Goal: Transaction & Acquisition: Purchase product/service

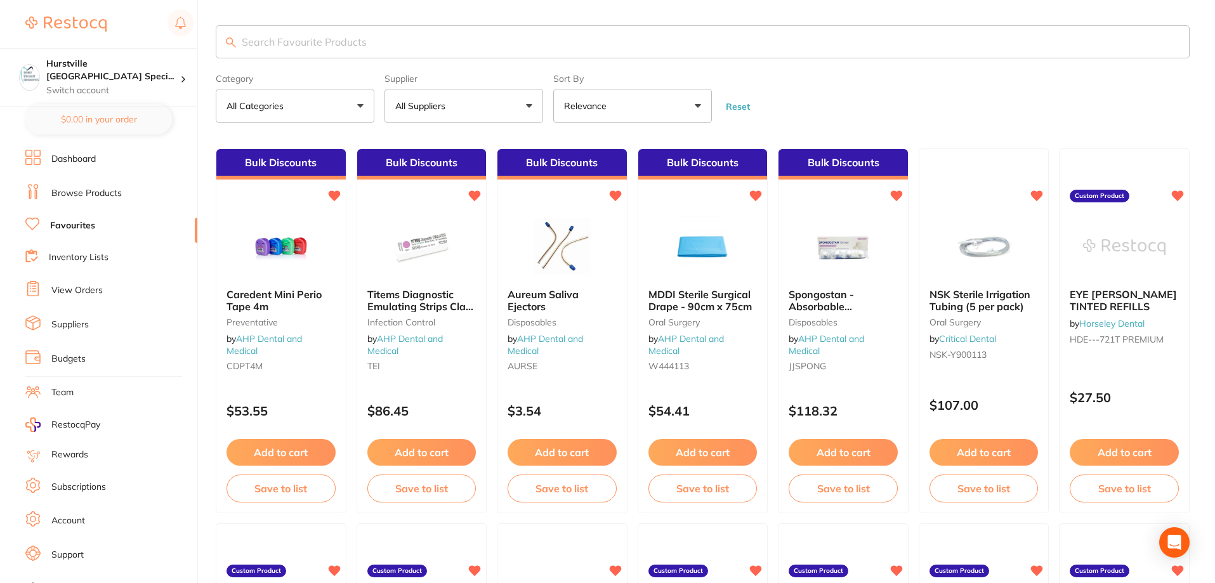
click at [483, 104] on button "All Suppliers" at bounding box center [463, 106] width 159 height 34
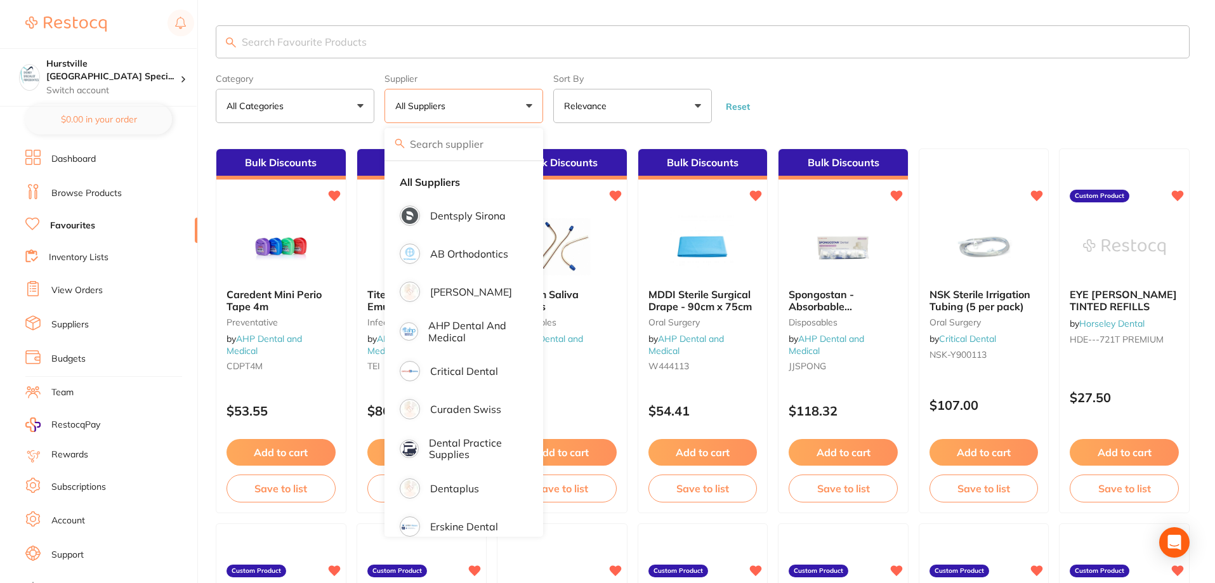
click at [544, 43] on input "search" at bounding box center [703, 41] width 974 height 33
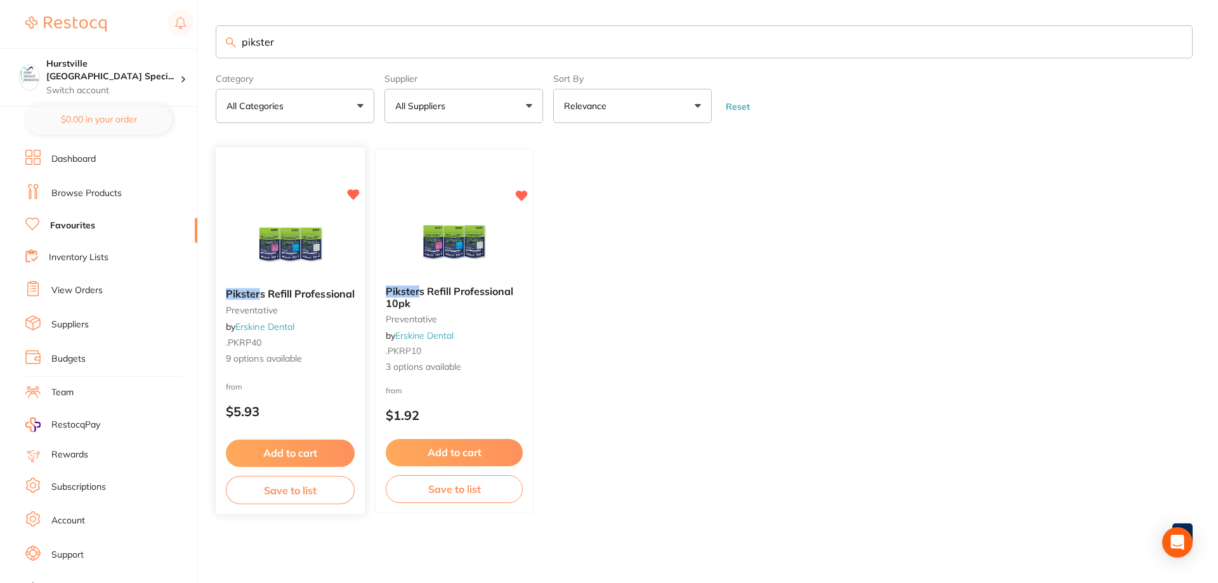
type input "pikster"
click at [296, 252] on img at bounding box center [290, 246] width 83 height 64
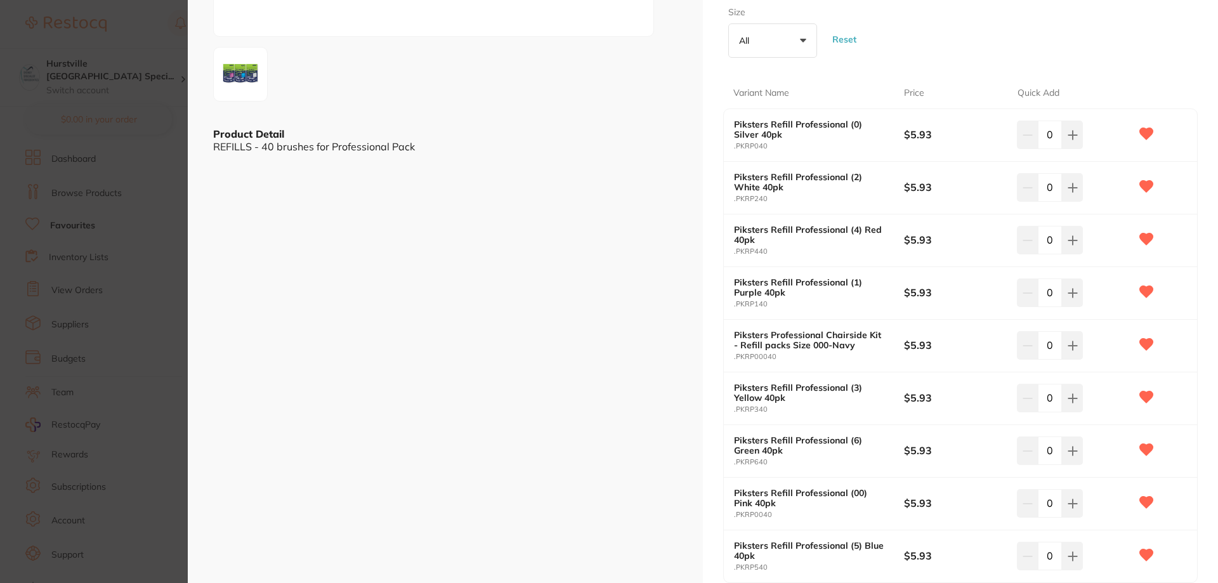
scroll to position [254, 0]
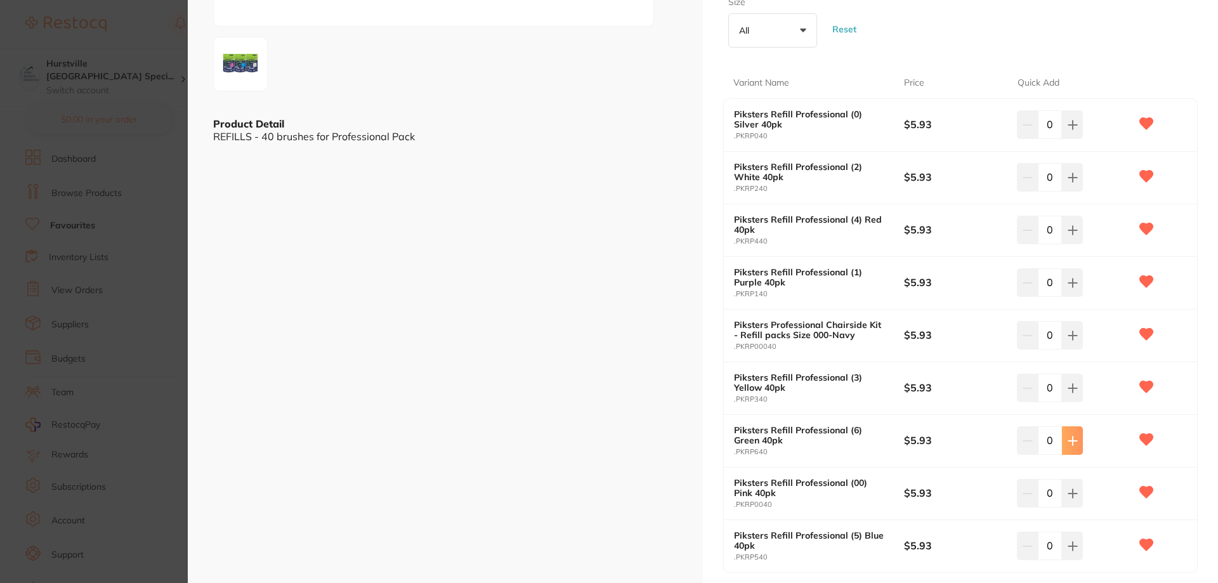
click at [1075, 447] on button at bounding box center [1072, 440] width 21 height 28
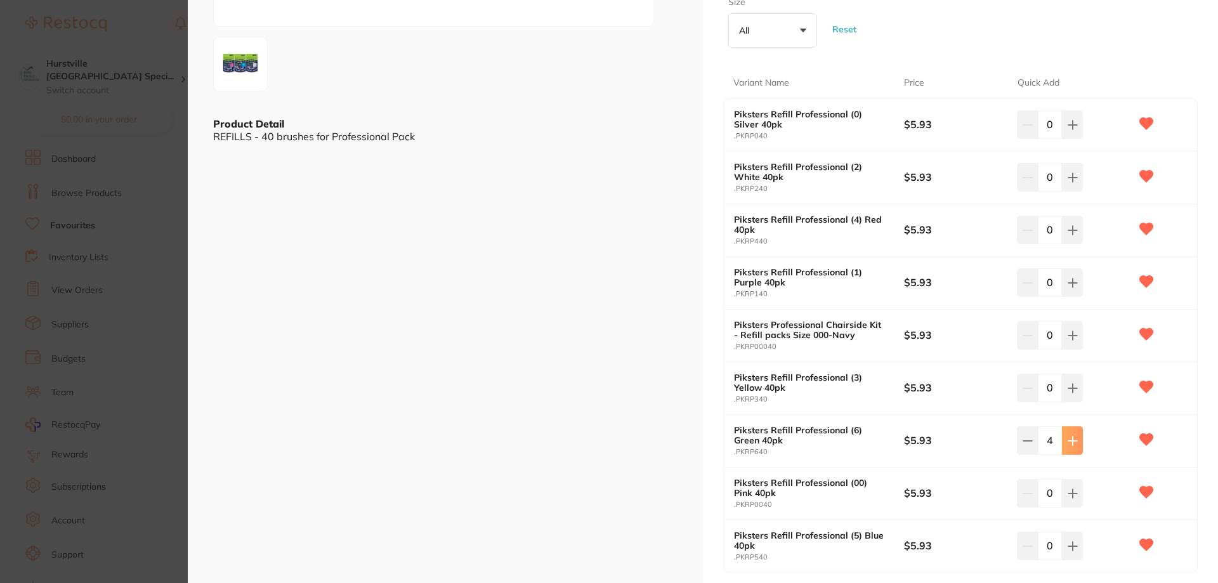
type input "5"
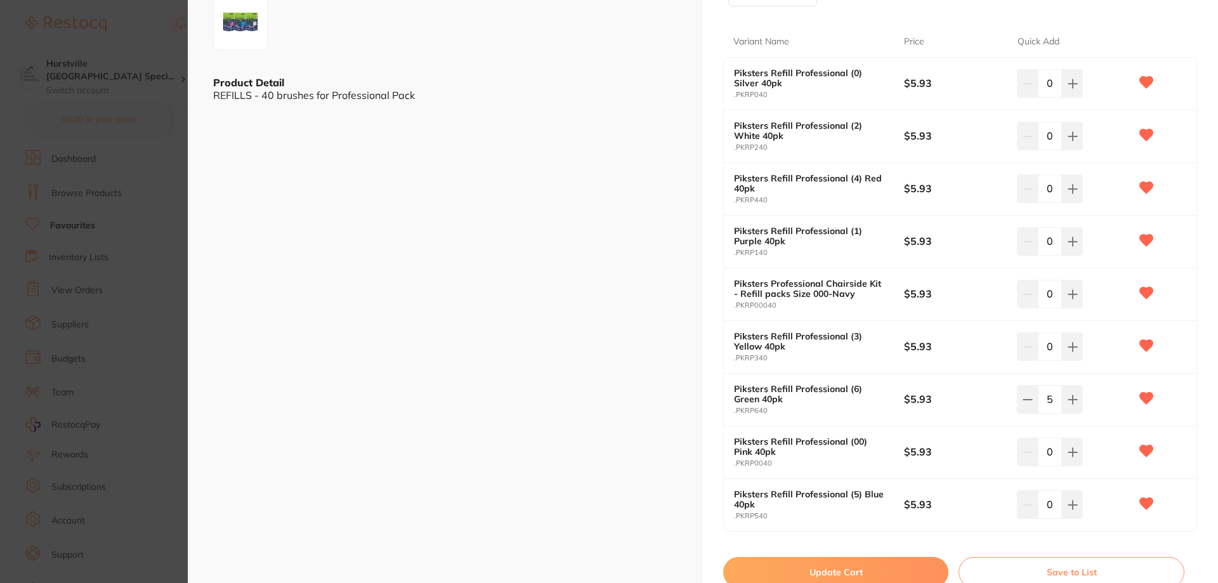
scroll to position [317, 0]
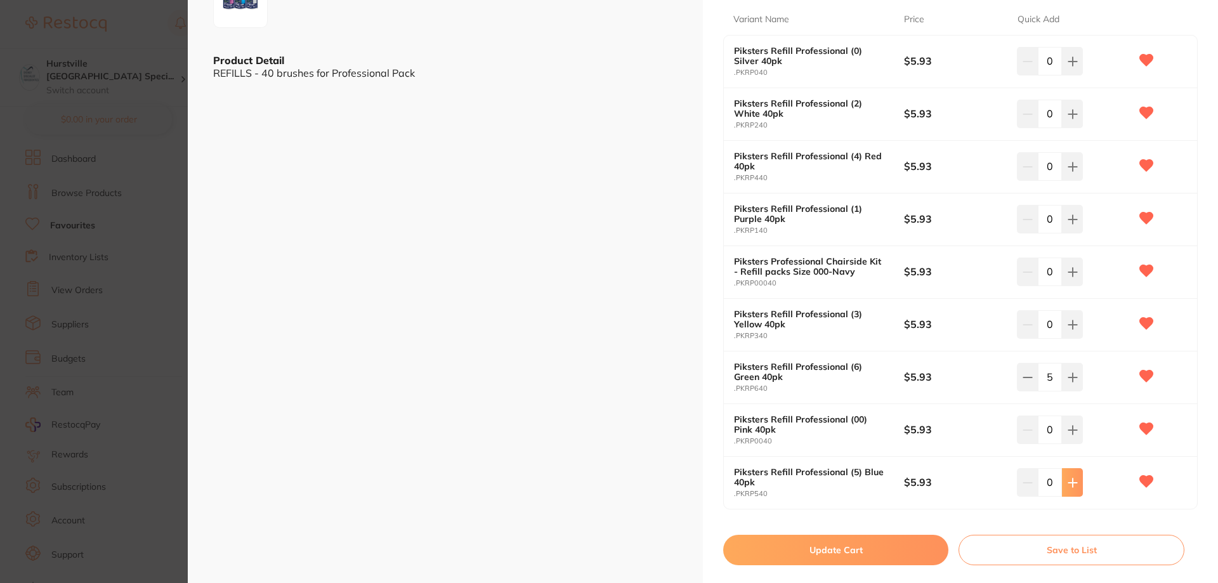
click at [1068, 482] on icon at bounding box center [1072, 482] width 8 height 8
type input "4"
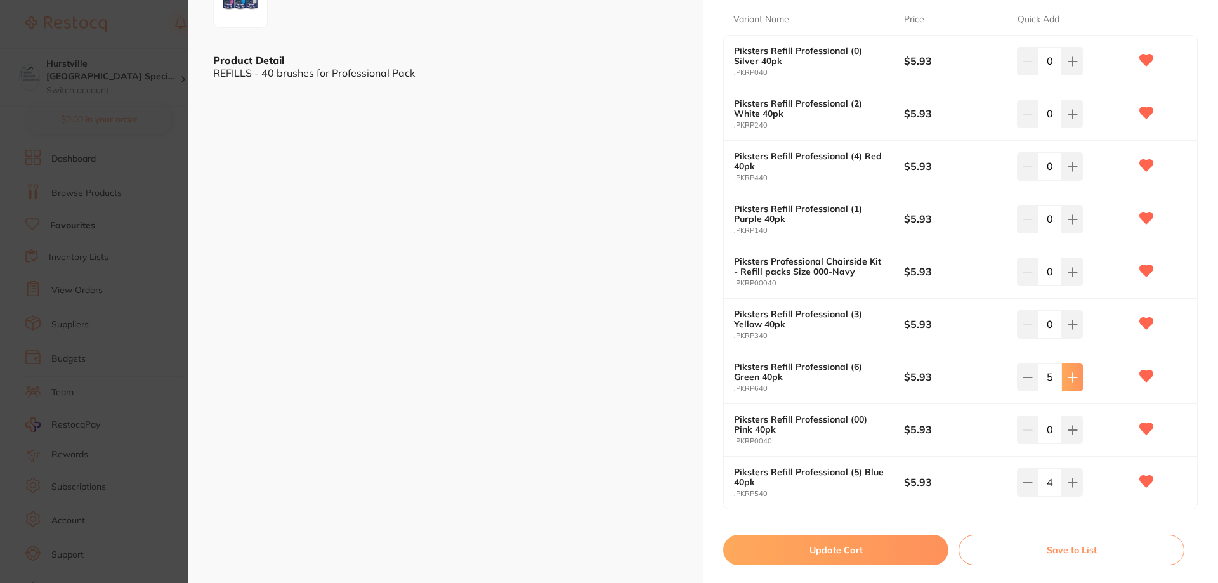
click at [1068, 377] on icon at bounding box center [1072, 377] width 8 height 8
type input "6"
click at [875, 549] on button "Update Cart" at bounding box center [835, 550] width 225 height 30
checkbox input "false"
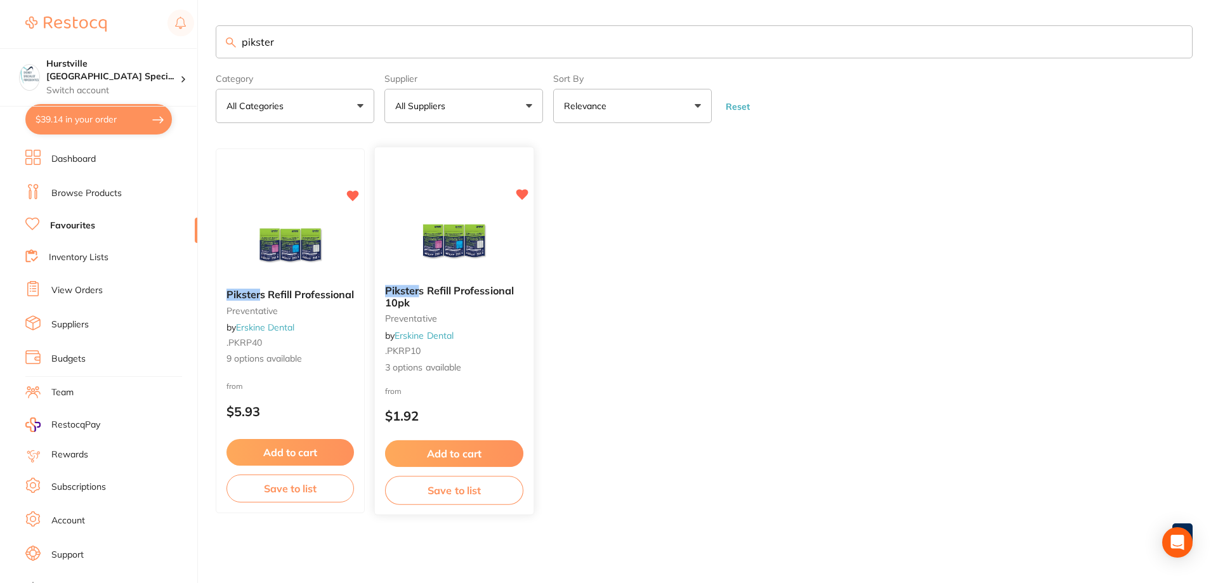
click at [462, 242] on img at bounding box center [453, 243] width 83 height 64
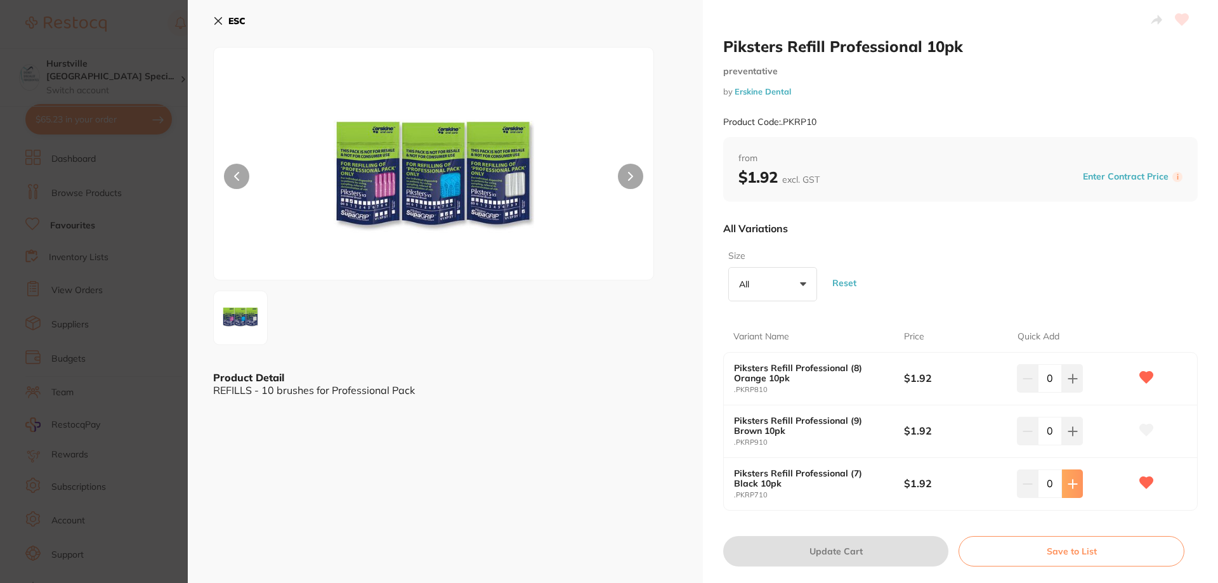
click at [1070, 484] on icon at bounding box center [1072, 484] width 8 height 8
type input "3"
click at [895, 542] on button "Update Cart" at bounding box center [835, 551] width 225 height 30
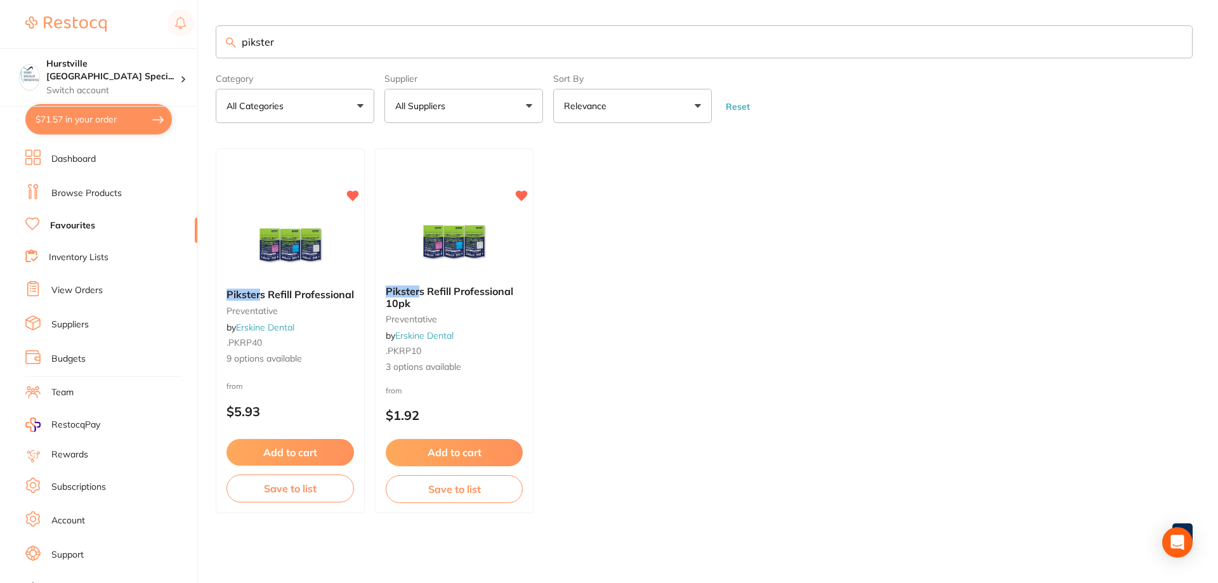
click at [68, 115] on button "$71.57 in your order" at bounding box center [98, 119] width 147 height 30
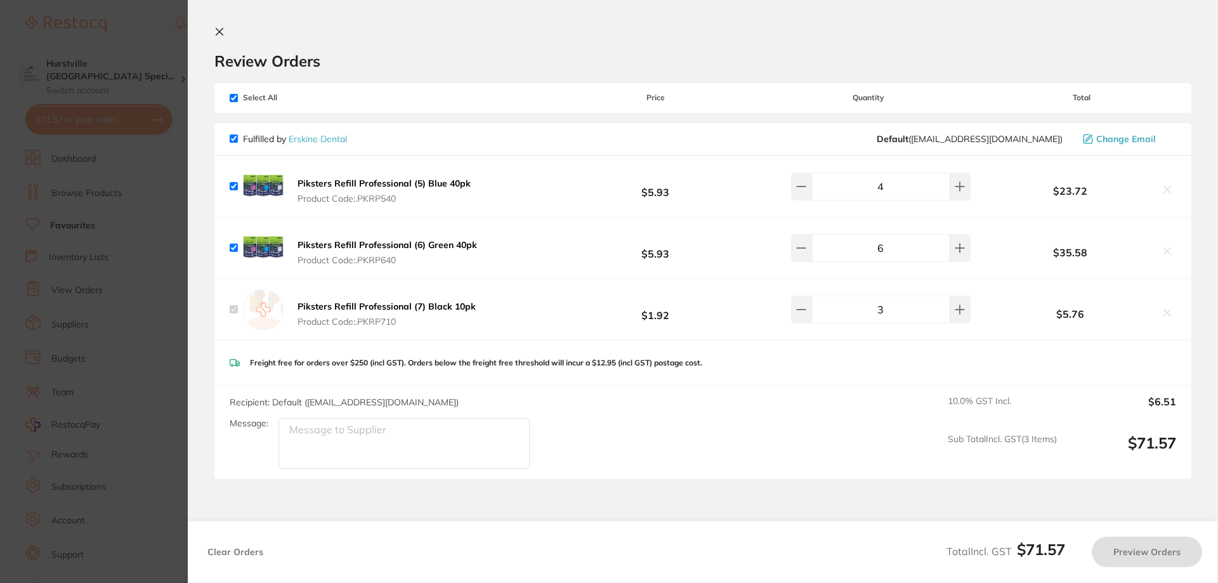
checkbox input "true"
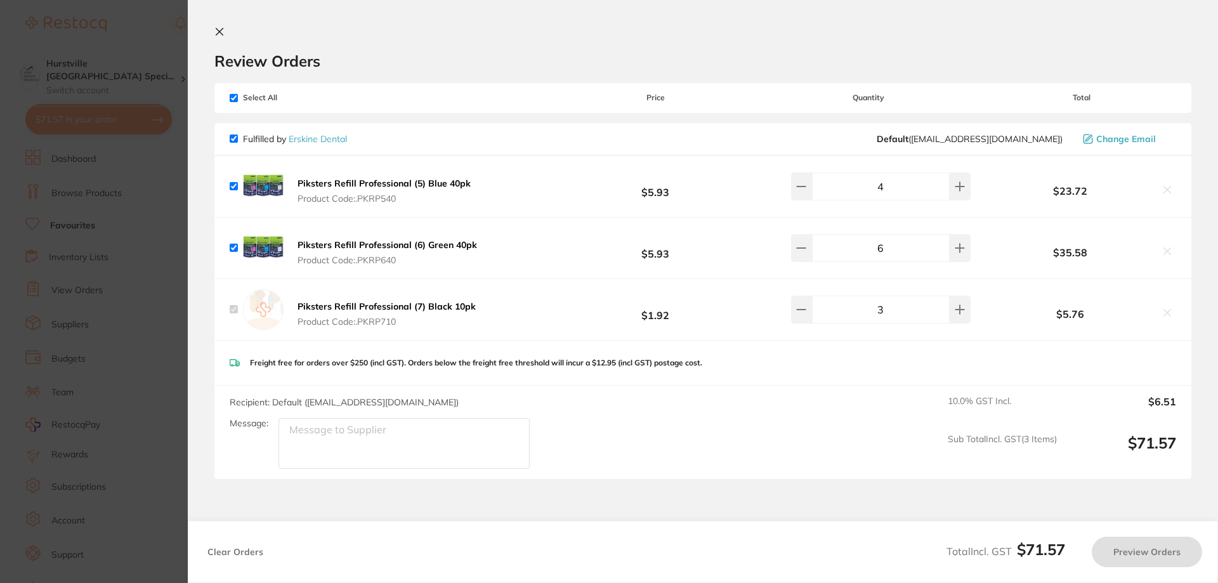
checkbox input "true"
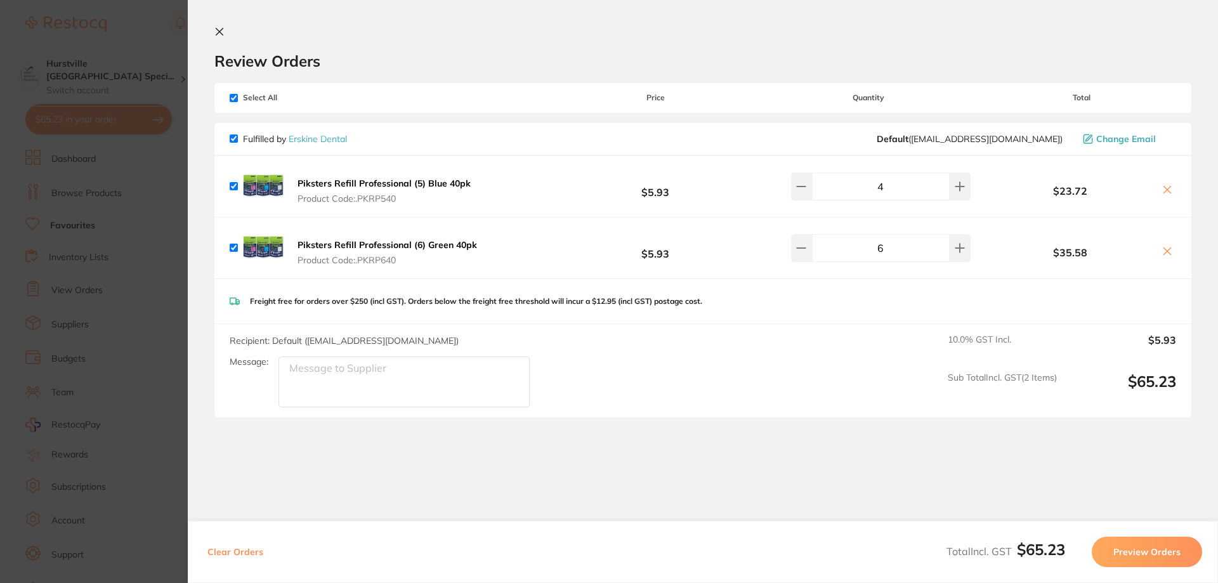
click at [1167, 547] on button "Preview Orders" at bounding box center [1147, 552] width 110 height 30
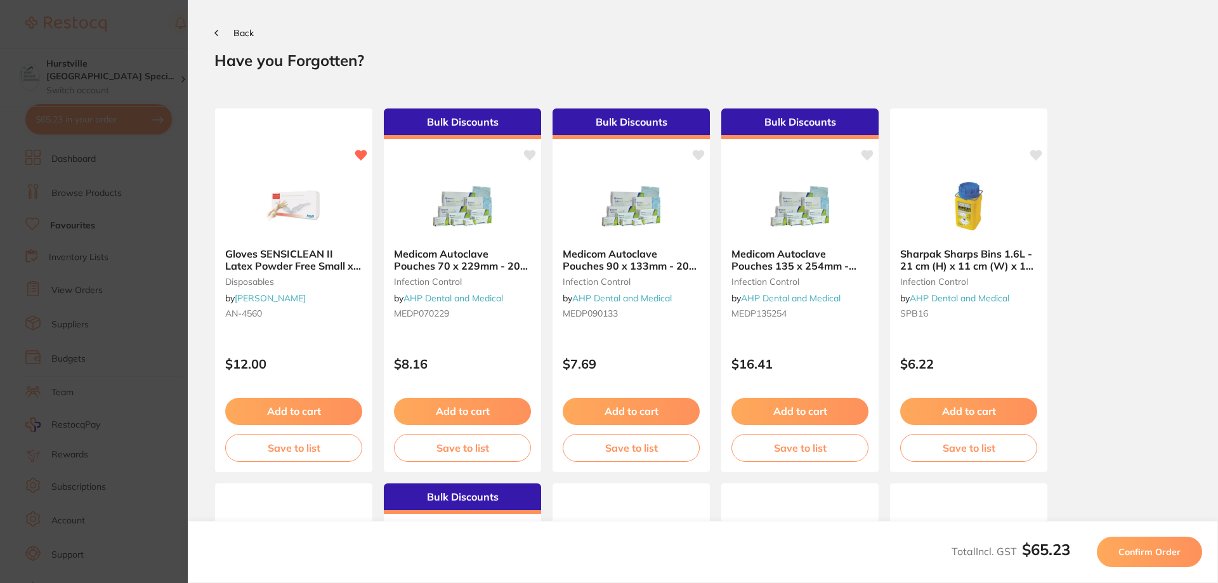
click at [1174, 546] on span "Confirm Order" at bounding box center [1150, 551] width 62 height 11
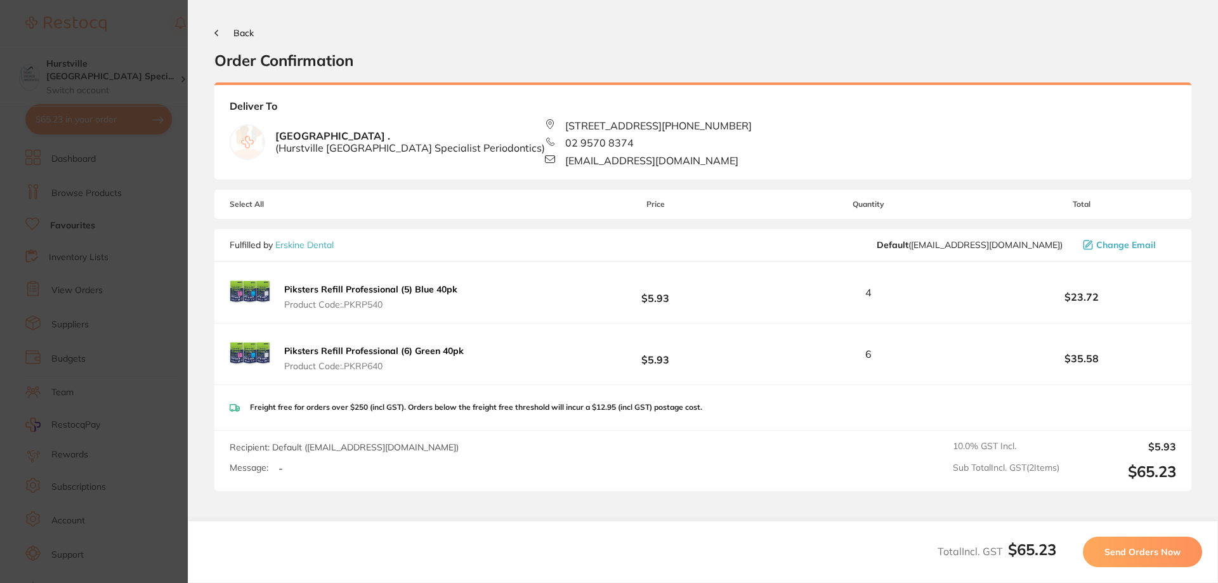
click at [1172, 555] on span "Send Orders Now" at bounding box center [1143, 551] width 76 height 11
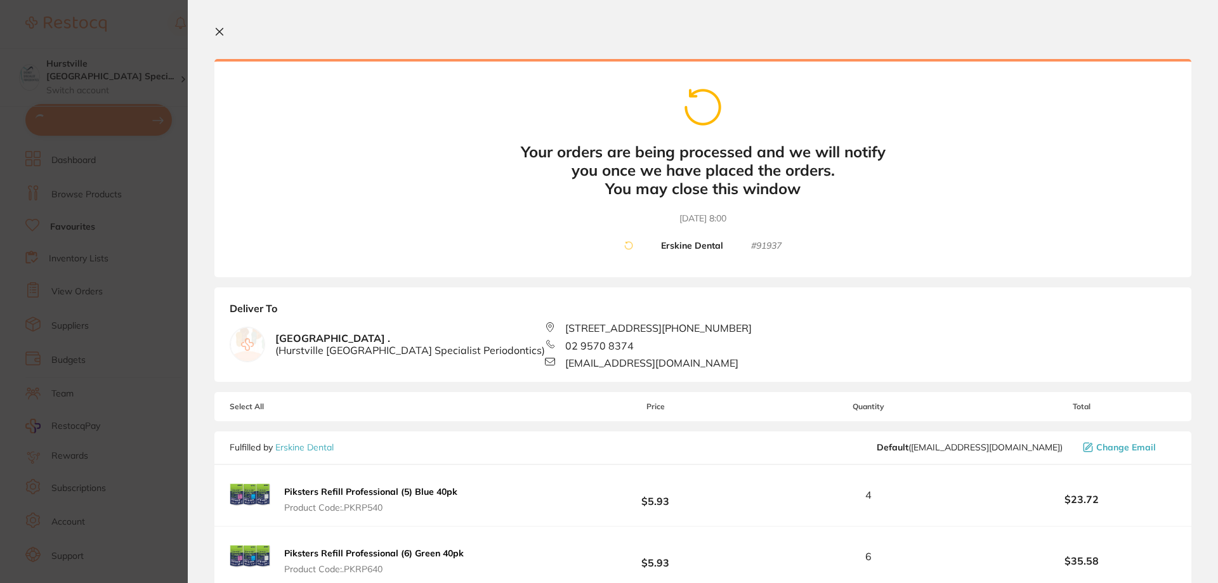
click at [216, 27] on icon at bounding box center [219, 32] width 10 height 10
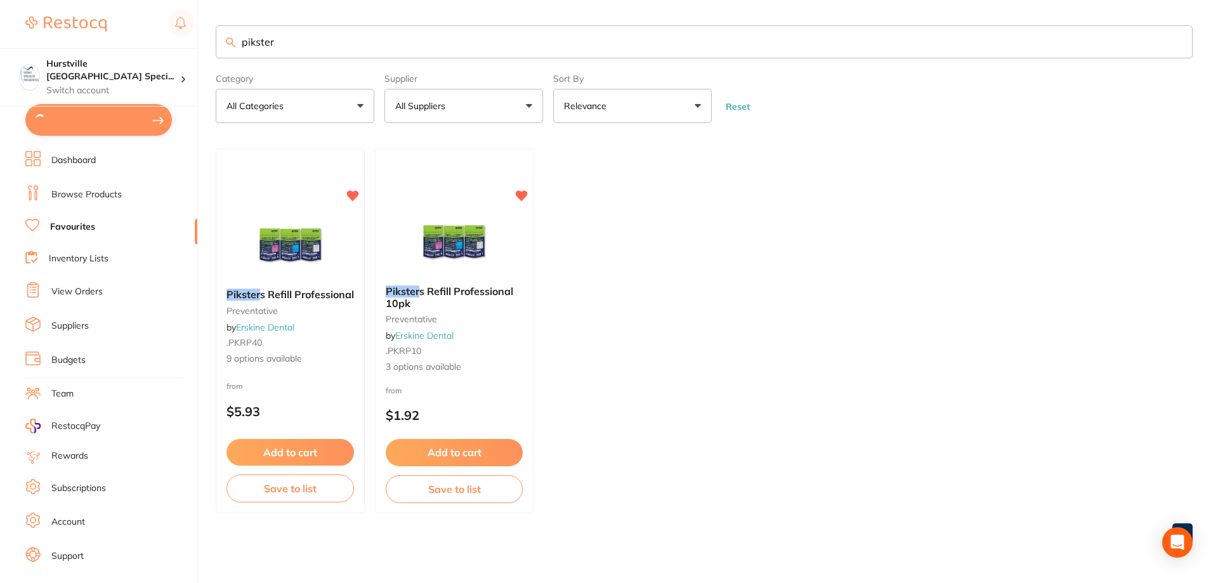
click at [86, 289] on link "View Orders" at bounding box center [76, 291] width 51 height 13
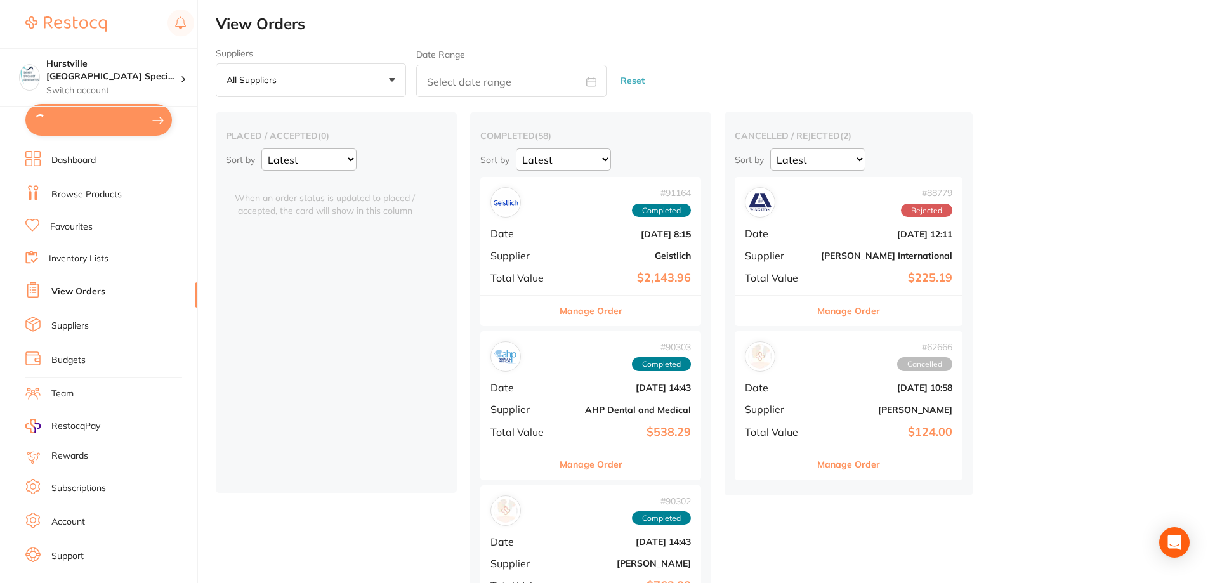
click at [96, 111] on button at bounding box center [98, 120] width 147 height 32
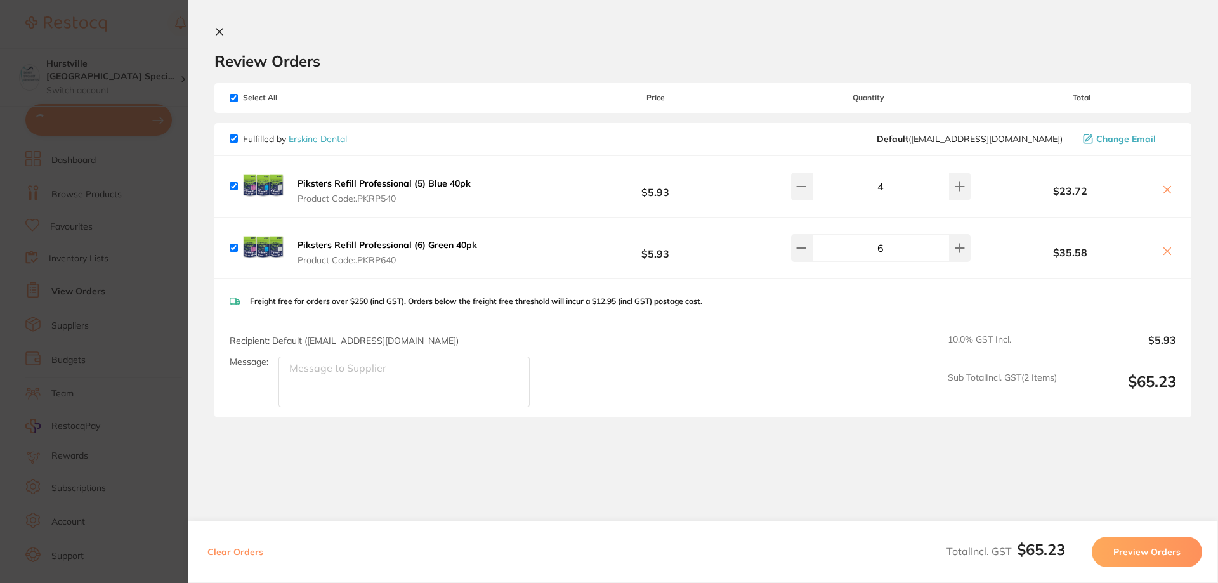
click at [219, 34] on icon at bounding box center [219, 32] width 10 height 10
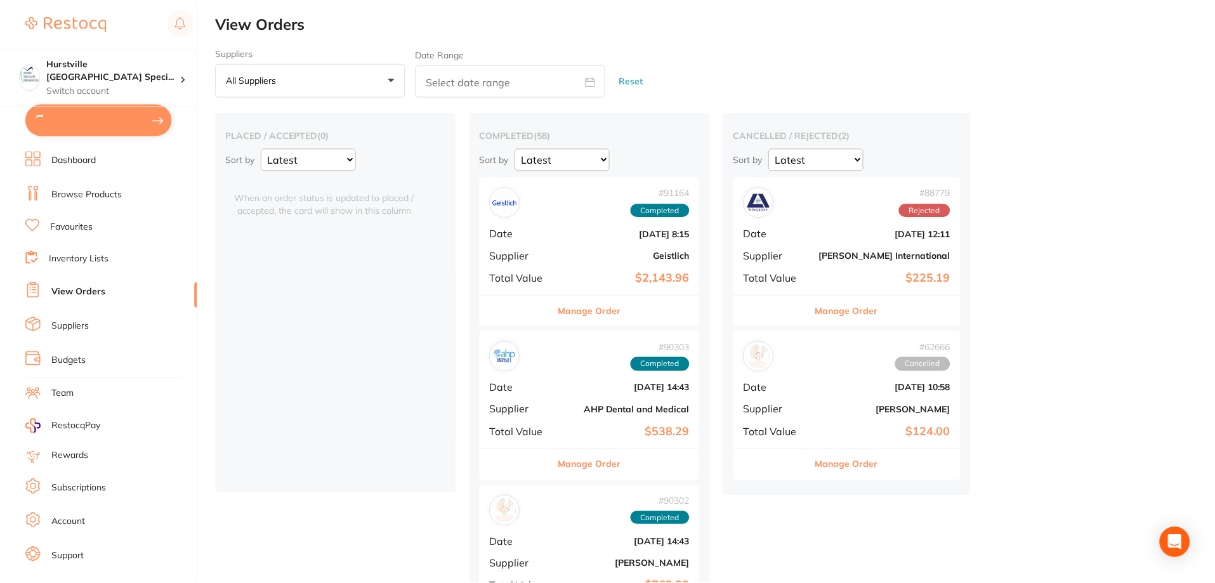
scroll to position [3, 0]
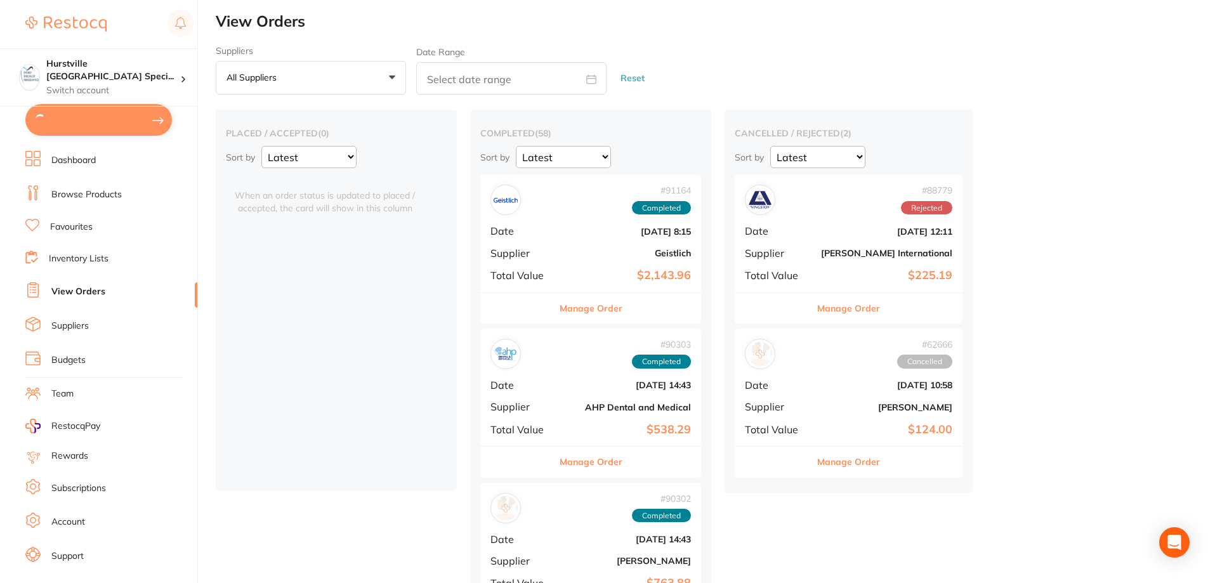
click at [93, 289] on link "View Orders" at bounding box center [78, 291] width 54 height 13
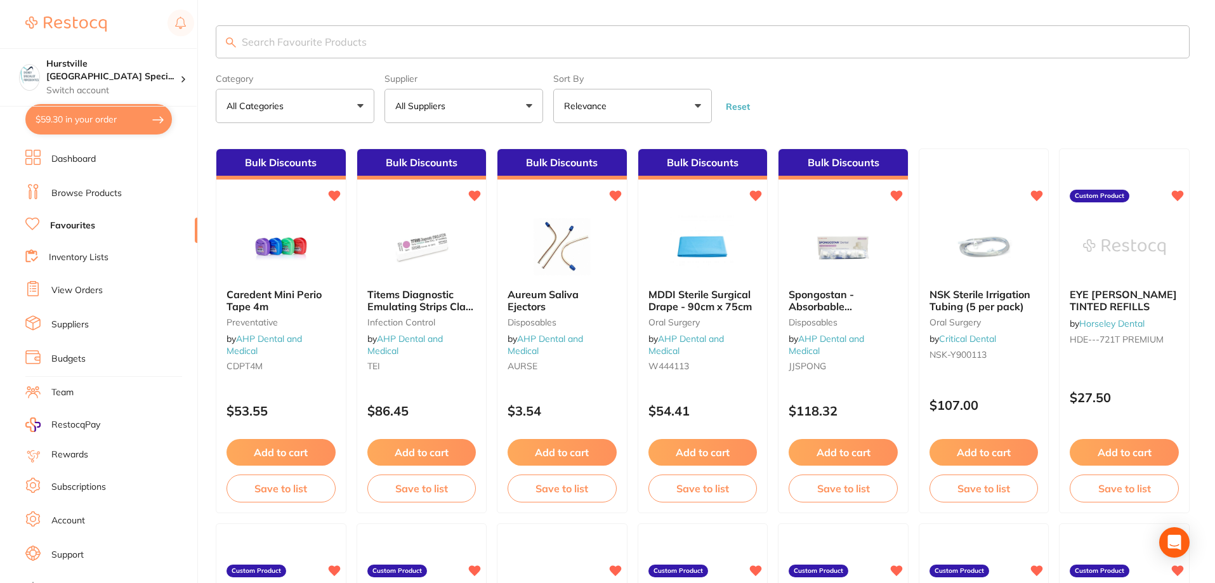
click at [112, 123] on button "$59.30 in your order" at bounding box center [98, 119] width 147 height 30
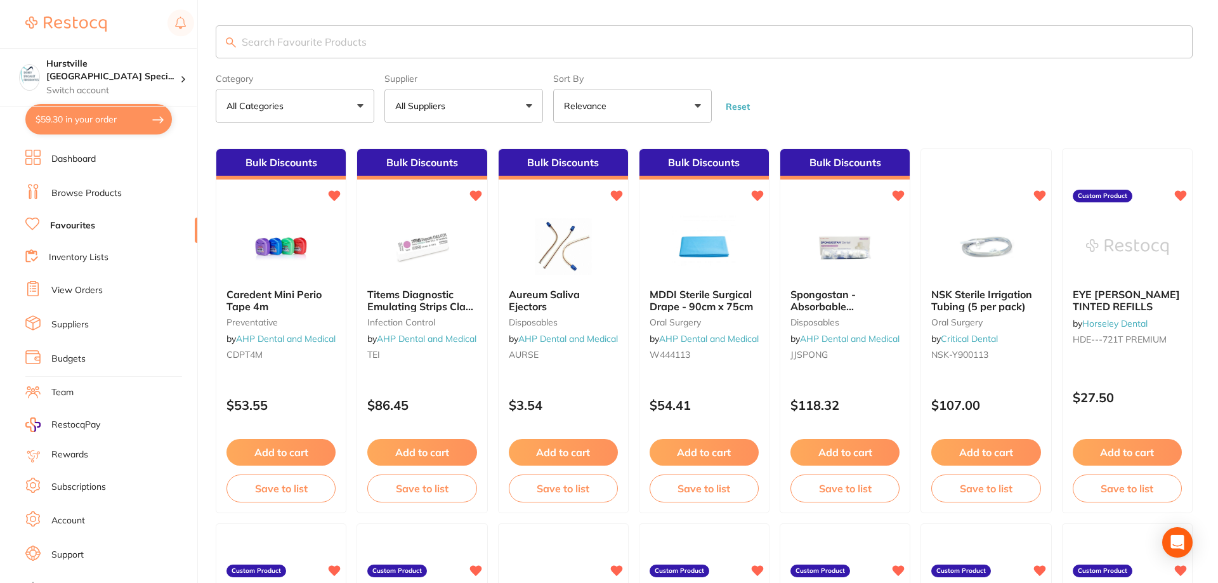
checkbox input "true"
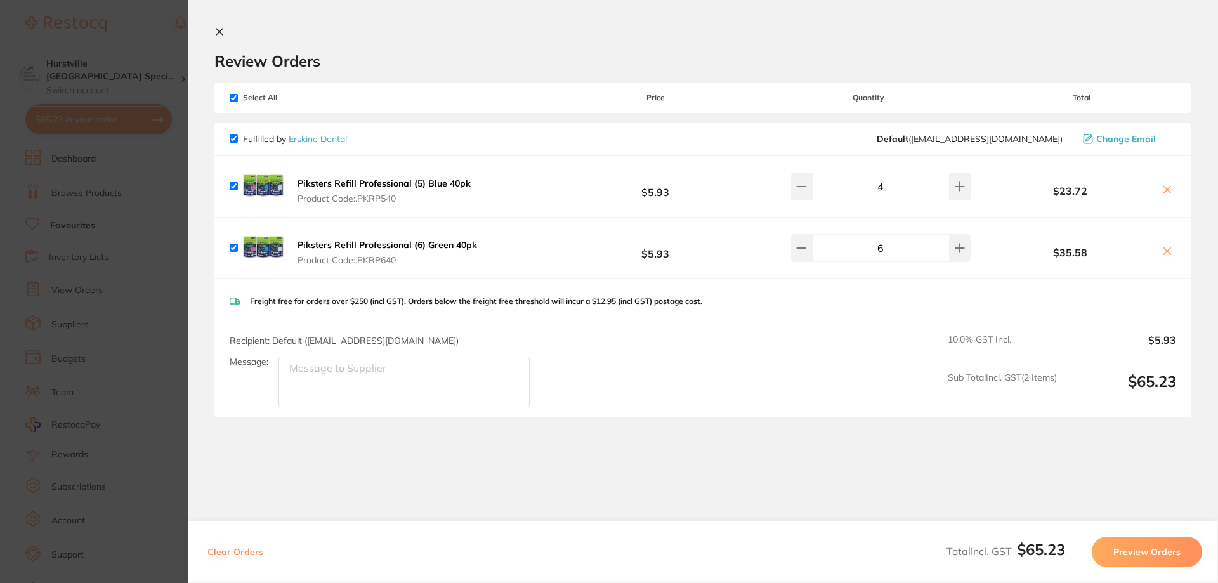
click at [138, 315] on section "Update RRP Set your pre negotiated price for this item. Item Agreed RRP (excl. …" at bounding box center [609, 291] width 1218 height 583
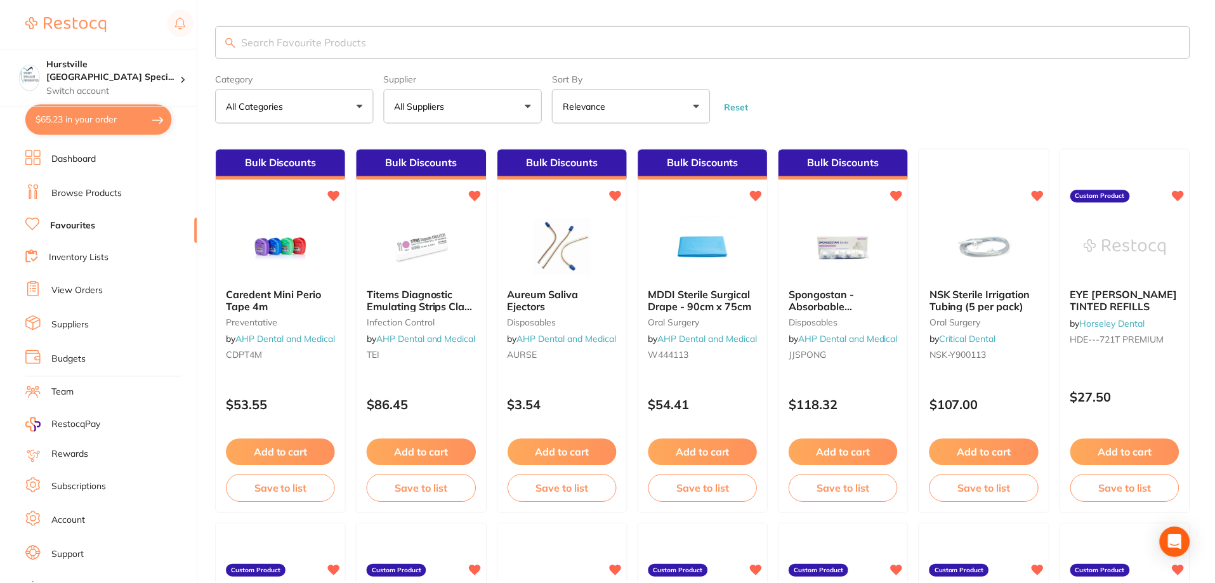
scroll to position [3, 0]
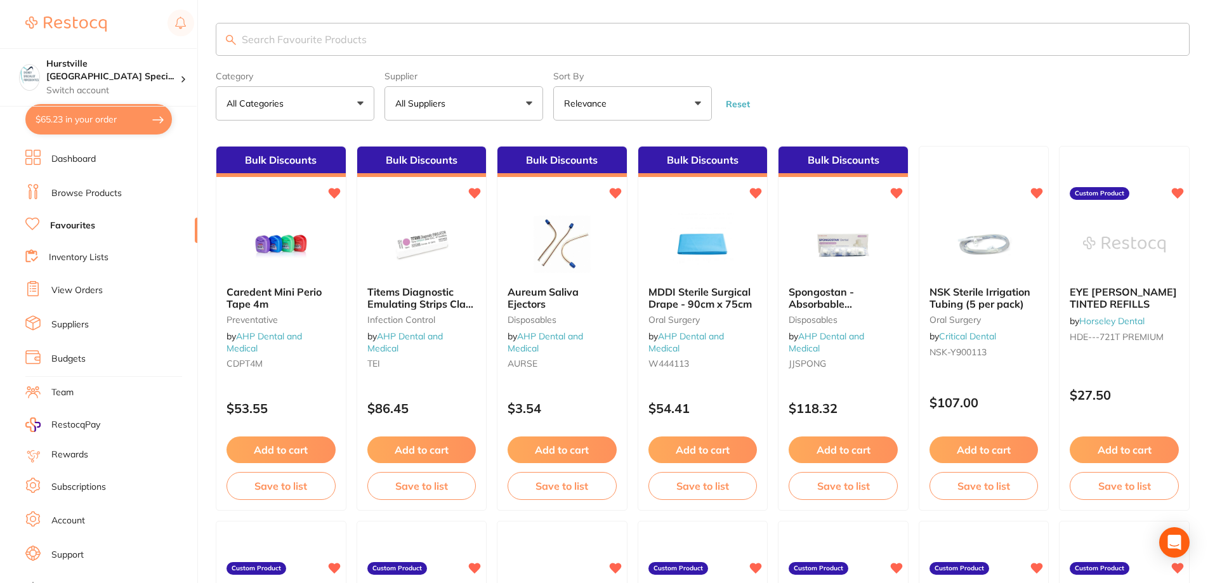
click at [75, 292] on link "View Orders" at bounding box center [76, 290] width 51 height 13
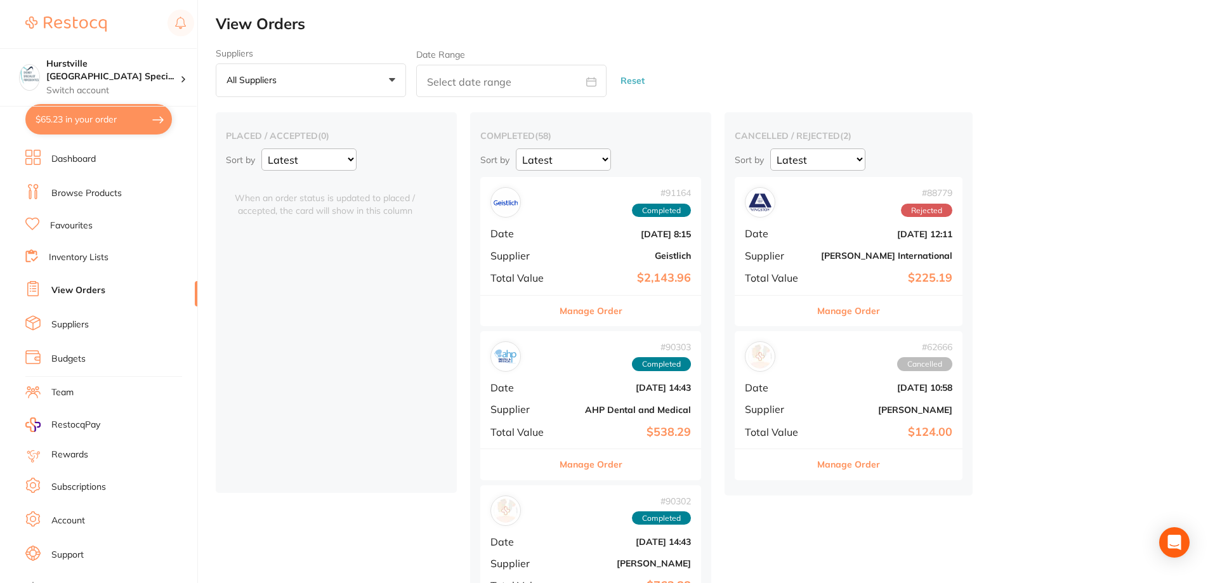
click at [104, 104] on button "$65.23 in your order" at bounding box center [98, 119] width 147 height 30
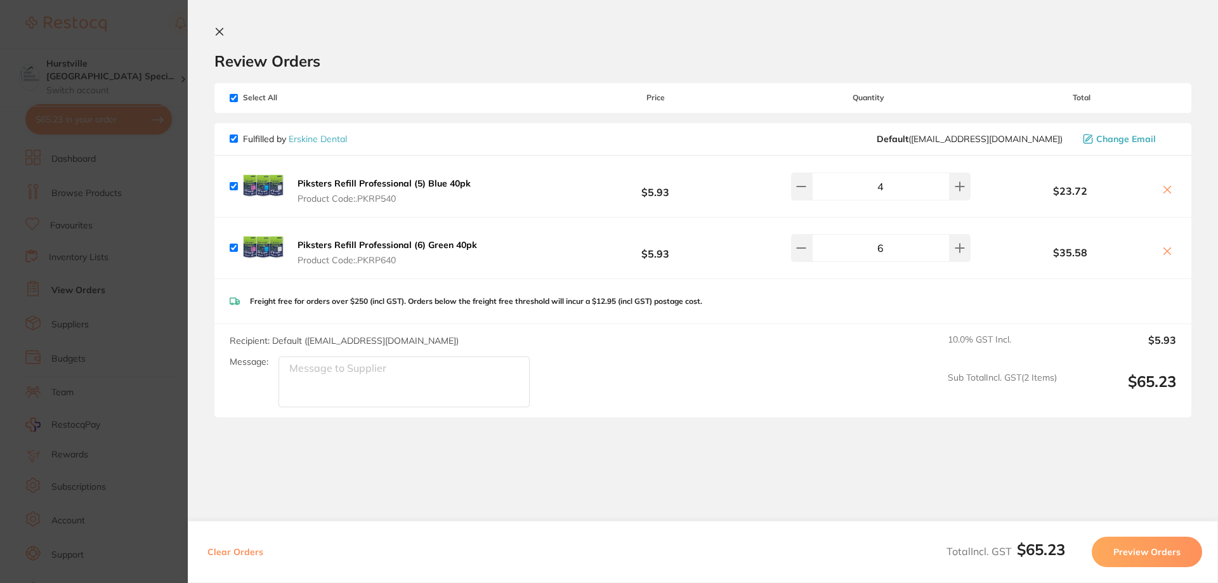
click at [218, 34] on icon at bounding box center [219, 32] width 7 height 7
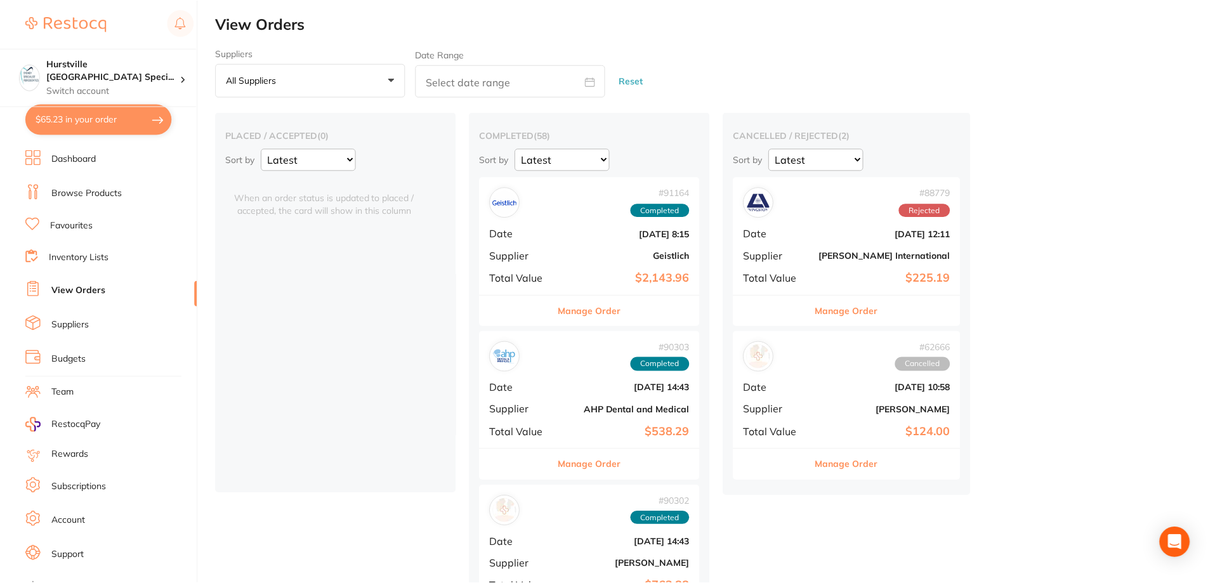
scroll to position [3, 0]
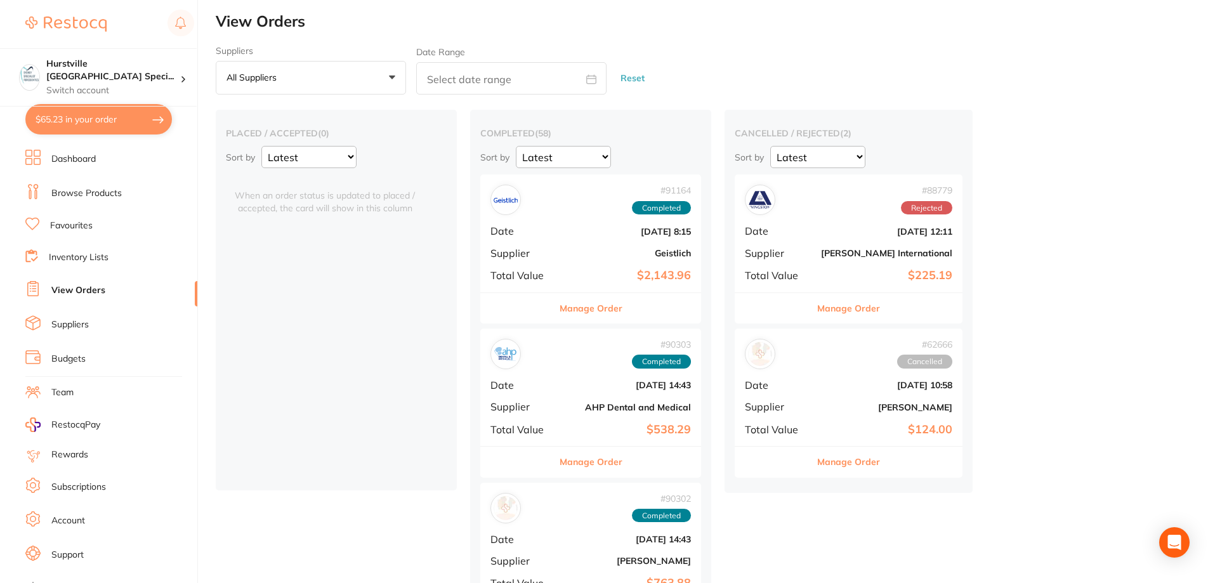
click at [95, 288] on link "View Orders" at bounding box center [78, 290] width 54 height 13
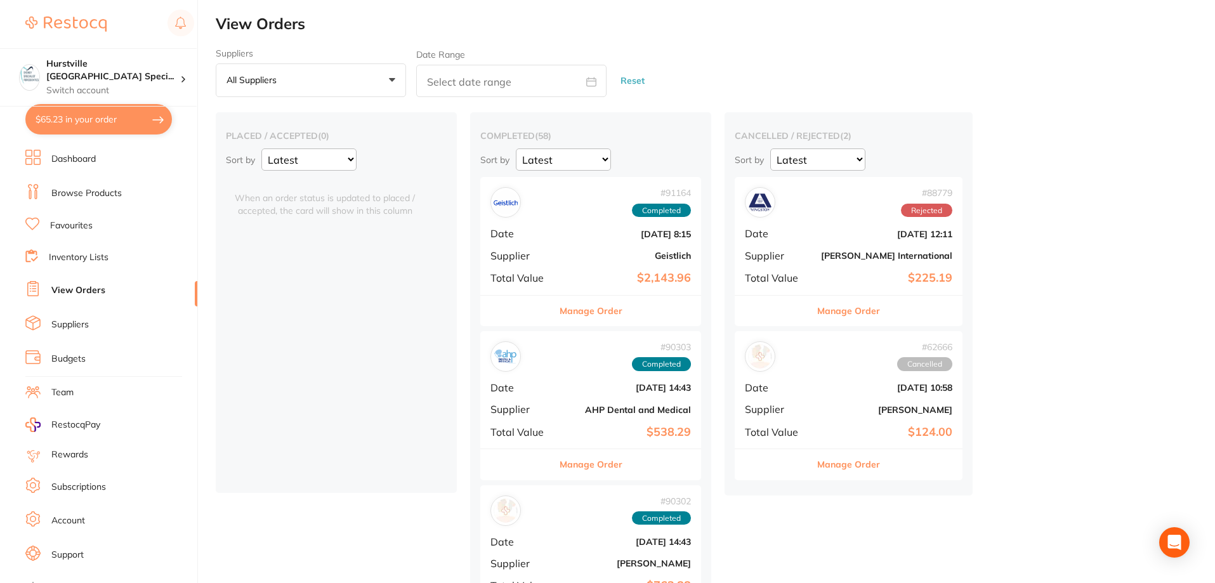
click at [89, 162] on link "Dashboard" at bounding box center [73, 159] width 44 height 13
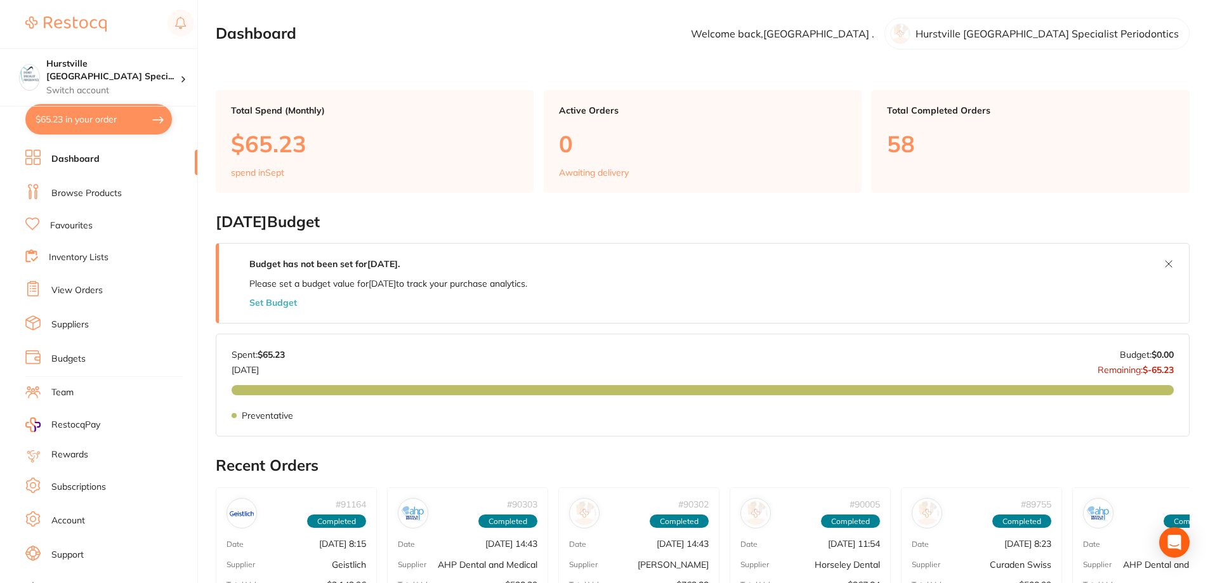
click at [72, 292] on link "View Orders" at bounding box center [76, 290] width 51 height 13
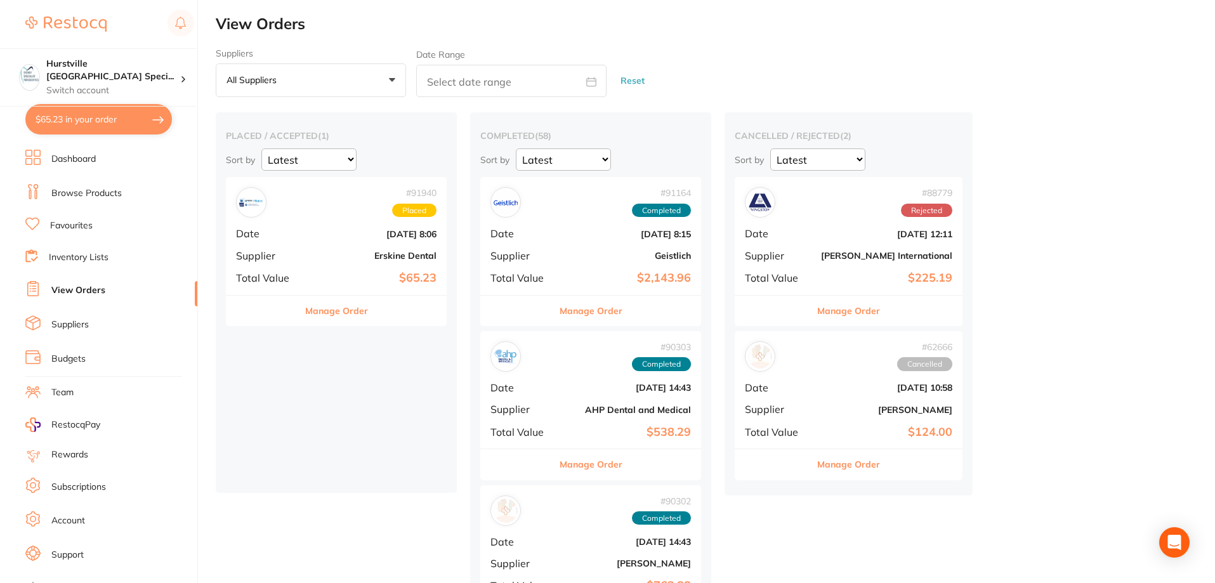
click at [77, 195] on link "Browse Products" at bounding box center [86, 193] width 70 height 13
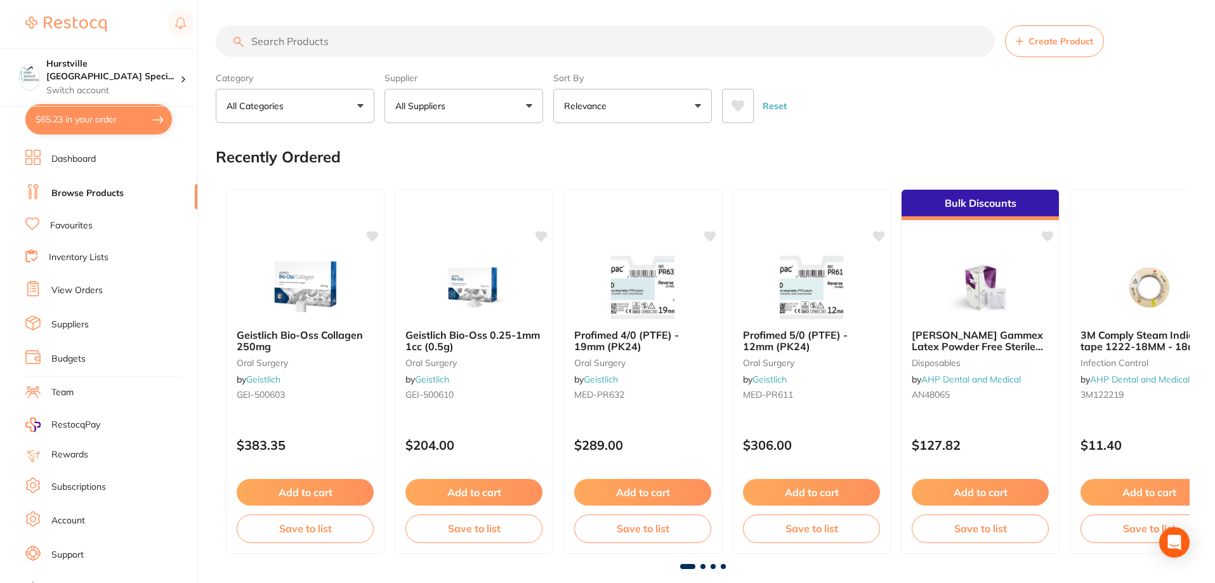
click at [486, 106] on button "All Suppliers" at bounding box center [463, 106] width 159 height 34
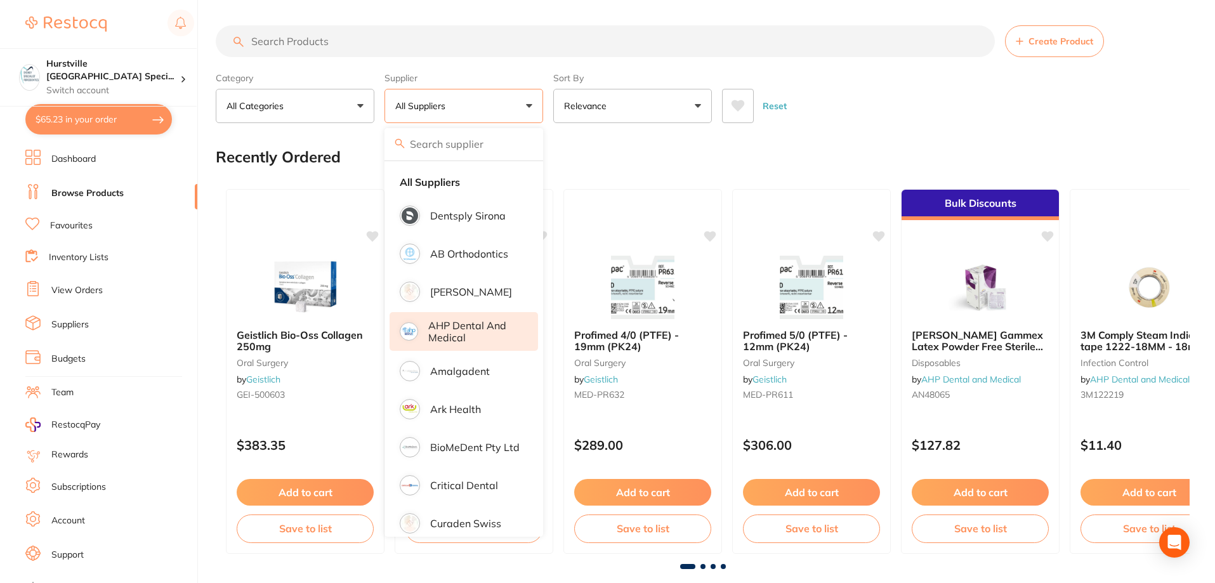
click at [463, 332] on p "AHP Dental and Medical" at bounding box center [474, 331] width 92 height 23
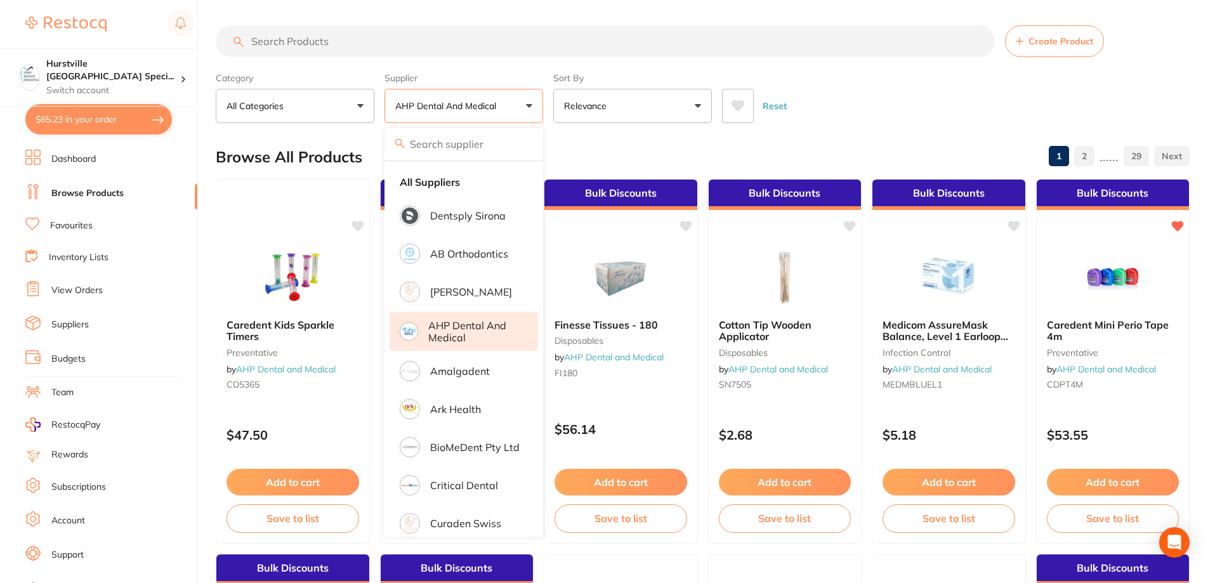
click at [904, 89] on div "Reset" at bounding box center [950, 101] width 457 height 44
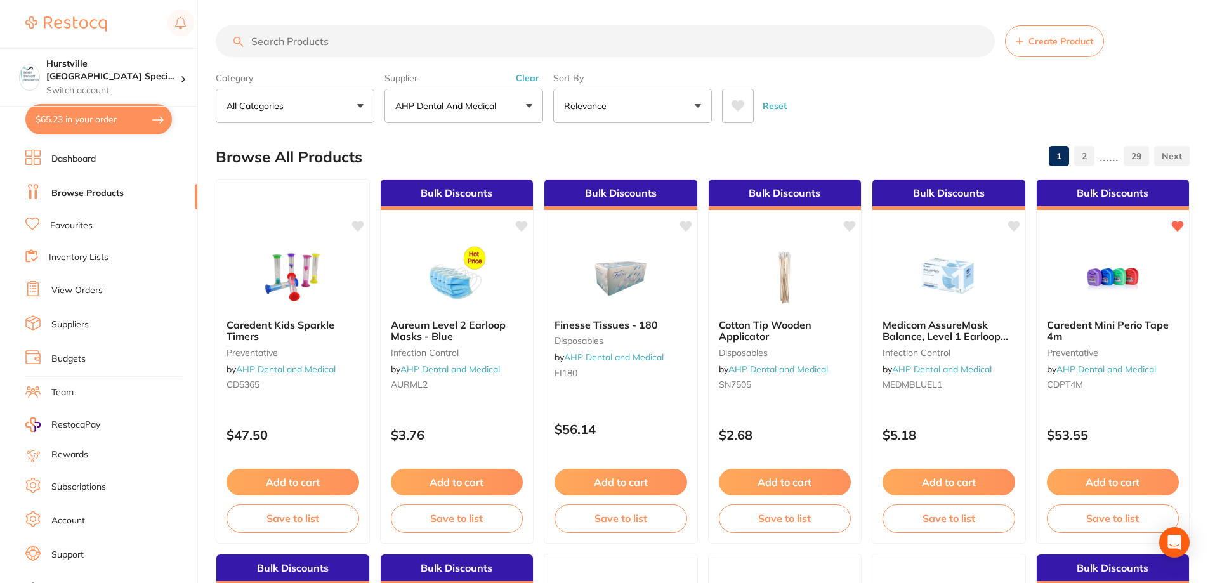
click at [395, 29] on input "search" at bounding box center [605, 41] width 779 height 32
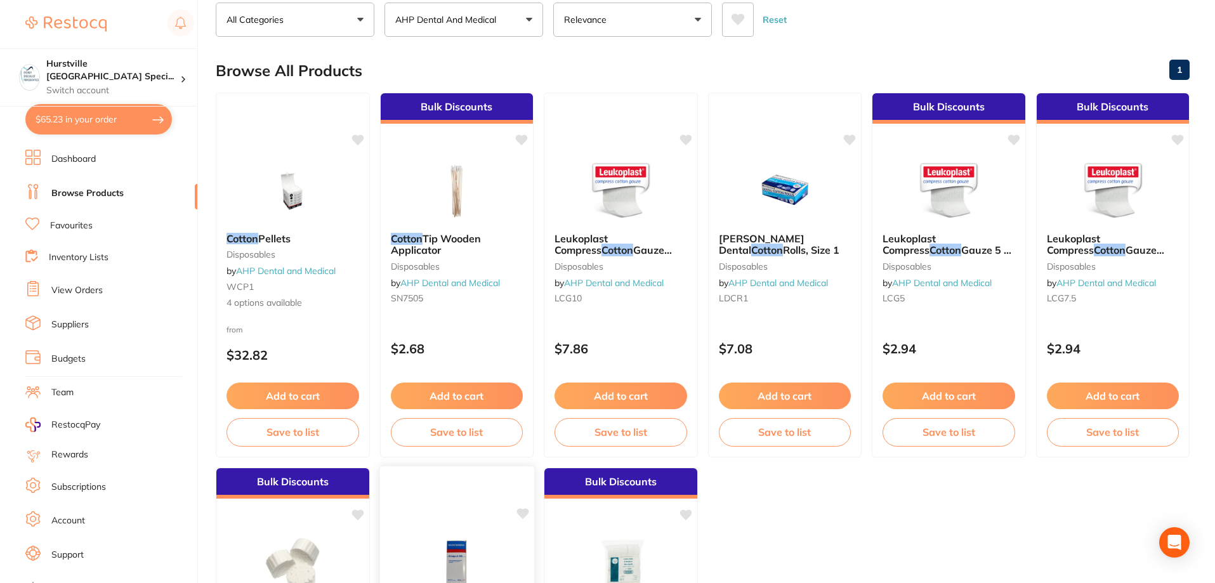
scroll to position [21, 0]
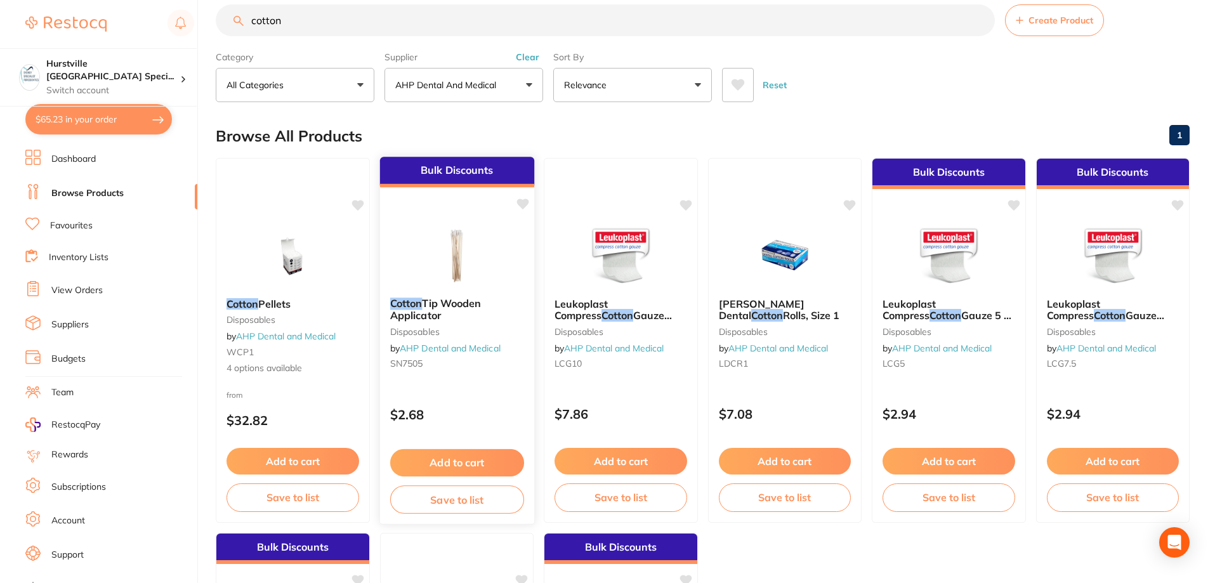
click at [466, 292] on div "Cotton Tip Wooden Applicator disposables by AHP Dental and Medical SN7505" at bounding box center [456, 335] width 154 height 97
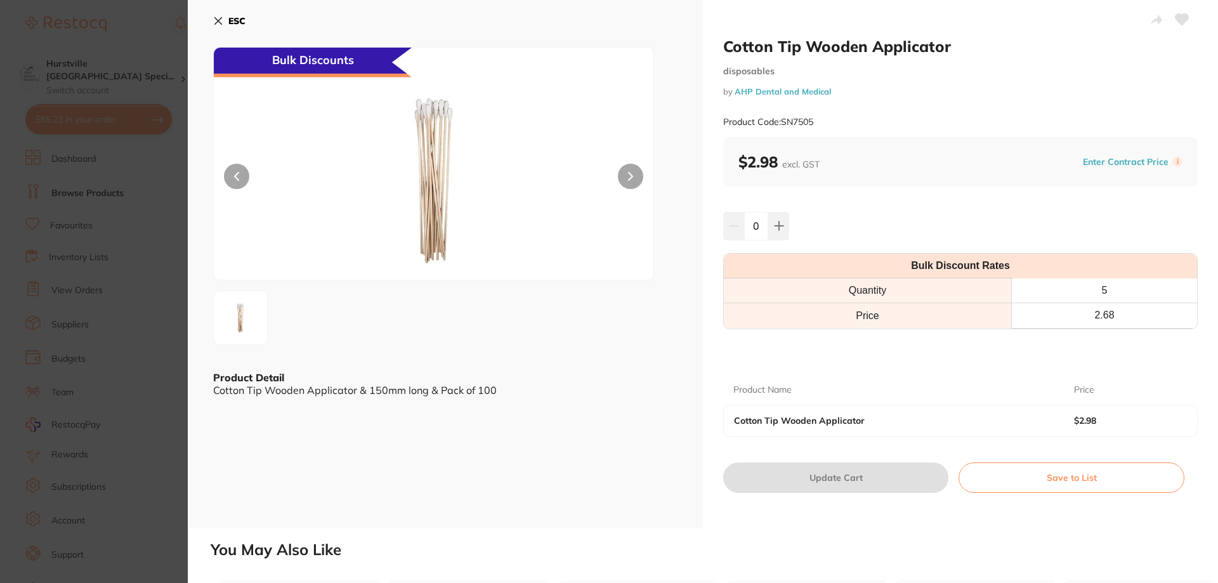
click at [216, 23] on icon at bounding box center [218, 21] width 7 height 7
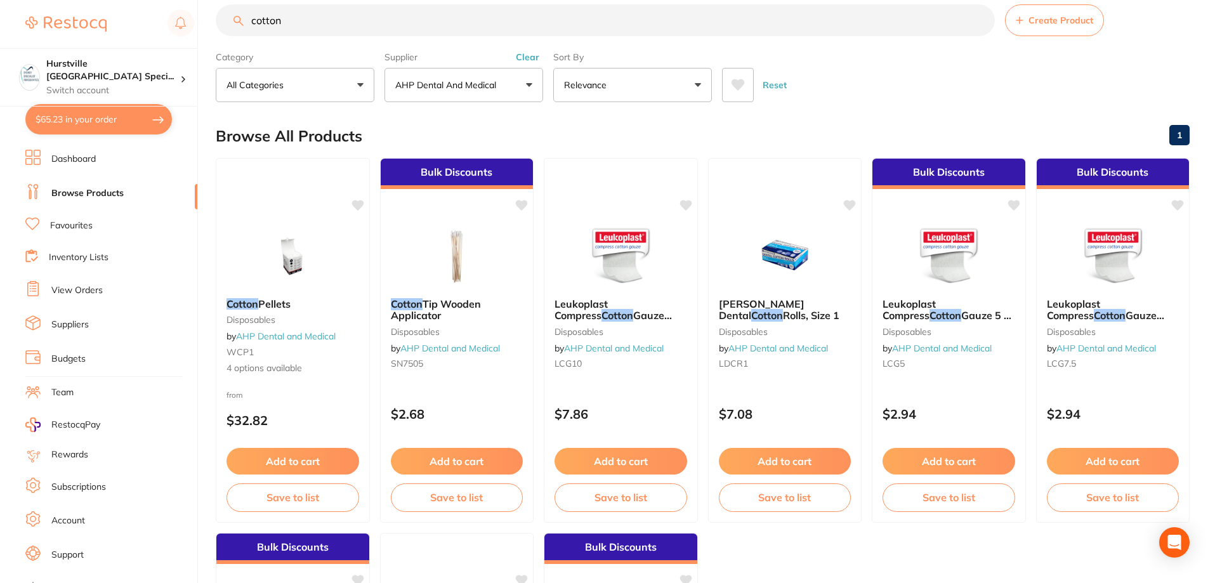
click at [495, 93] on button "AHP Dental and Medical" at bounding box center [463, 85] width 159 height 34
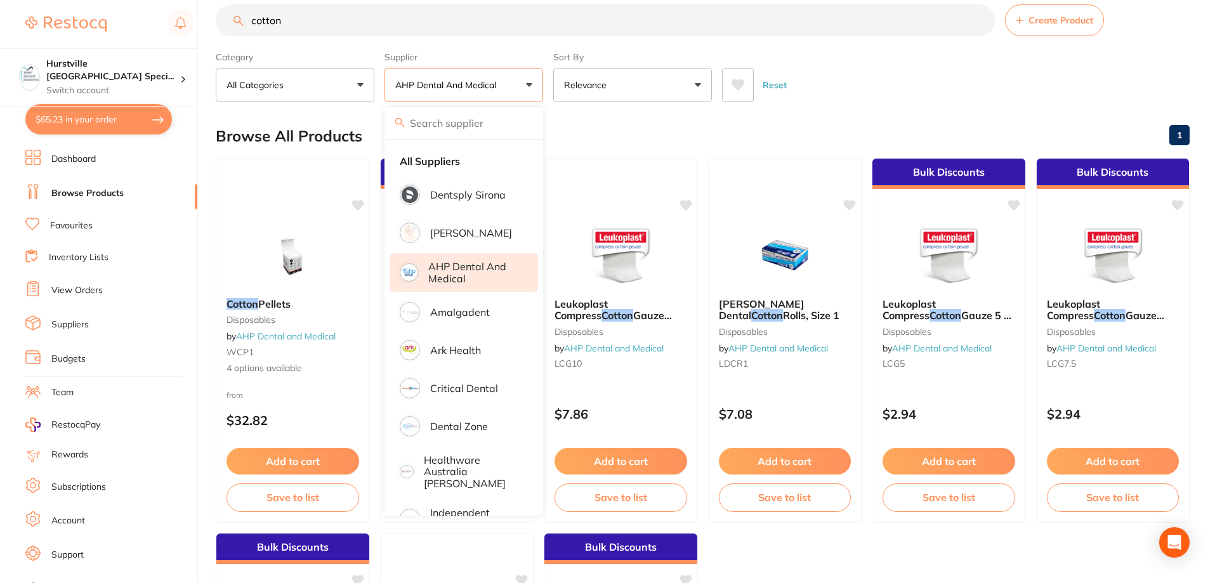
click at [447, 266] on p "AHP Dental and Medical" at bounding box center [474, 272] width 92 height 23
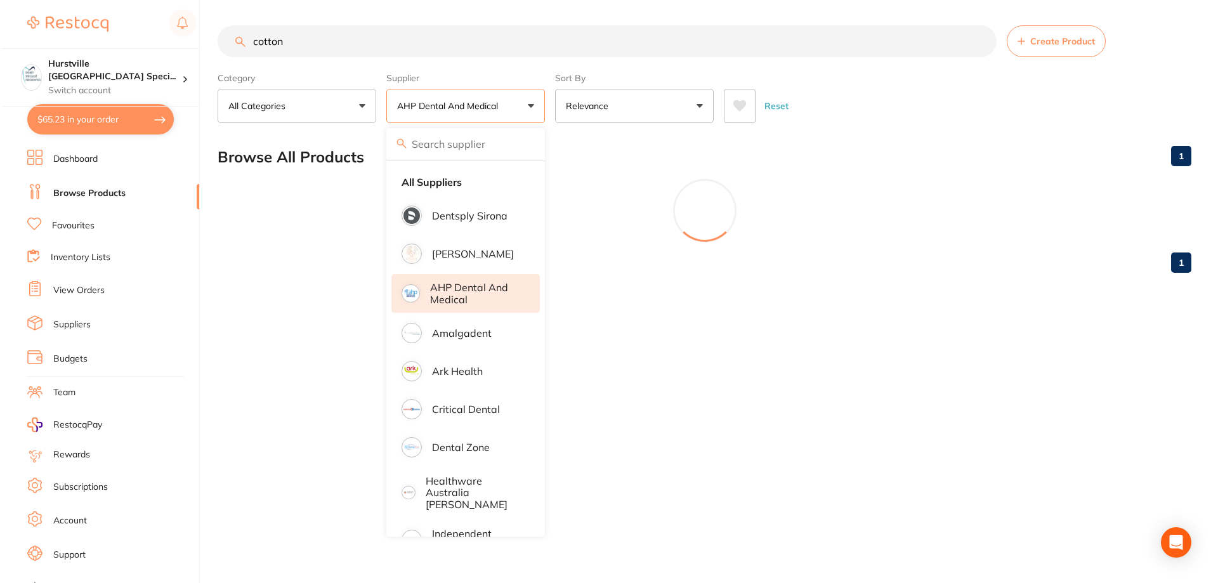
scroll to position [0, 0]
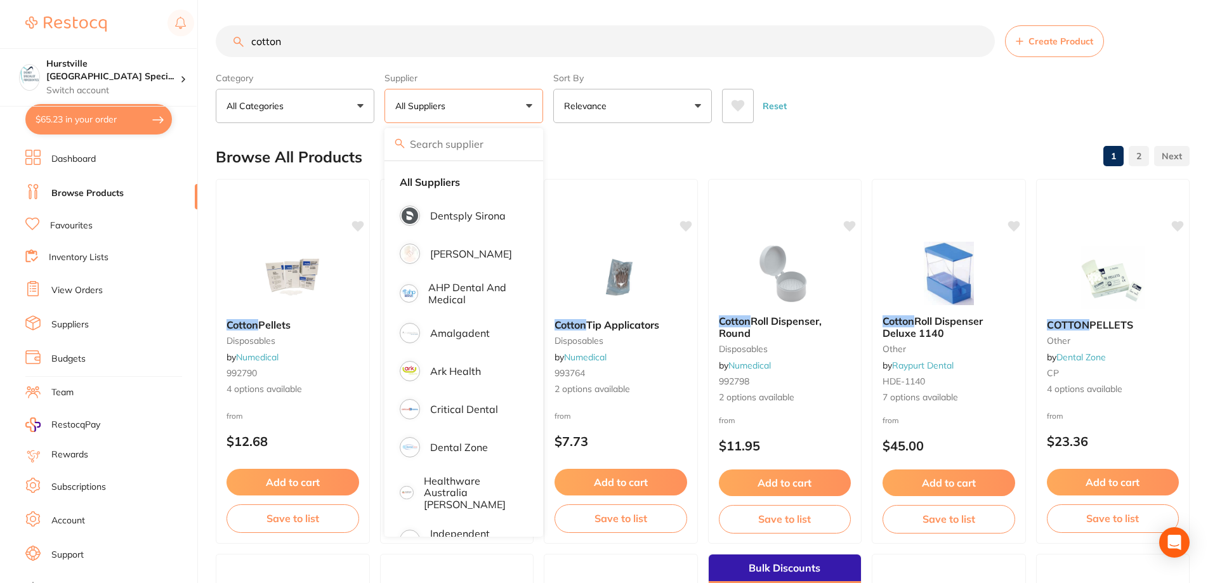
click at [471, 44] on input "cotton" at bounding box center [605, 41] width 779 height 32
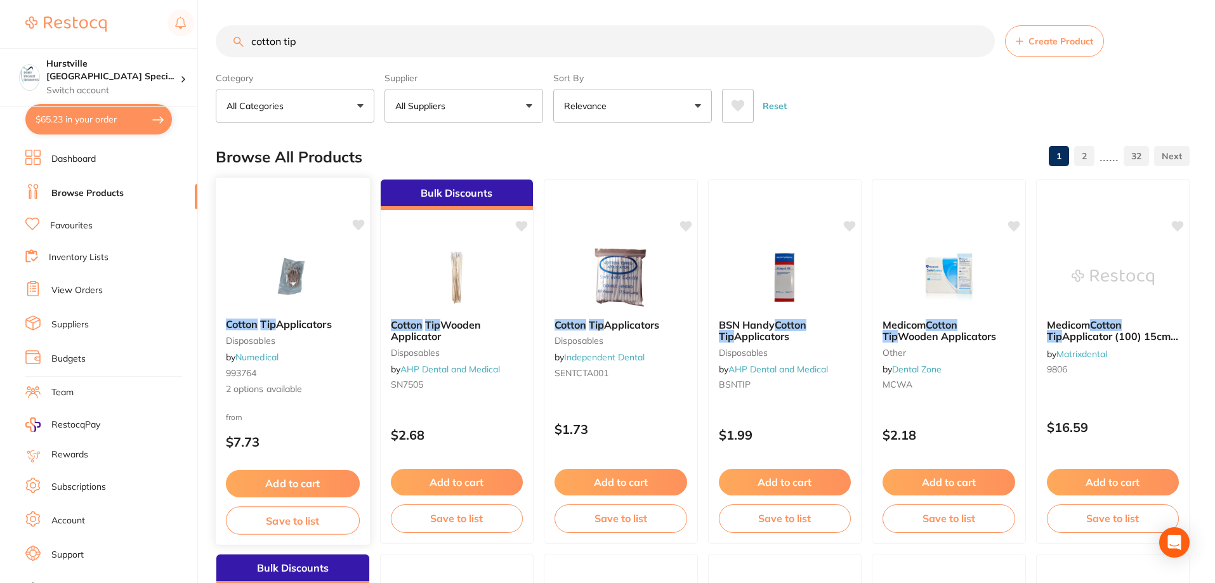
click at [296, 287] on img at bounding box center [292, 276] width 83 height 64
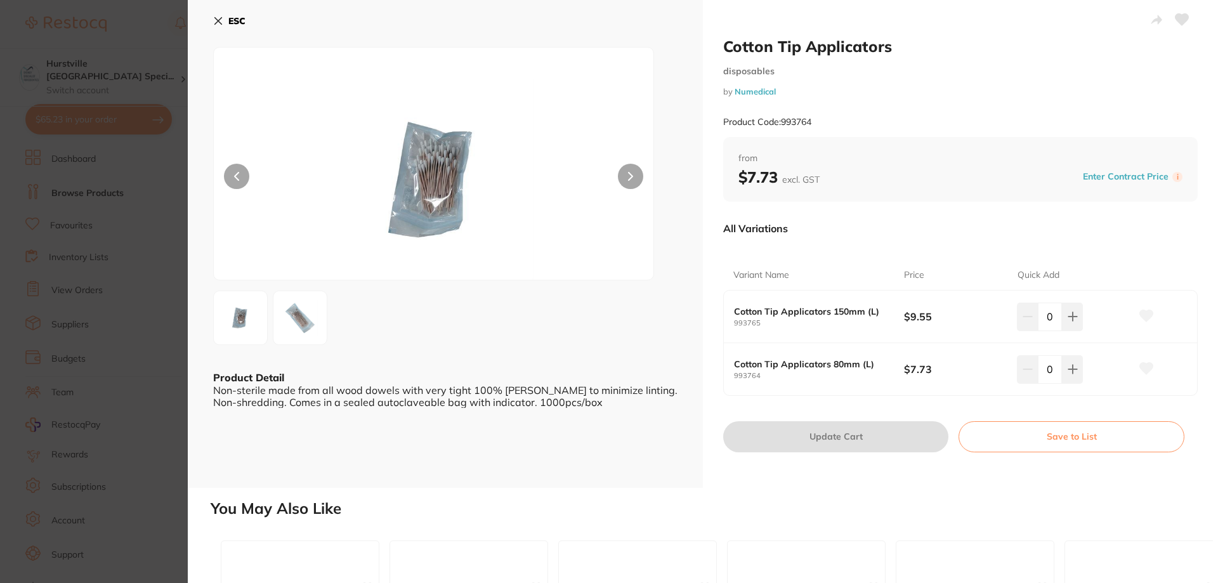
click at [212, 15] on div "ESC Product Detail Non-sterile made from all wood dowels with very tight 100% c…" at bounding box center [445, 244] width 515 height 488
click at [217, 20] on icon at bounding box center [218, 21] width 7 height 7
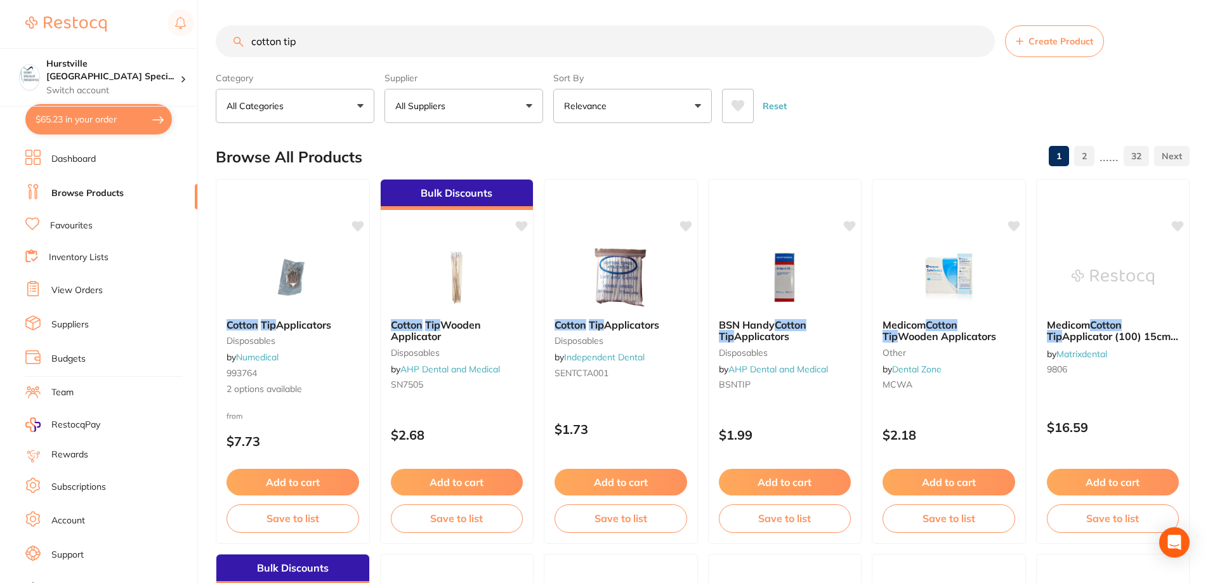
click at [320, 47] on input "cotton tip" at bounding box center [605, 41] width 779 height 32
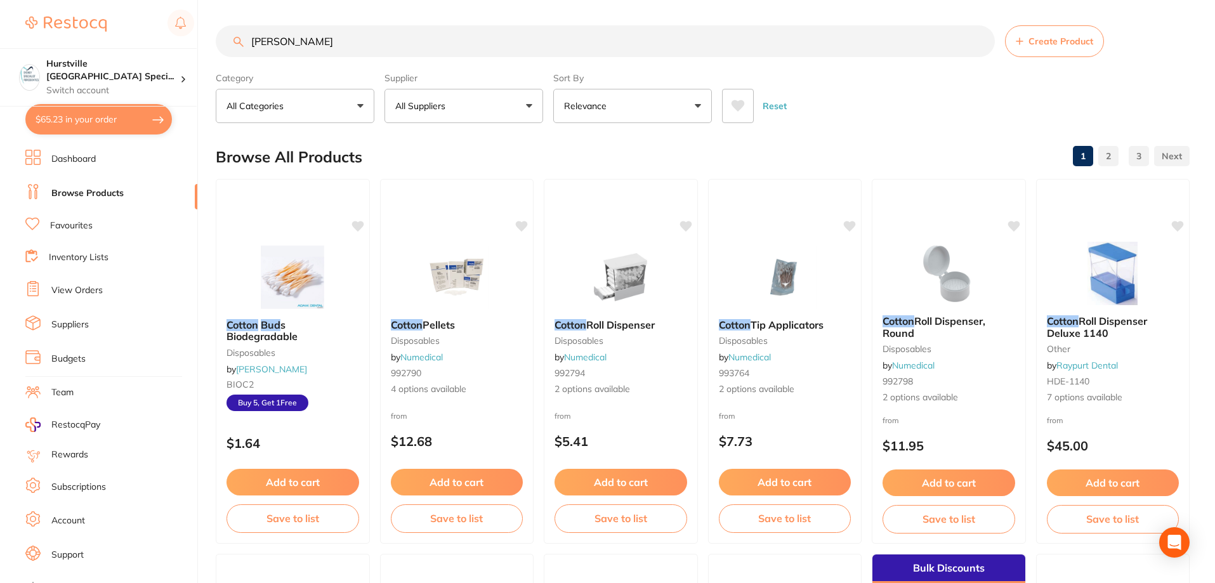
click at [506, 119] on button "All Suppliers" at bounding box center [463, 106] width 159 height 34
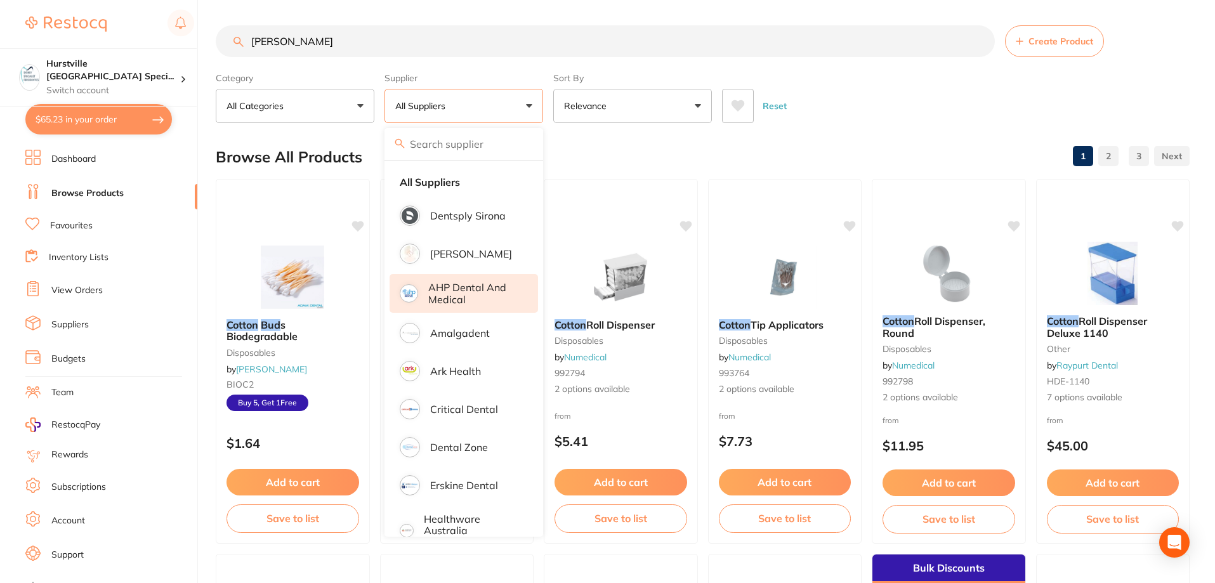
click at [482, 299] on p "AHP Dental and Medical" at bounding box center [474, 293] width 92 height 23
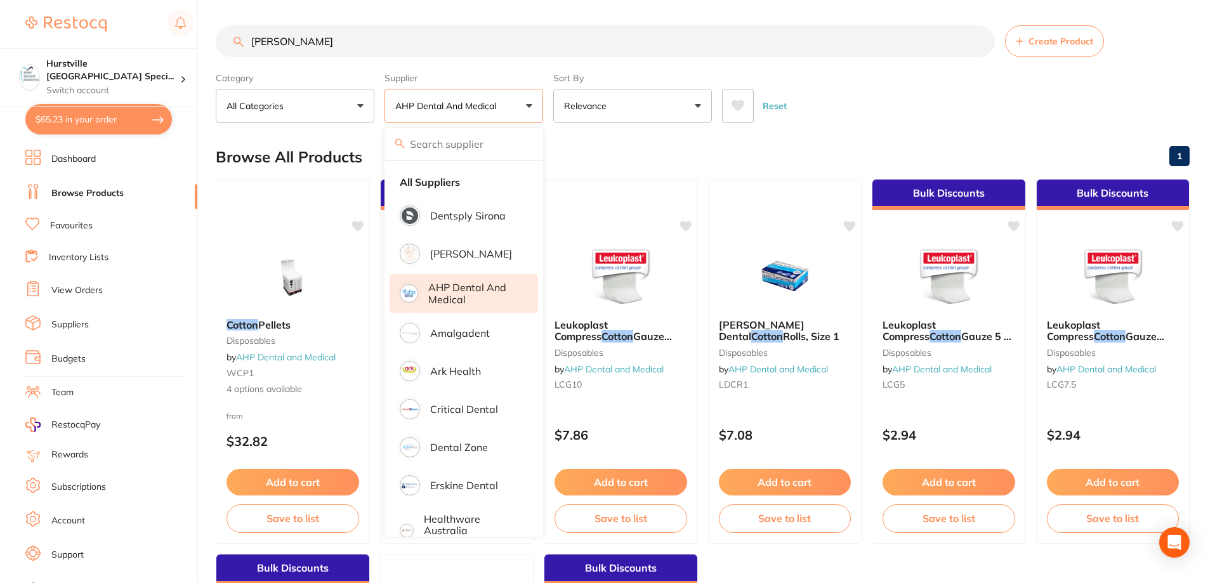
drag, startPoint x: 374, startPoint y: 40, endPoint x: 100, endPoint y: 41, distance: 274.1
click at [100, 41] on div "$65.23 Hurstville Sydney Speci... Switch account Hurstville Sydney Specialist P…" at bounding box center [607, 291] width 1215 height 583
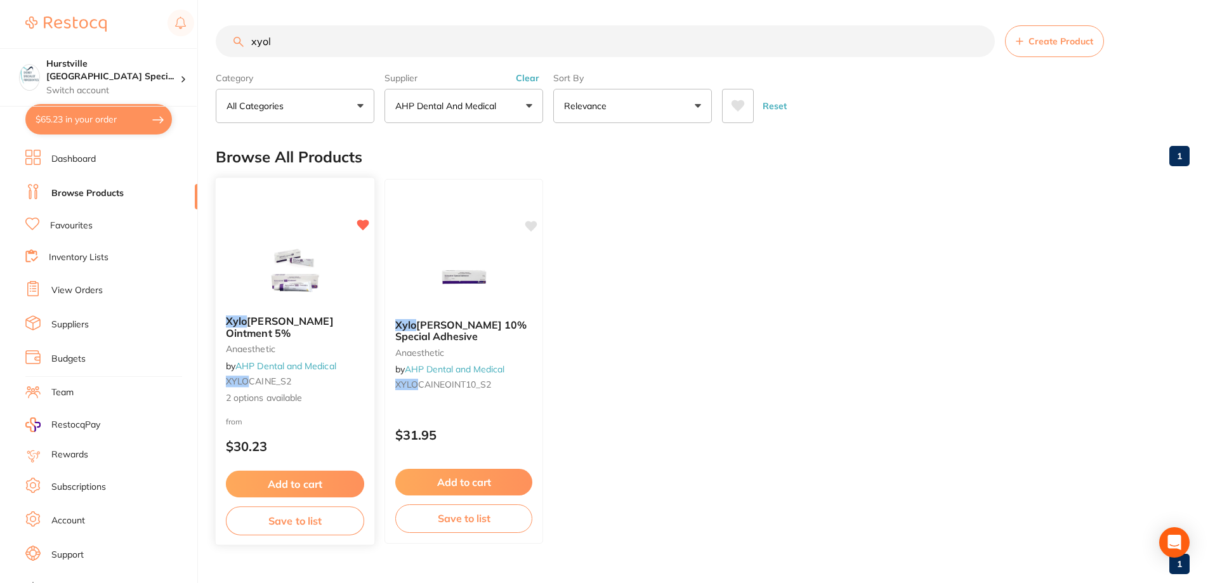
type input "xyol"
click at [286, 305] on img at bounding box center [294, 273] width 83 height 64
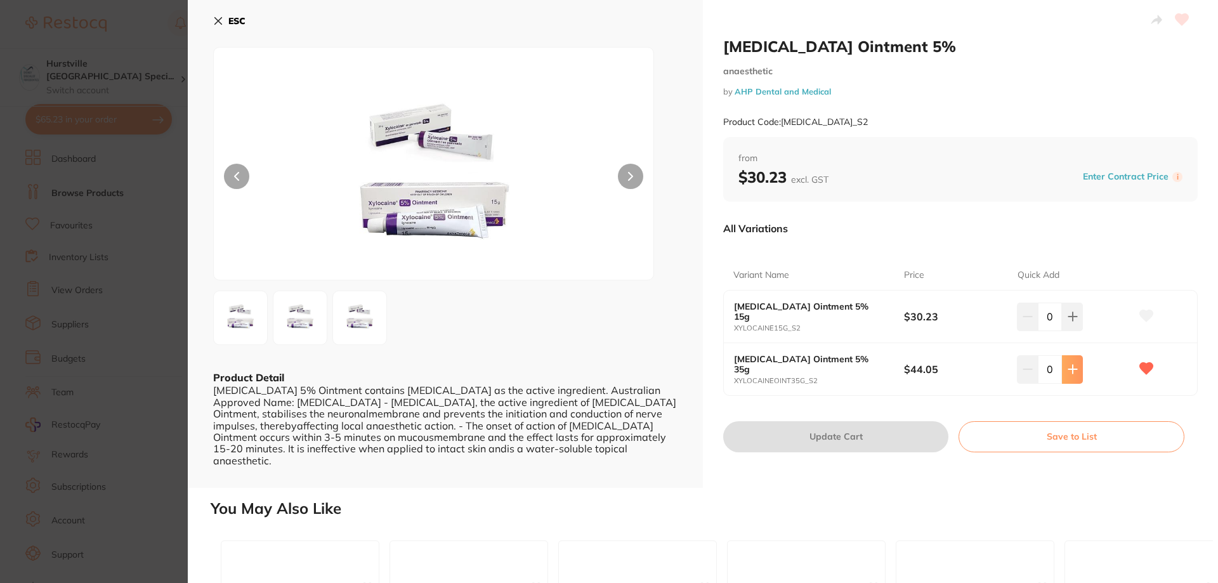
click at [1068, 371] on icon at bounding box center [1073, 369] width 10 height 10
type input "2"
click at [912, 438] on button "Update Cart" at bounding box center [835, 436] width 225 height 30
checkbox input "false"
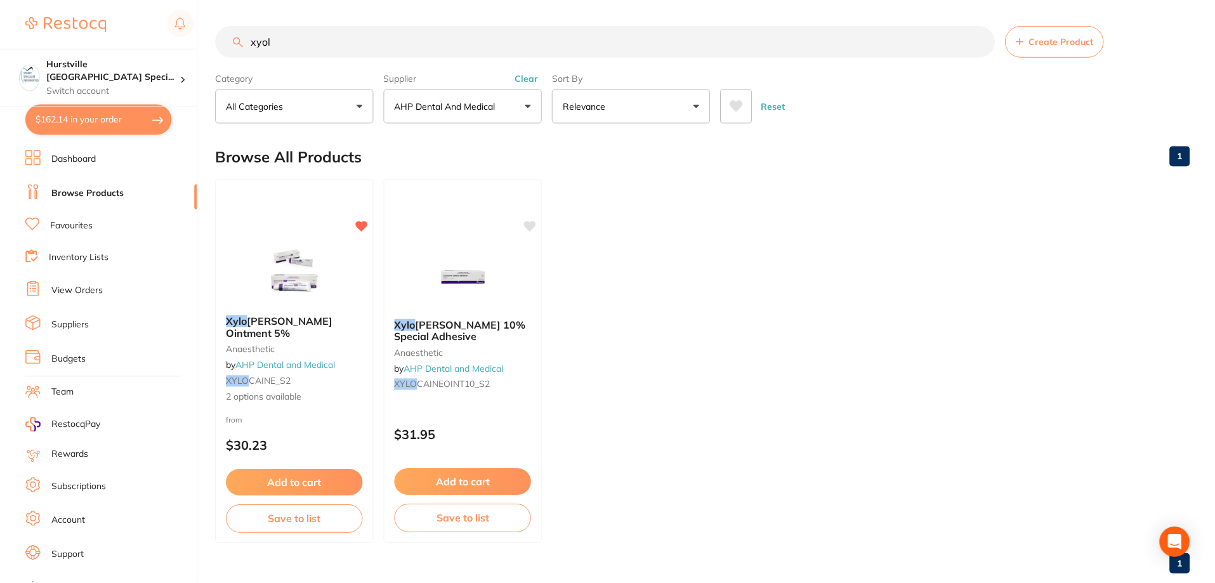
scroll to position [14, 0]
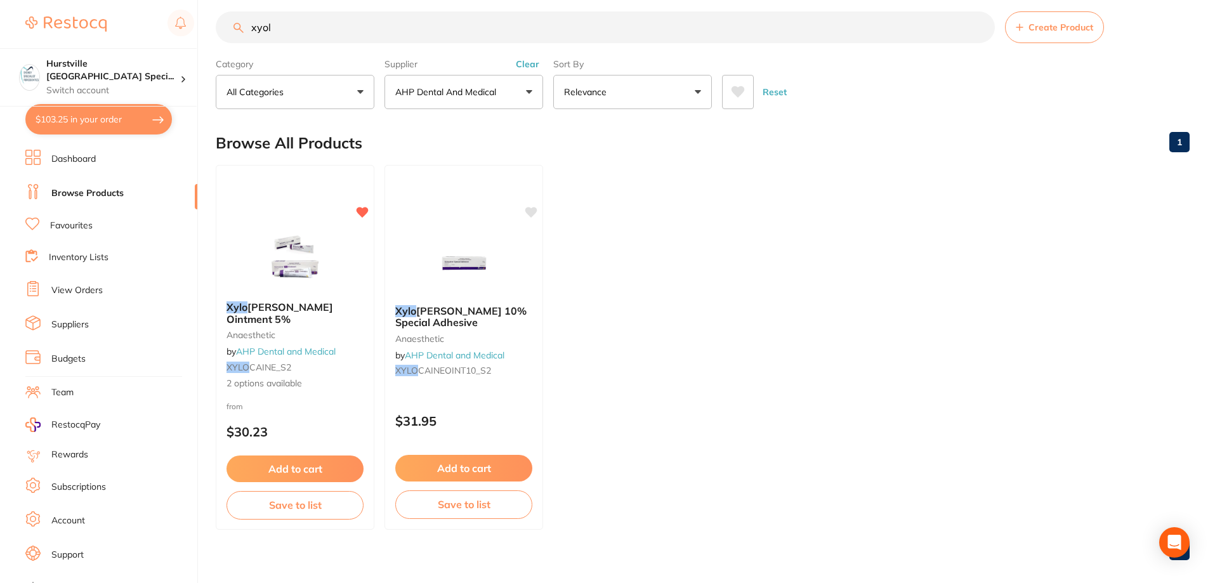
type textarea "Delivery [DATE] Please"
drag, startPoint x: 343, startPoint y: 32, endPoint x: 172, endPoint y: 31, distance: 170.7
click at [172, 31] on div "$103.25 Hurstville Sydney Speci... Switch account Hurstville Sydney Specialist …" at bounding box center [607, 277] width 1215 height 583
type input "surgical drape"
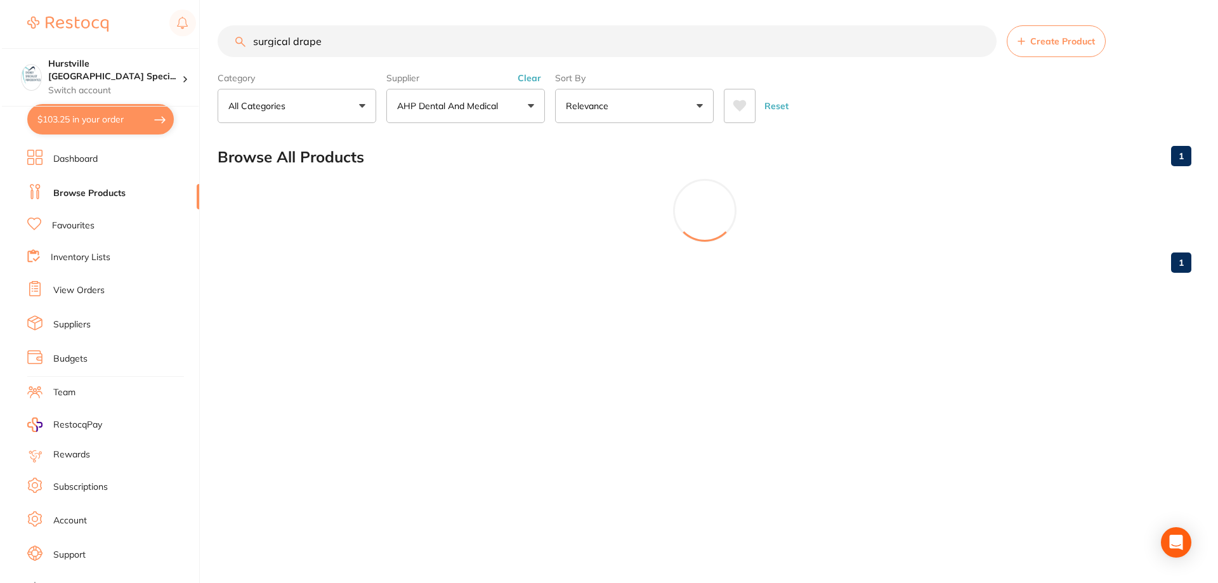
scroll to position [0, 0]
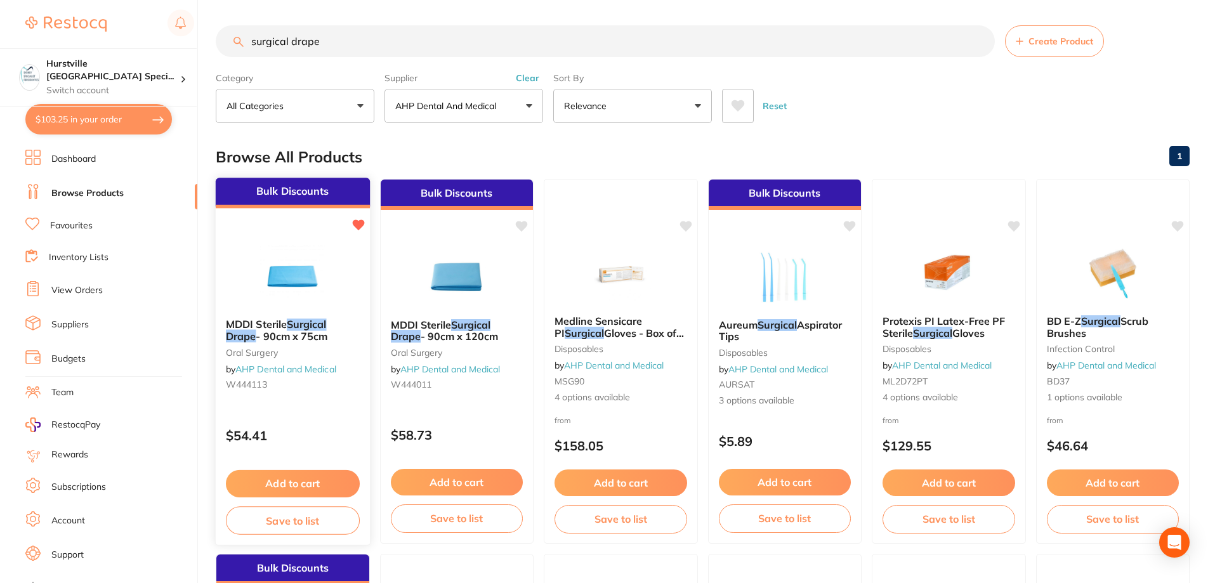
click at [277, 333] on span "- 90cm x 75cm" at bounding box center [292, 336] width 72 height 13
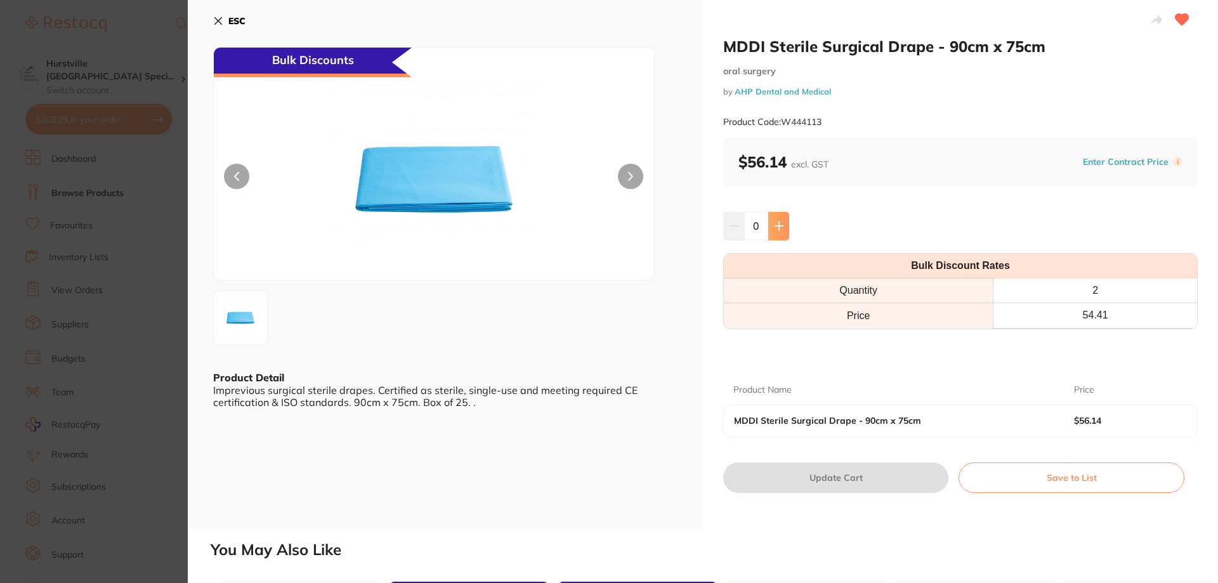
click at [775, 228] on icon at bounding box center [779, 226] width 10 height 10
type input "1"
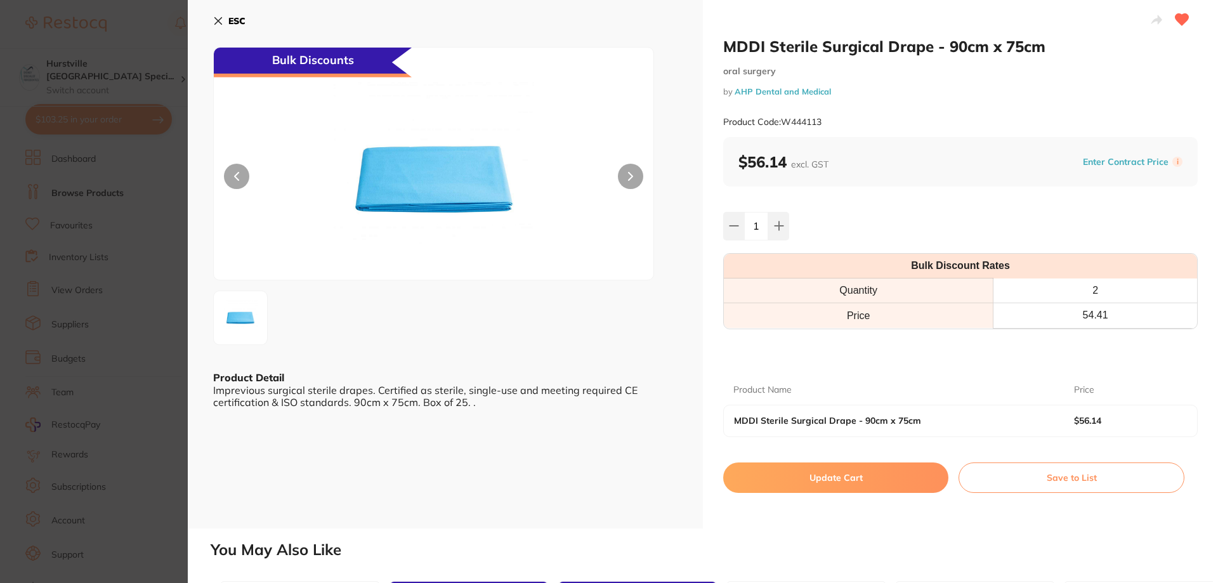
click at [862, 477] on button "Update Cart" at bounding box center [835, 478] width 225 height 30
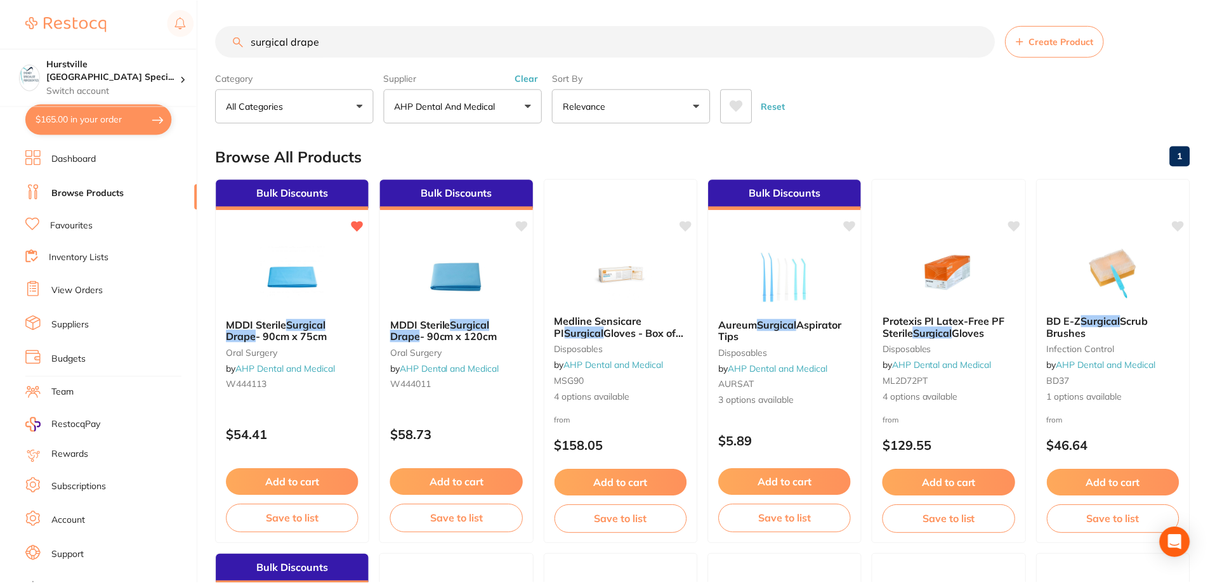
scroll to position [14, 0]
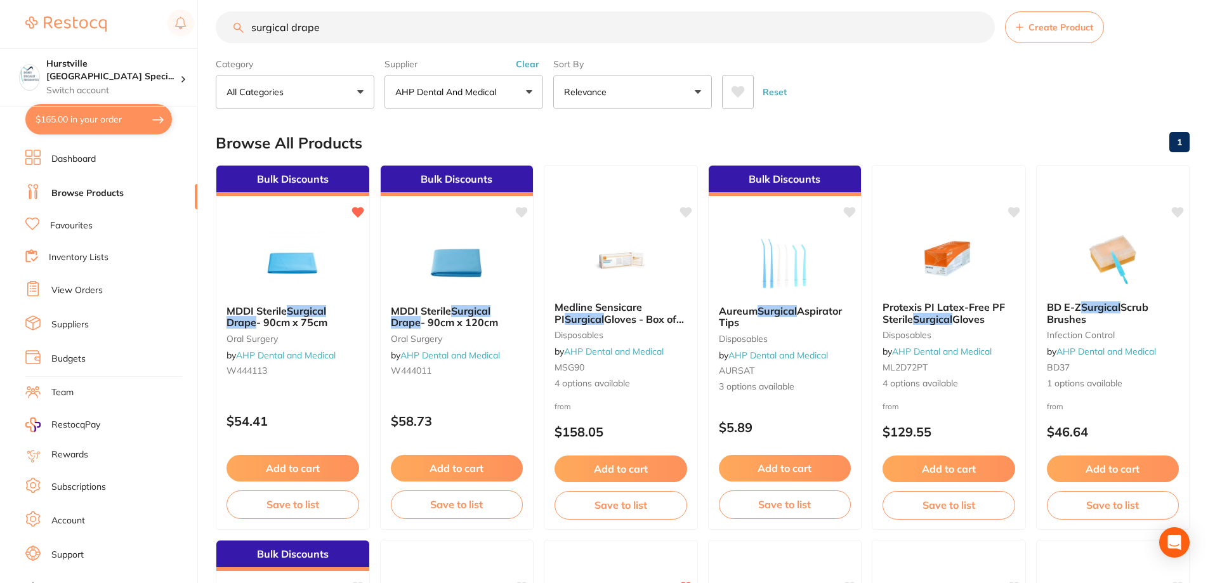
drag, startPoint x: 213, startPoint y: 31, endPoint x: 96, endPoint y: 25, distance: 116.9
click at [113, 25] on div "$165.00 Hurstville Sydney Speci... Switch account Hurstville Sydney Specialist …" at bounding box center [607, 277] width 1215 height 583
type input "bin liner"
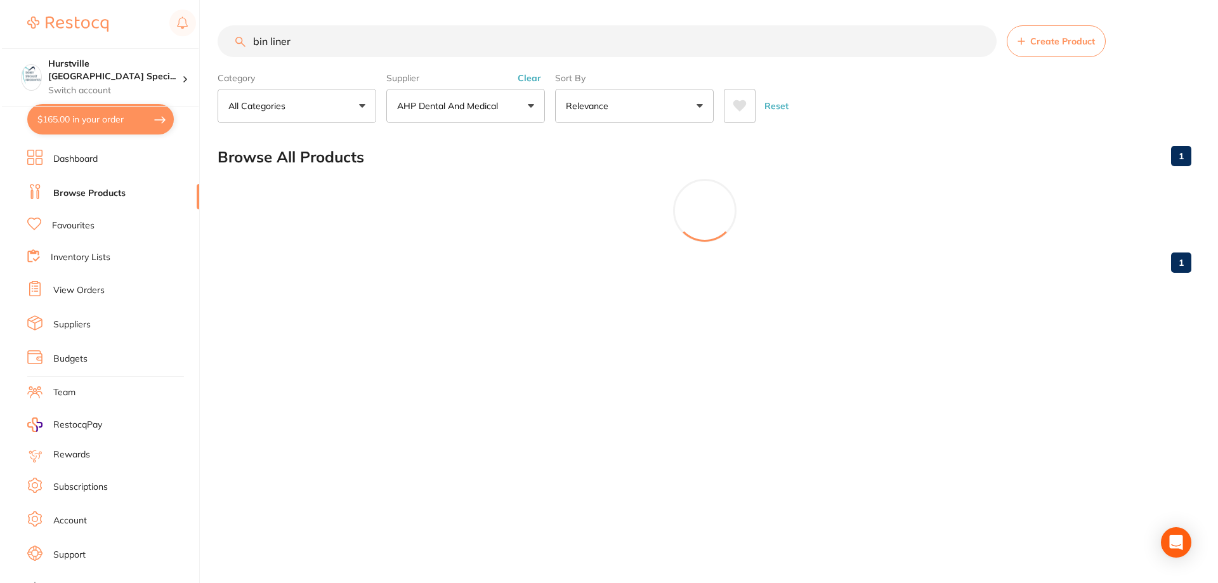
scroll to position [0, 0]
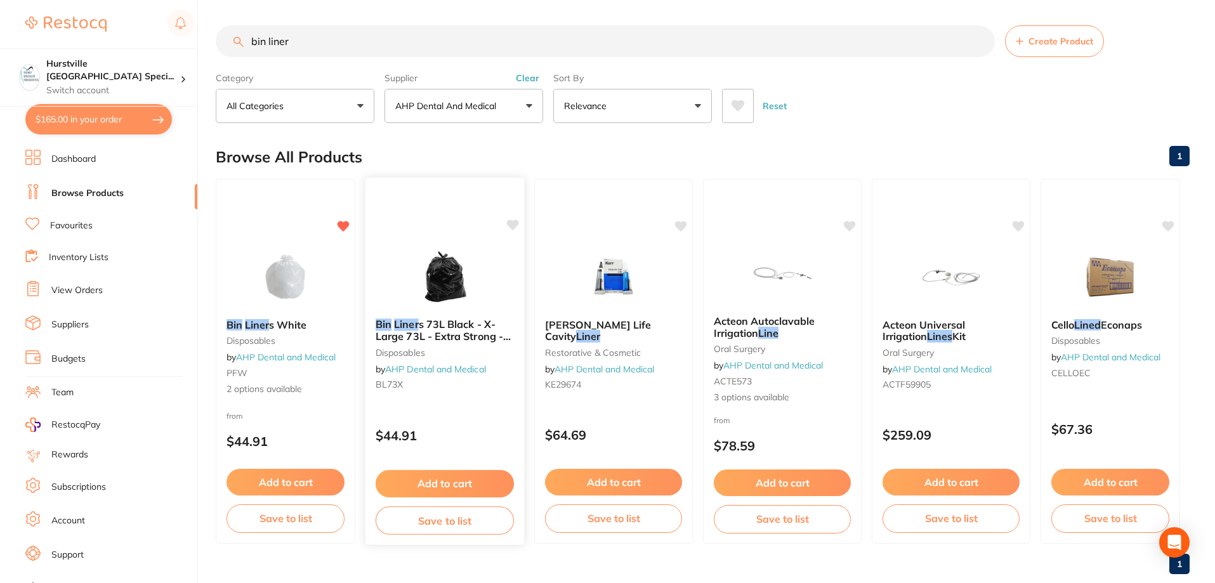
click at [461, 277] on img at bounding box center [444, 276] width 83 height 64
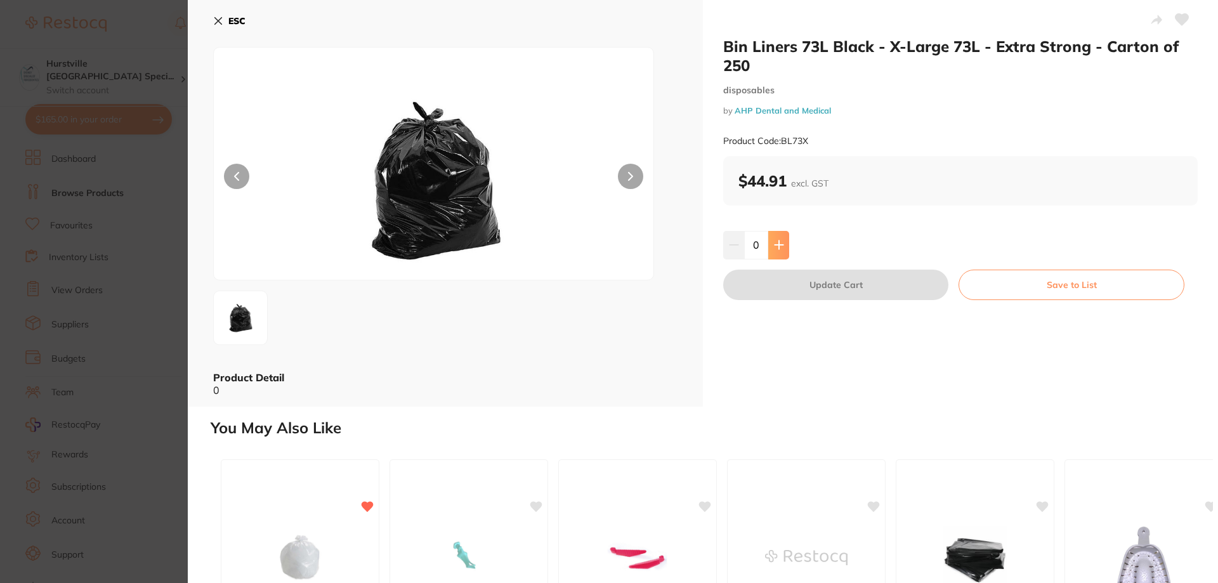
click at [772, 251] on button at bounding box center [778, 245] width 21 height 28
type input "1"
click at [1178, 19] on icon at bounding box center [1182, 19] width 13 height 11
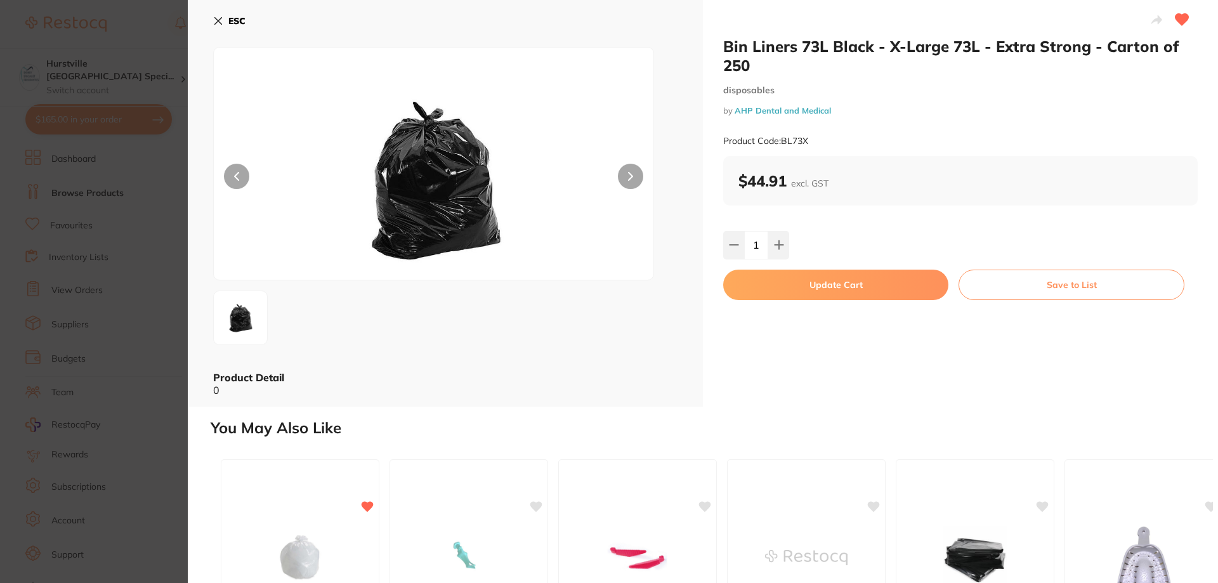
click at [218, 22] on icon at bounding box center [218, 21] width 7 height 7
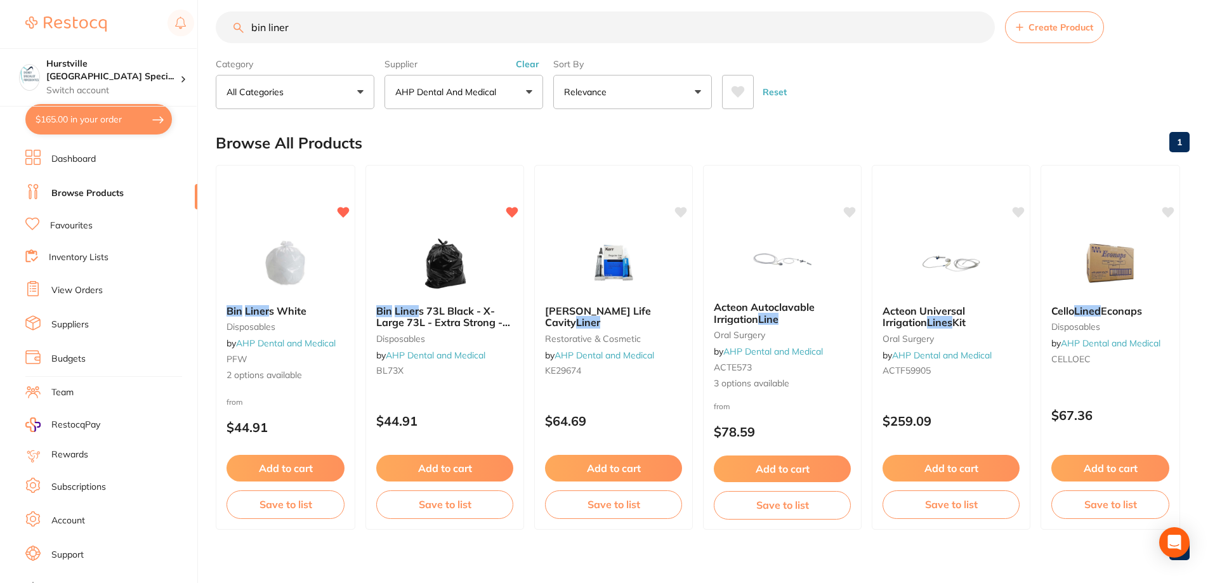
scroll to position [27, 0]
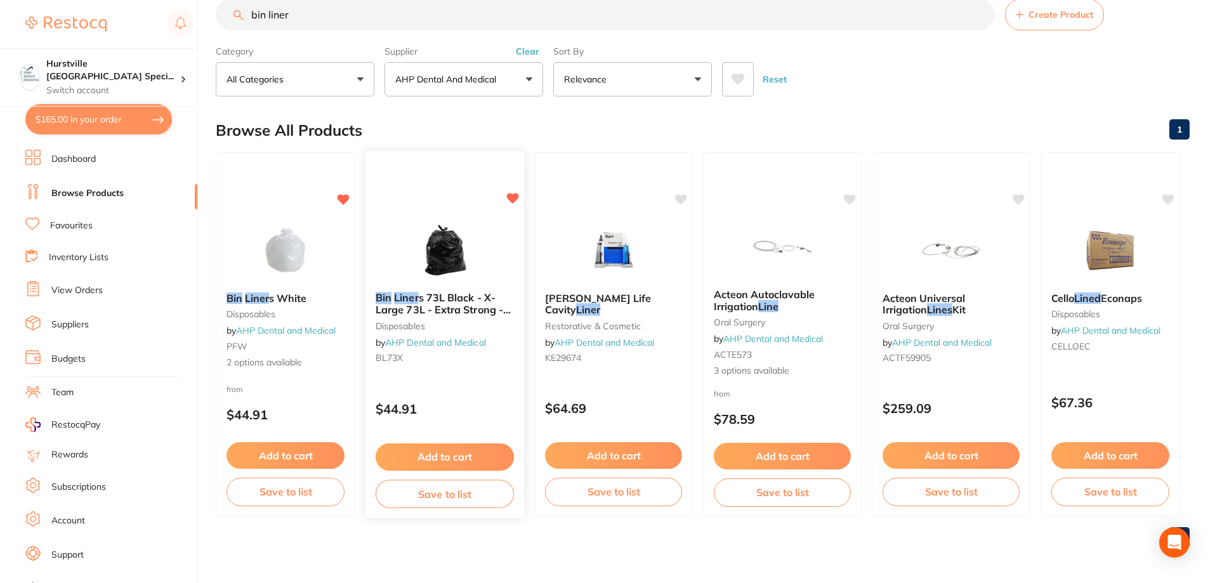
click at [466, 457] on button "Add to cart" at bounding box center [445, 456] width 138 height 27
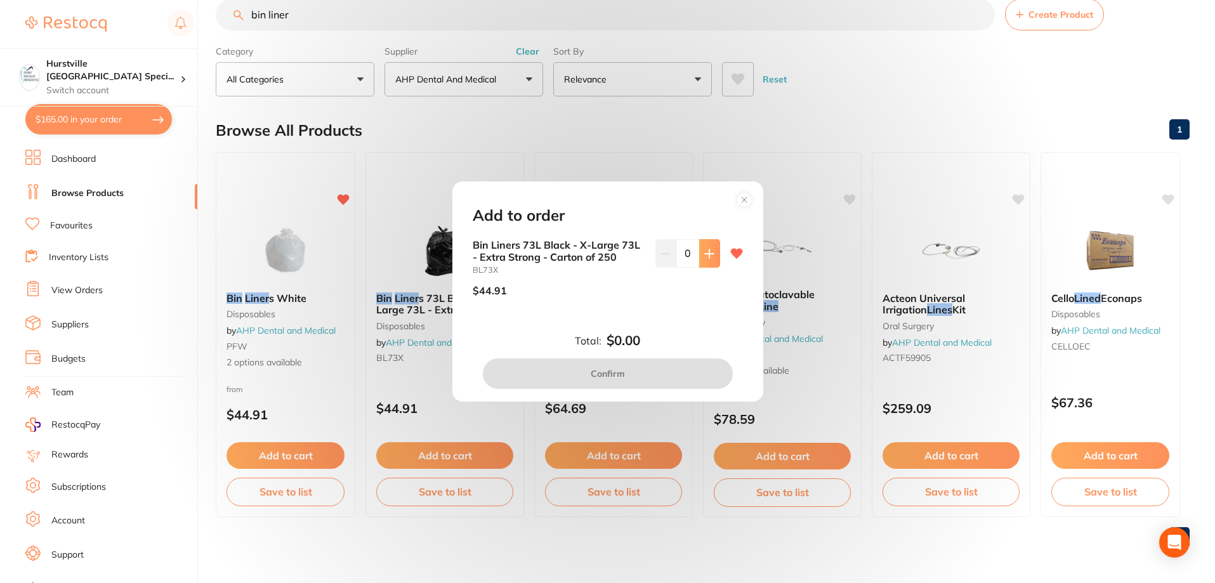
click at [707, 246] on button at bounding box center [709, 253] width 21 height 28
type input "1"
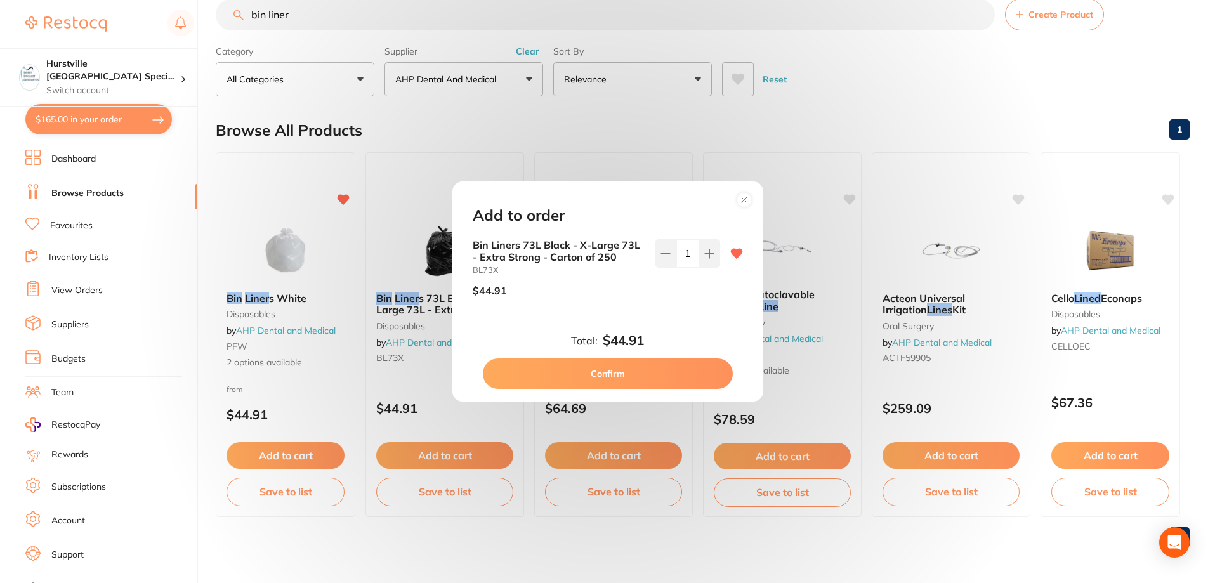
click at [641, 372] on button "Confirm" at bounding box center [608, 373] width 250 height 30
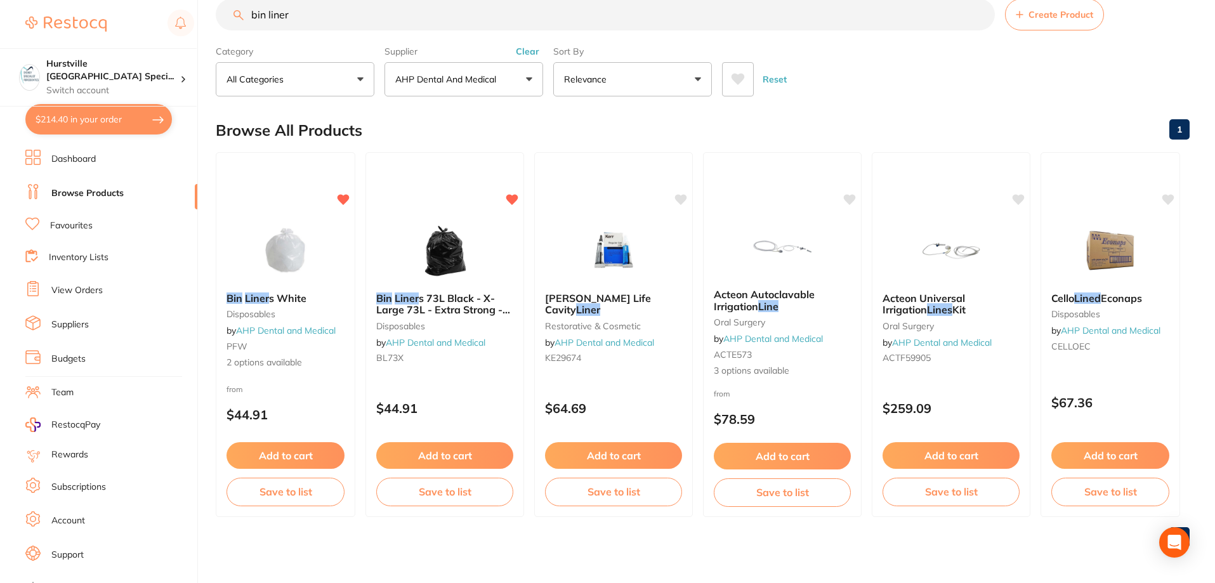
scroll to position [23, 0]
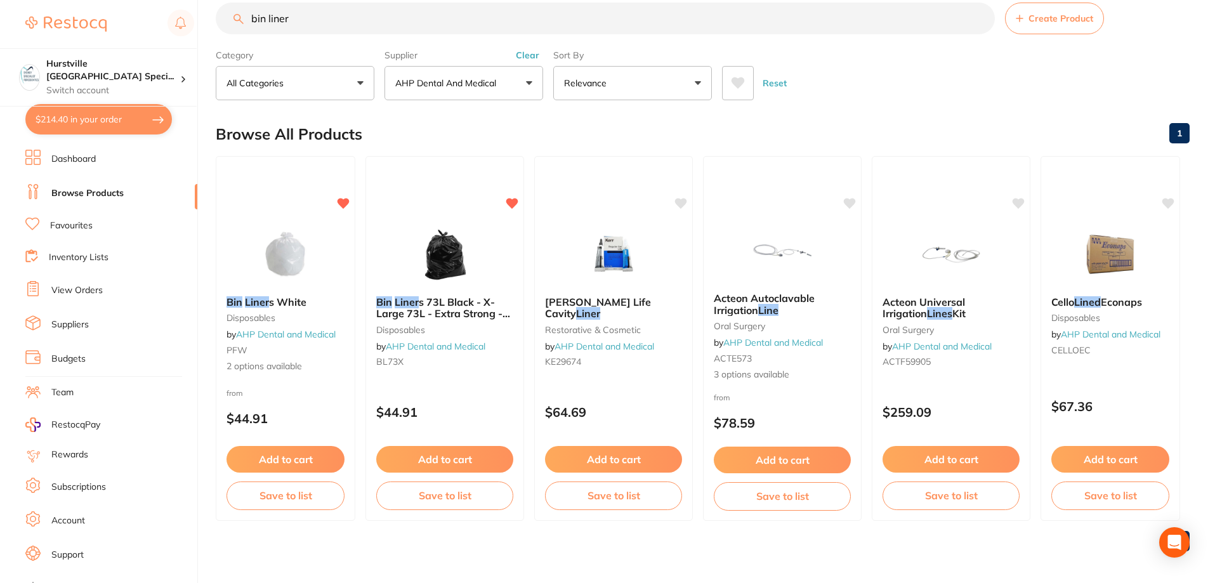
drag, startPoint x: 357, startPoint y: 20, endPoint x: 95, endPoint y: 12, distance: 261.5
click at [96, 12] on div "$214.40 Hurstville Sydney Speci... Switch account Hurstville Sydney Specialist …" at bounding box center [607, 268] width 1215 height 583
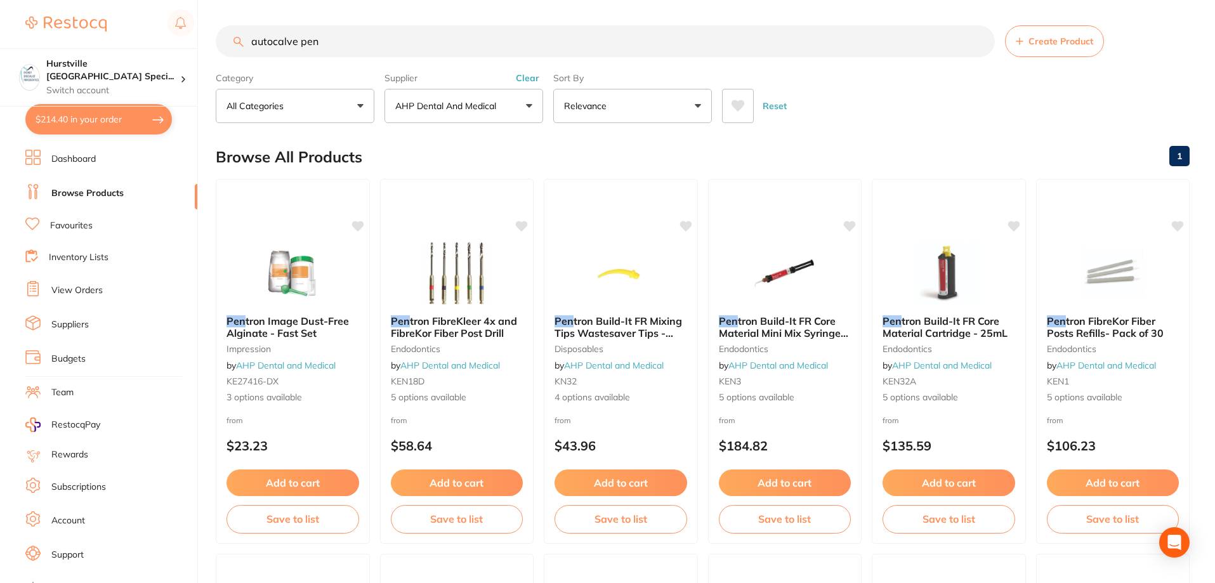
scroll to position [1, 0]
drag, startPoint x: 330, startPoint y: 43, endPoint x: 187, endPoint y: 62, distance: 144.0
click at [187, 62] on div "$214.40 Hurstville Sydney Speci... Switch account Hurstville Sydney Specialist …" at bounding box center [607, 291] width 1215 height 583
type input "marker"
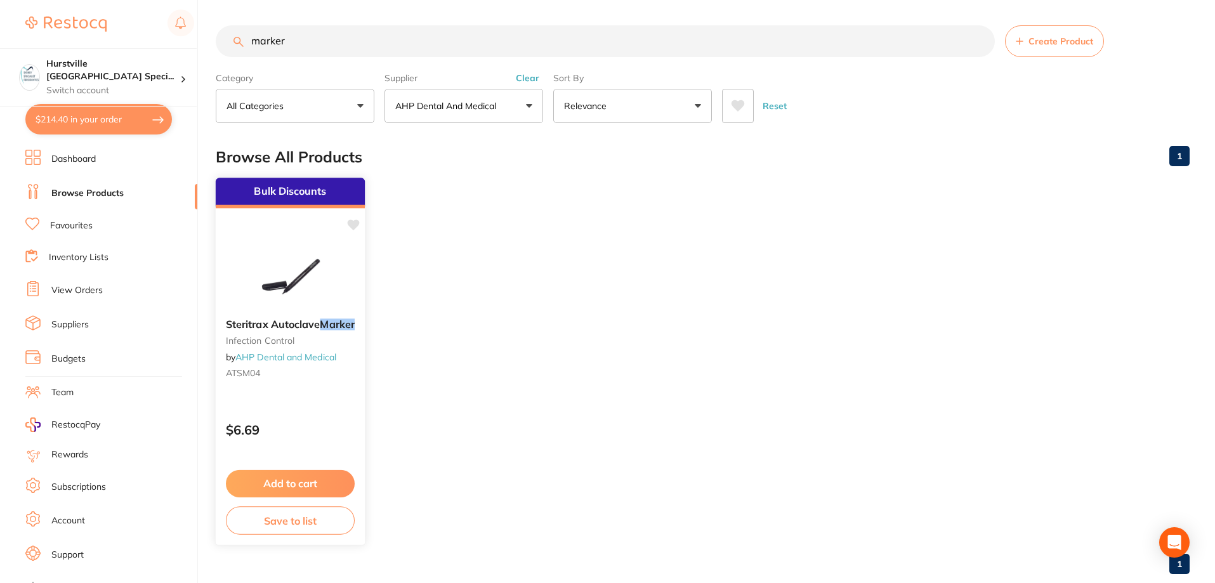
click at [324, 287] on img at bounding box center [290, 276] width 83 height 64
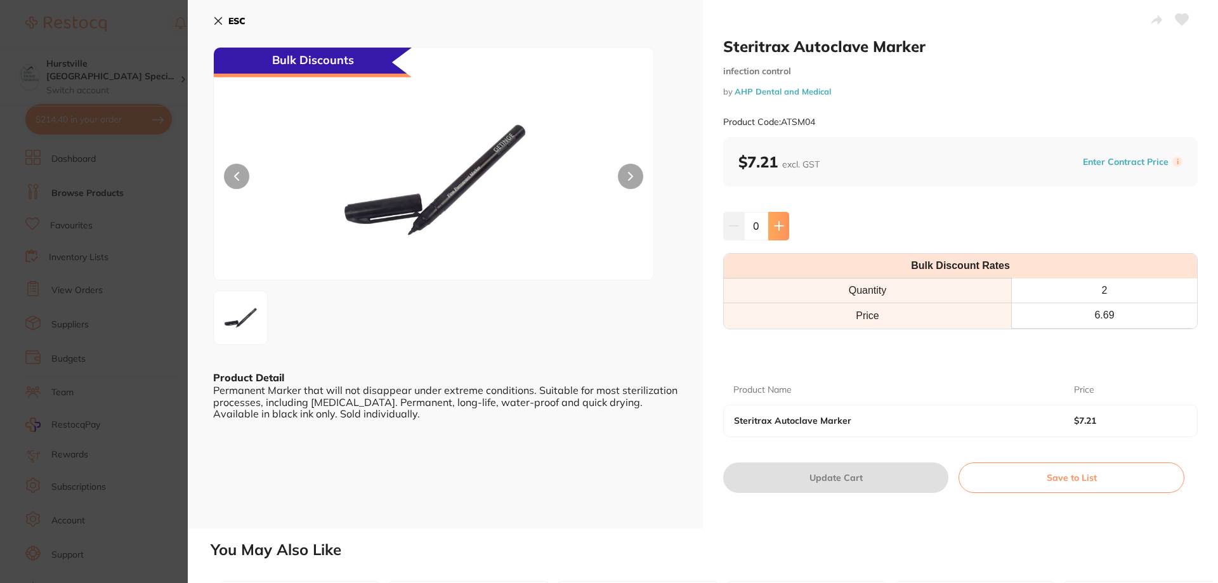
click at [774, 223] on icon at bounding box center [779, 226] width 10 height 10
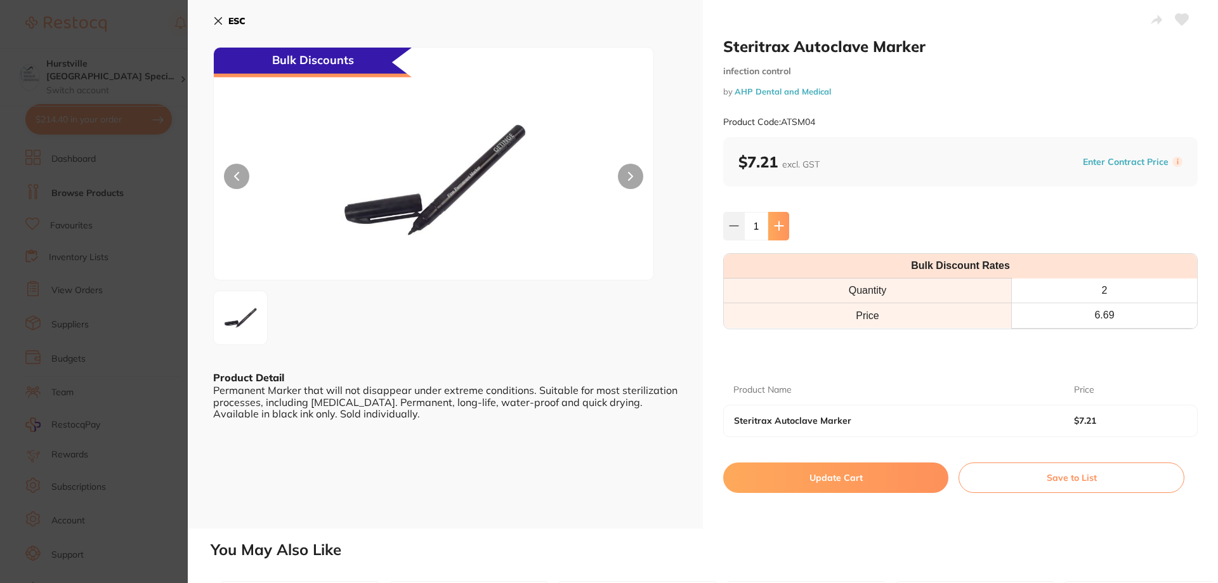
click at [774, 223] on icon at bounding box center [779, 226] width 10 height 10
type input "5"
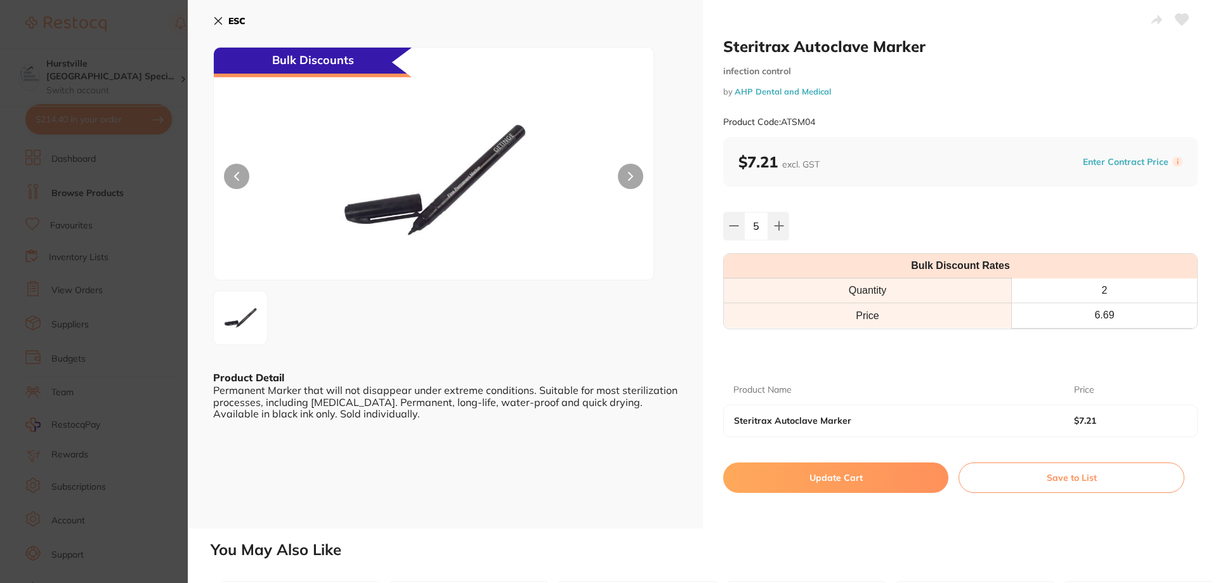
click at [900, 487] on button "Update Cart" at bounding box center [835, 478] width 225 height 30
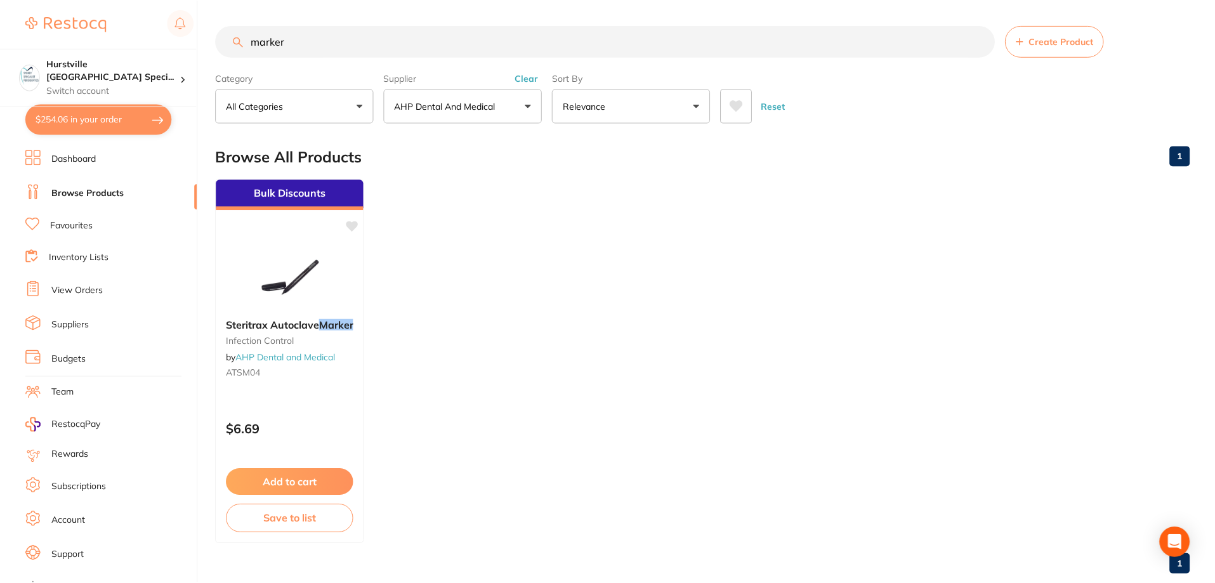
scroll to position [1, 0]
drag, startPoint x: 294, startPoint y: 44, endPoint x: 124, endPoint y: 37, distance: 170.2
click at [124, 37] on div "$251.20 Hurstville Sydney Speci... Switch account Hurstville Sydney Specialist …" at bounding box center [607, 290] width 1215 height 583
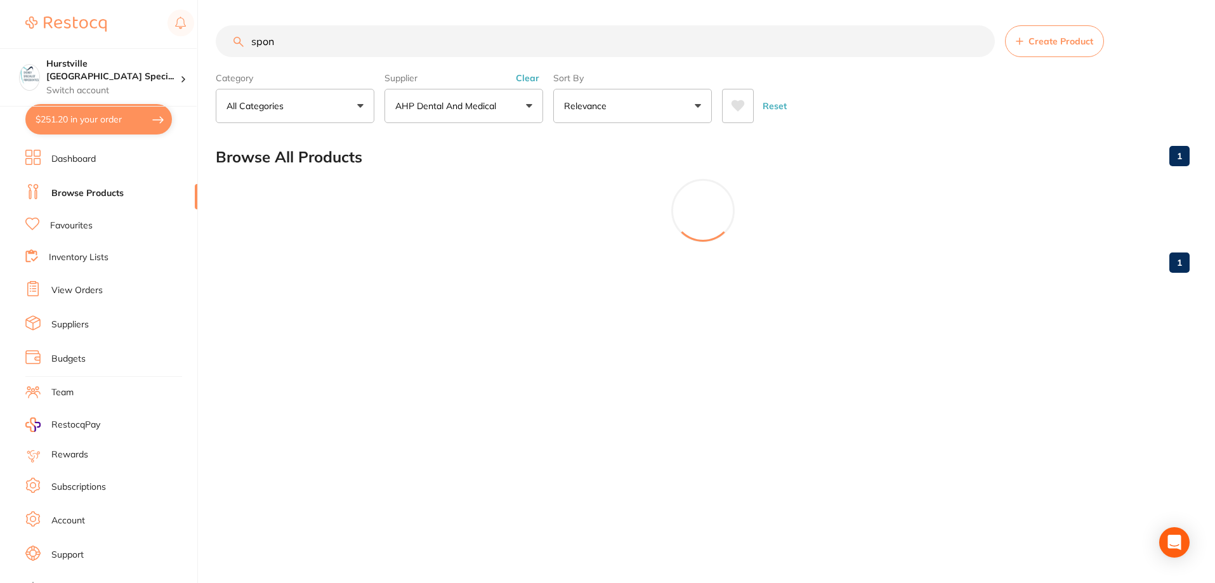
scroll to position [0, 0]
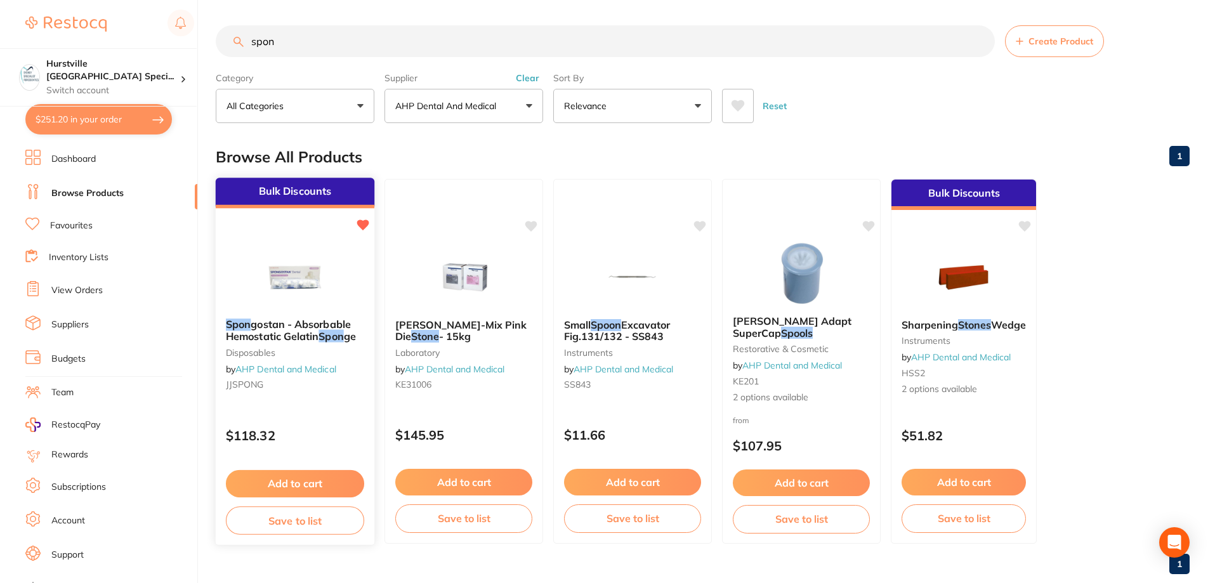
type input "spon"
click at [266, 481] on button "Add to cart" at bounding box center [295, 483] width 138 height 27
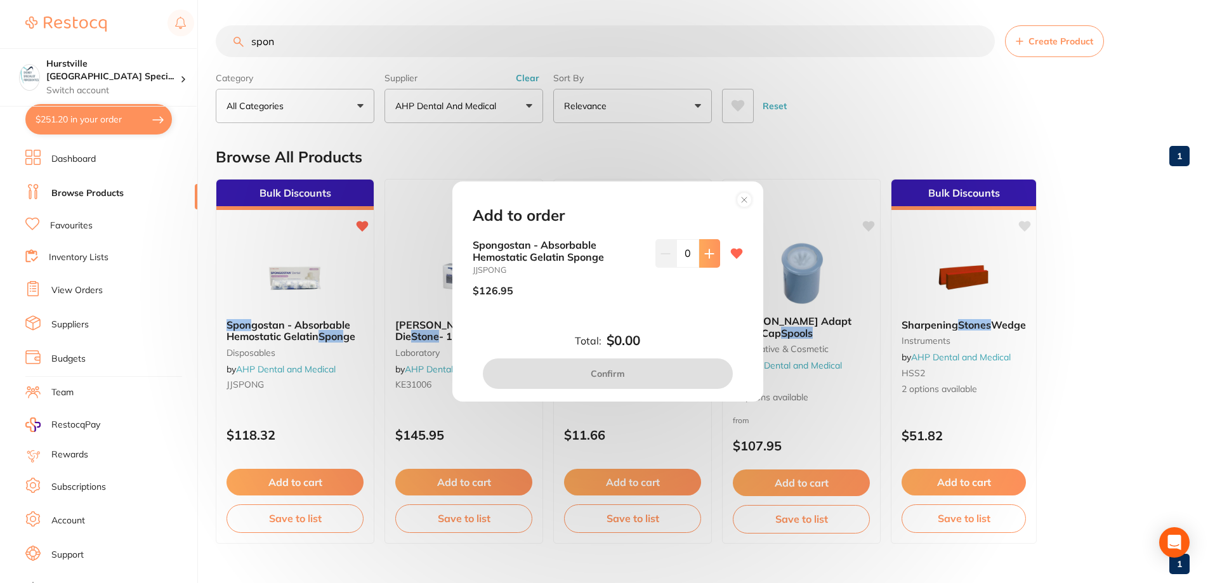
click at [706, 253] on icon at bounding box center [709, 253] width 8 height 8
type input "1"
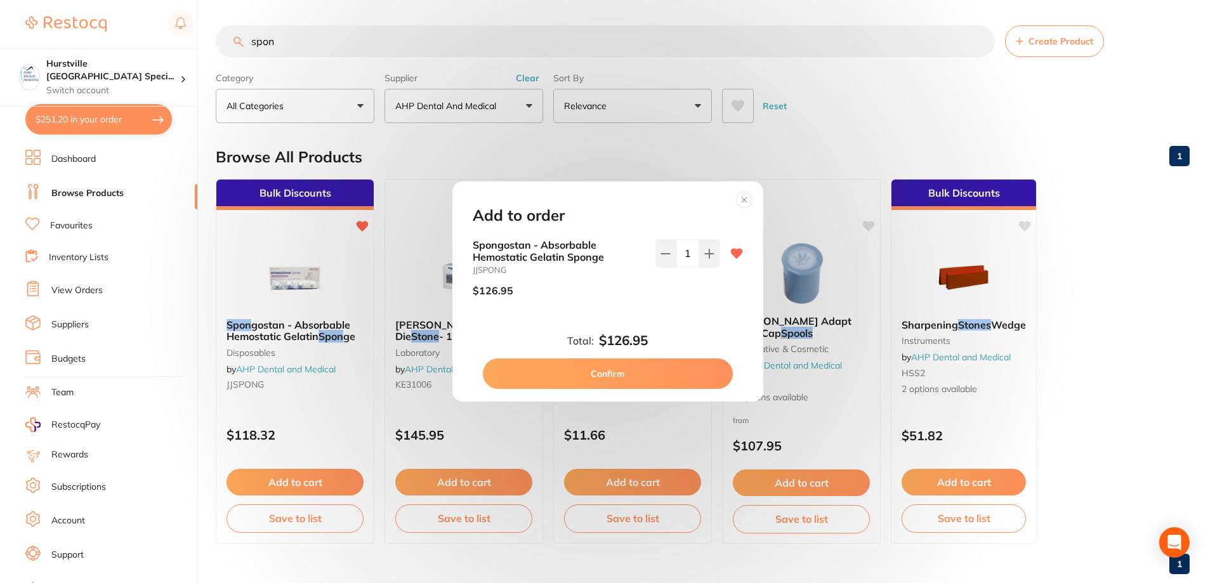
click at [638, 377] on button "Confirm" at bounding box center [608, 373] width 250 height 30
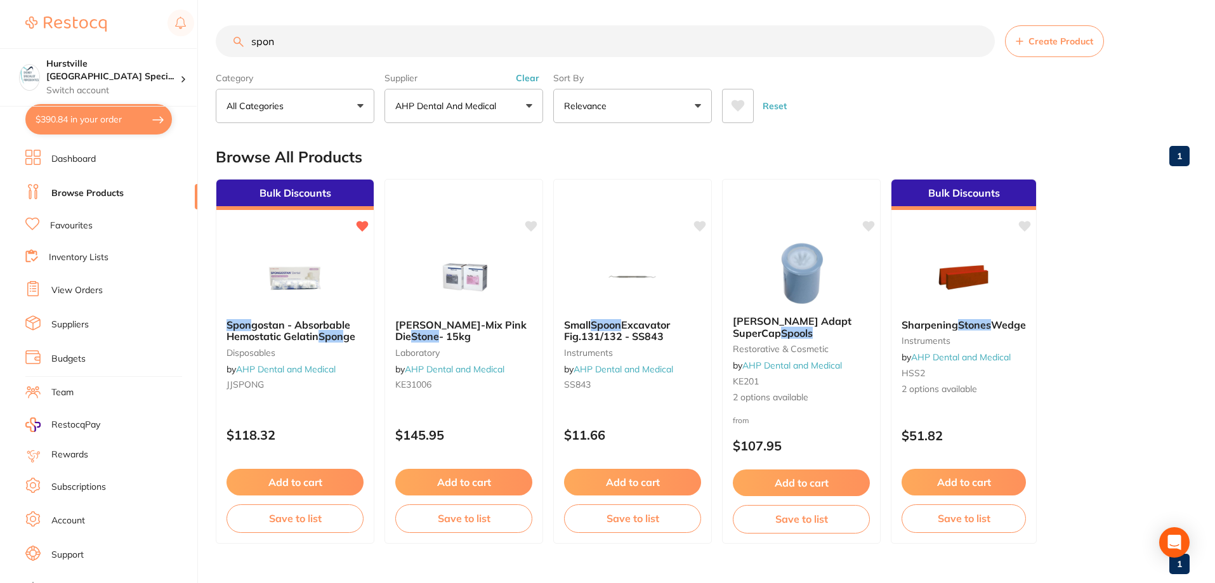
drag, startPoint x: 306, startPoint y: 42, endPoint x: 213, endPoint y: 35, distance: 93.5
click at [213, 35] on div "$390.84 Hurstville Sydney Speci... Switch account Hurstville Sydney Specialist …" at bounding box center [607, 291] width 1215 height 583
type input "bib"
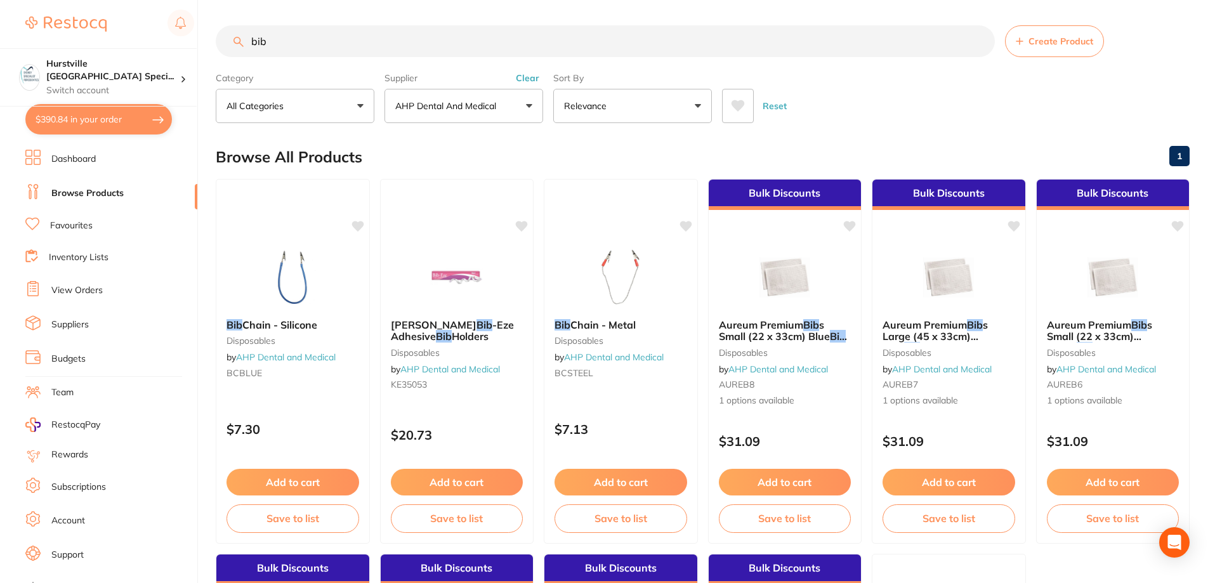
click at [90, 223] on link "Favourites" at bounding box center [71, 226] width 43 height 13
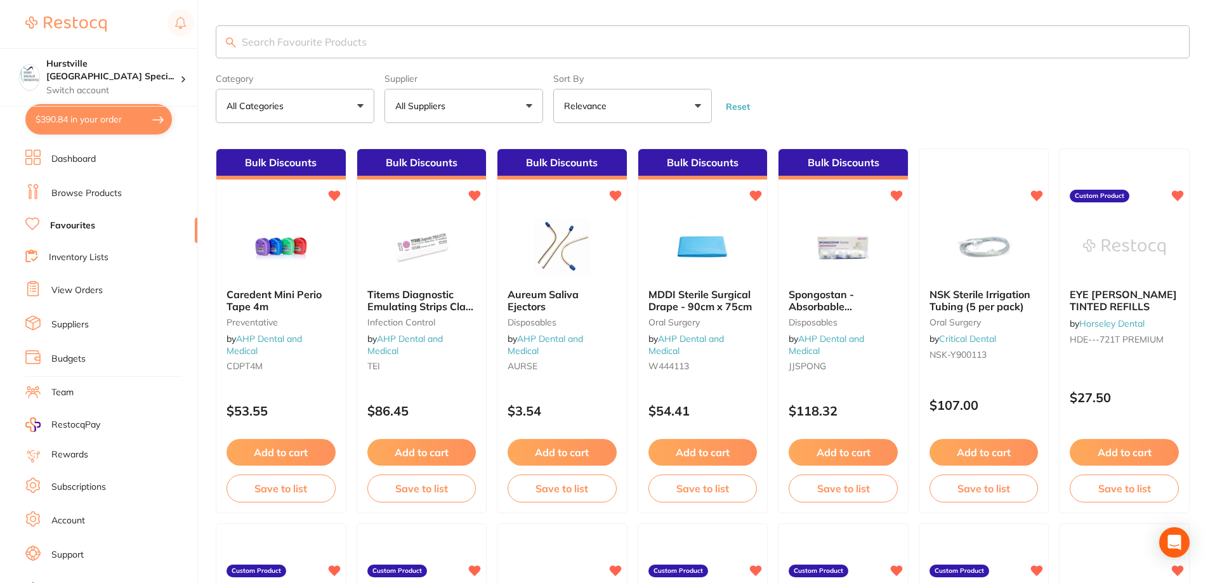
click at [498, 108] on button "All Suppliers" at bounding box center [463, 106] width 159 height 34
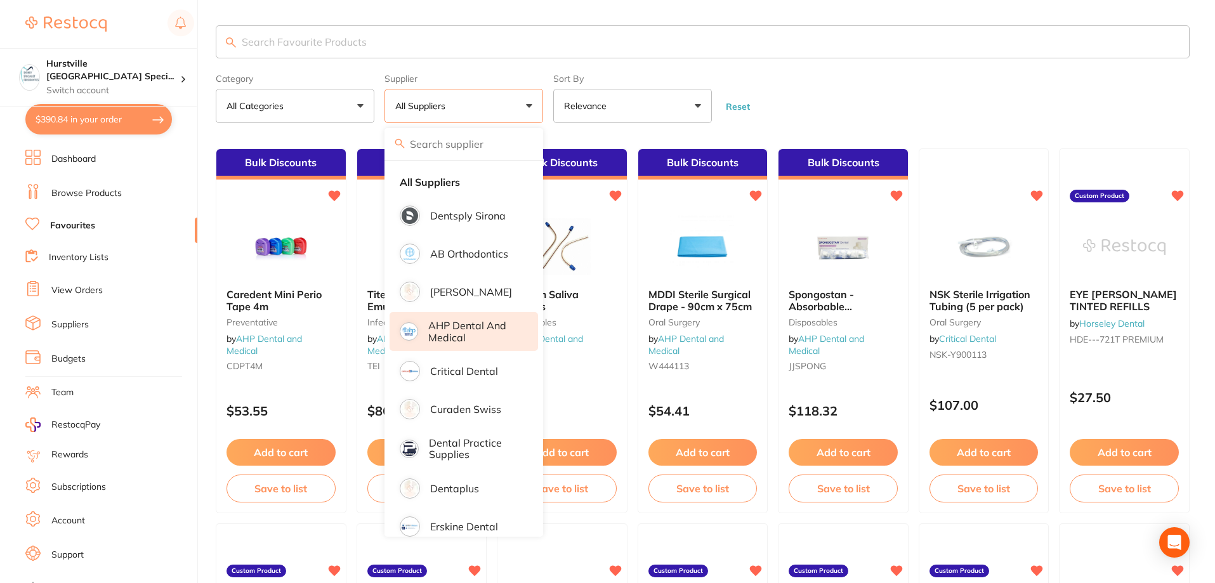
click at [468, 329] on p "AHP Dental and Medical" at bounding box center [474, 331] width 92 height 23
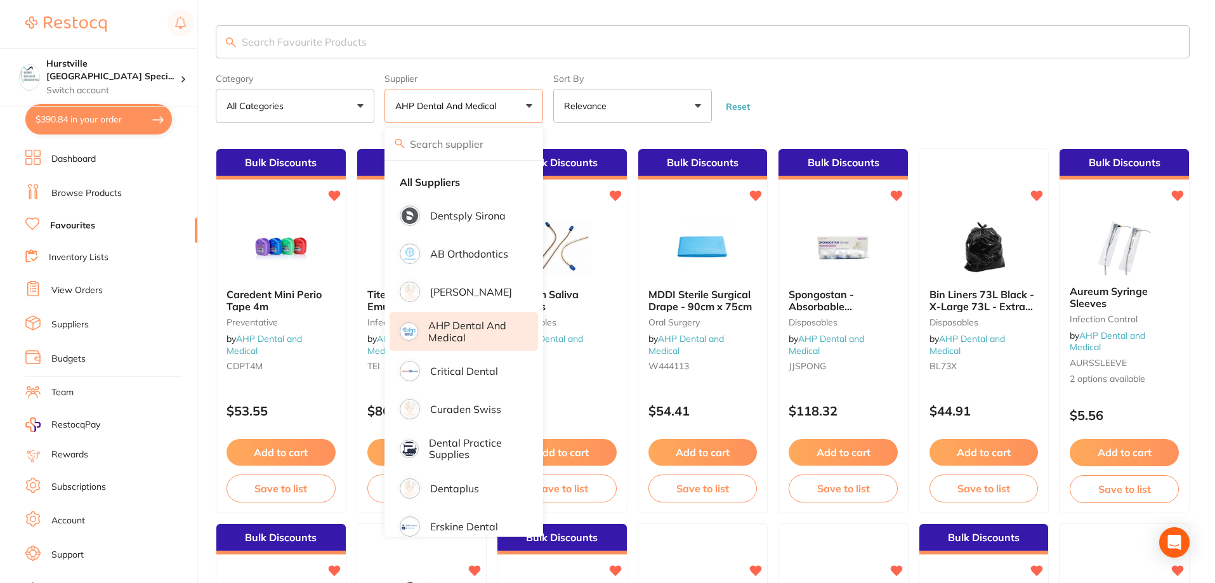
click at [308, 44] on input "search" at bounding box center [703, 41] width 974 height 33
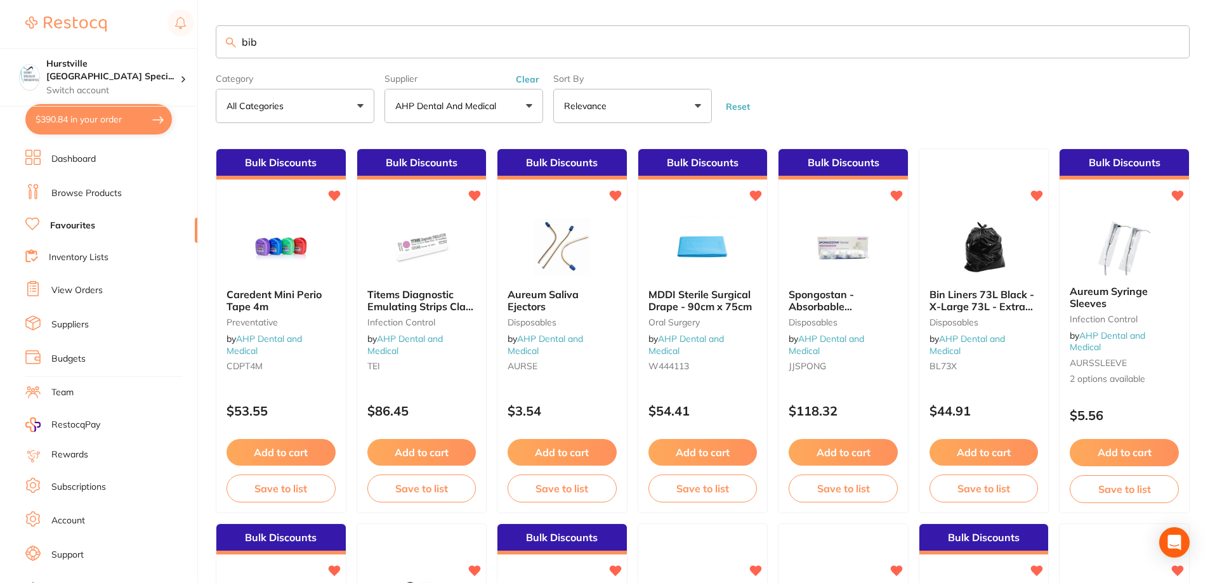
type input "bib"
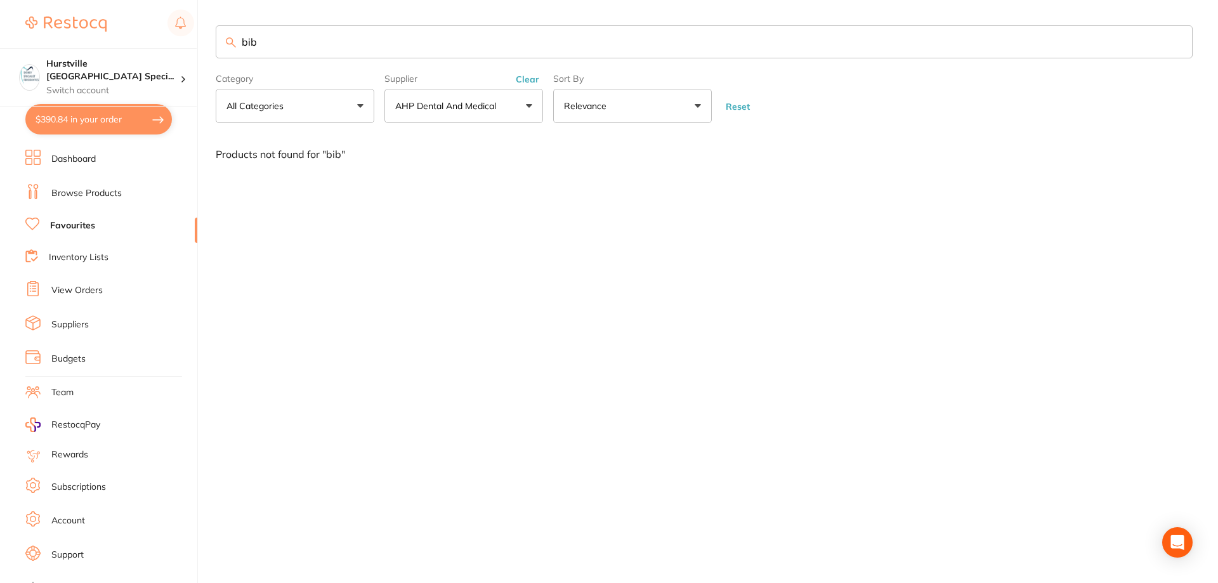
drag, startPoint x: 305, startPoint y: 39, endPoint x: 185, endPoint y: 42, distance: 120.6
click at [185, 42] on div "$390.84 Hurstville Sydney Speci... Switch account Hurstville Sydney Specialist …" at bounding box center [609, 291] width 1218 height 583
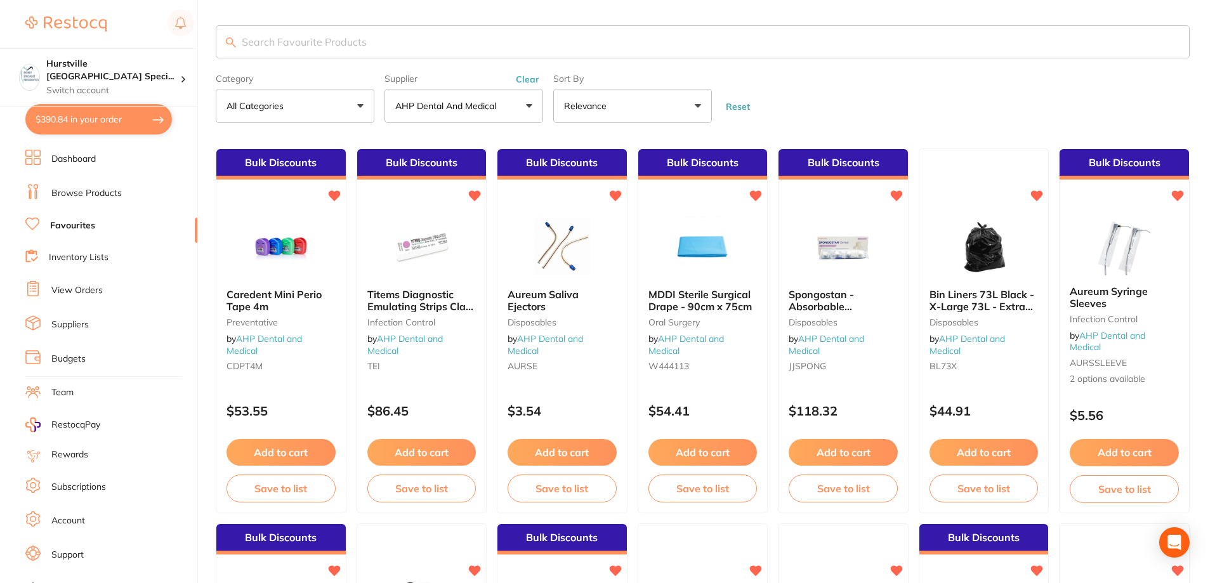
click at [447, 49] on input "search" at bounding box center [703, 41] width 974 height 33
paste input "CEDN4"
type input "CEDN4"
click at [93, 196] on link "Browse Products" at bounding box center [86, 193] width 70 height 13
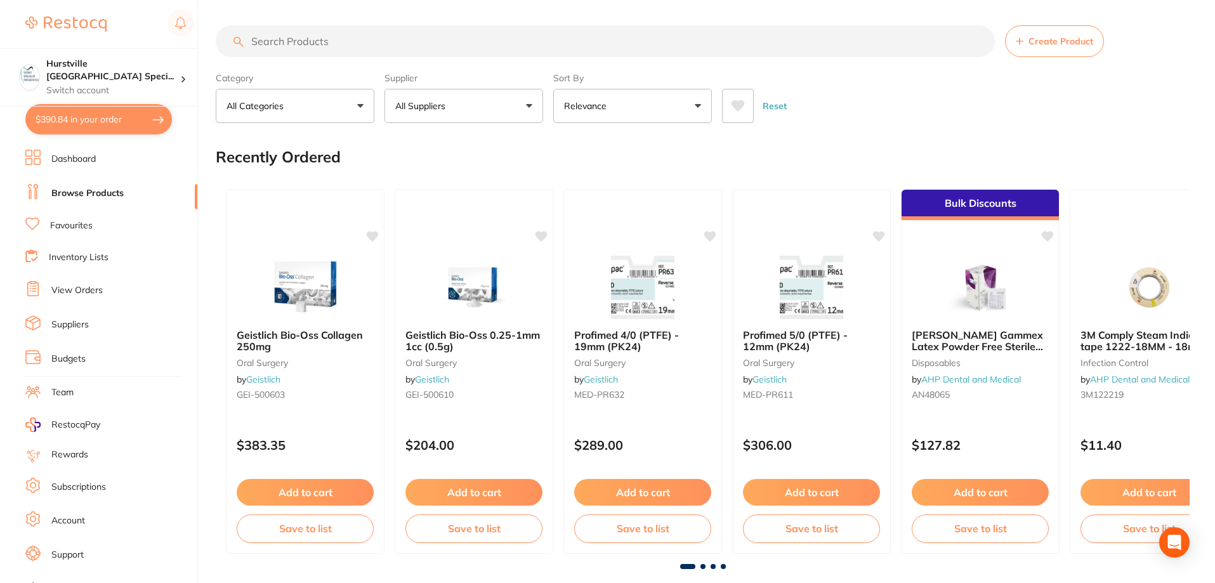
click at [357, 36] on input "search" at bounding box center [605, 41] width 779 height 32
paste input "CEDN4"
type input "CEDN4"
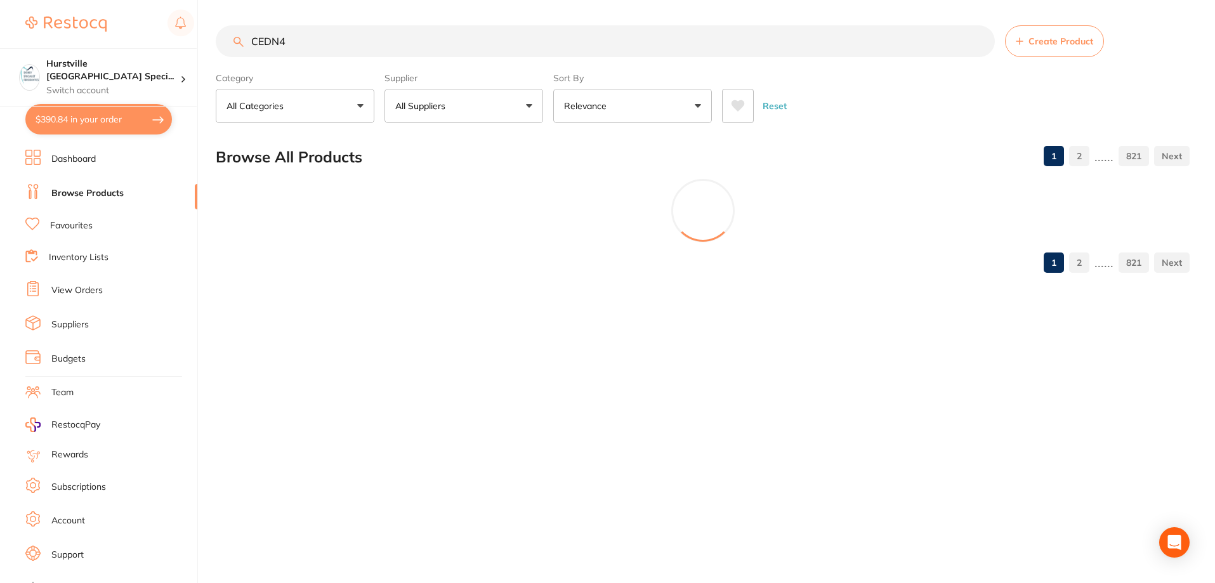
click at [463, 114] on button "All Suppliers" at bounding box center [463, 106] width 159 height 34
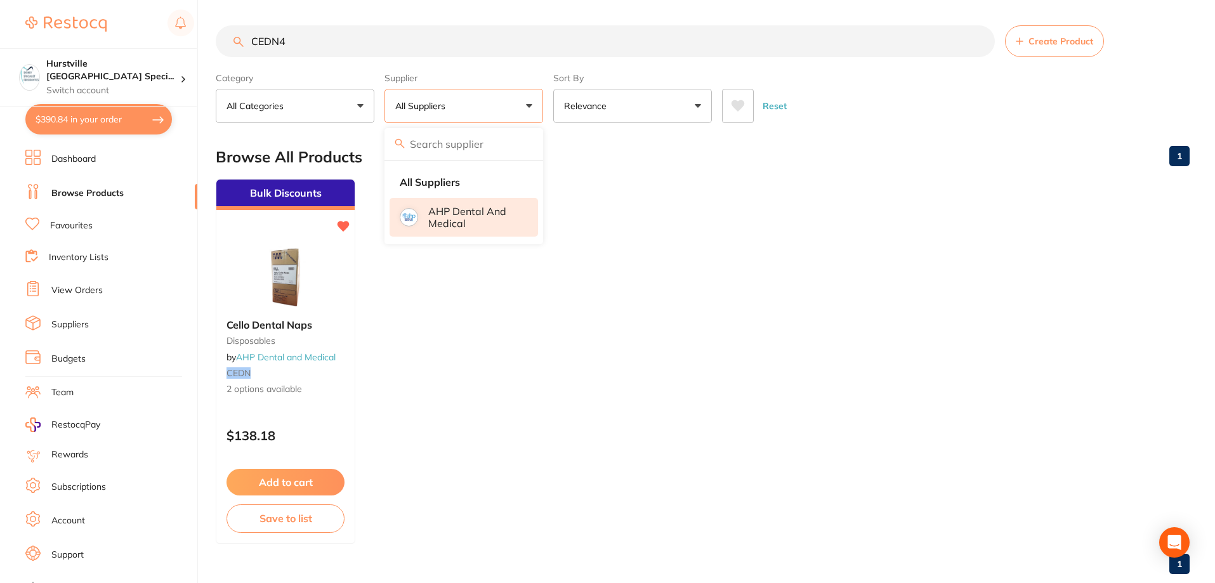
click at [452, 212] on p "AHP Dental and Medical" at bounding box center [474, 217] width 92 height 23
click at [275, 315] on div "Cello Dental Naps disposables by AHP Dental and Medical CEDN 2 options available" at bounding box center [286, 357] width 140 height 98
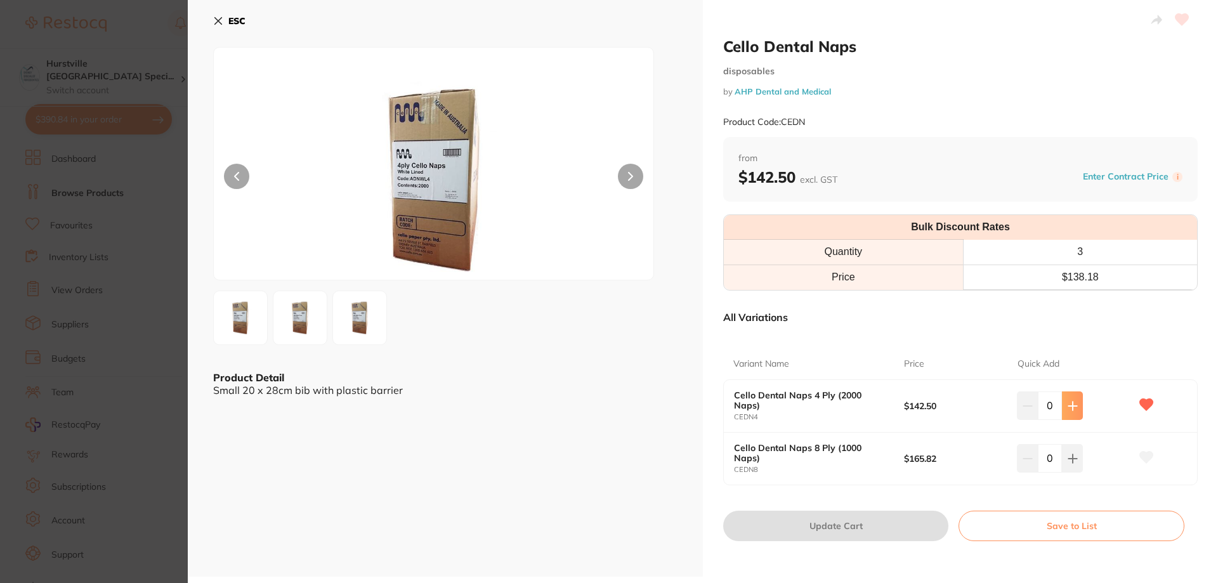
click at [1070, 412] on button at bounding box center [1072, 405] width 21 height 28
type input "1"
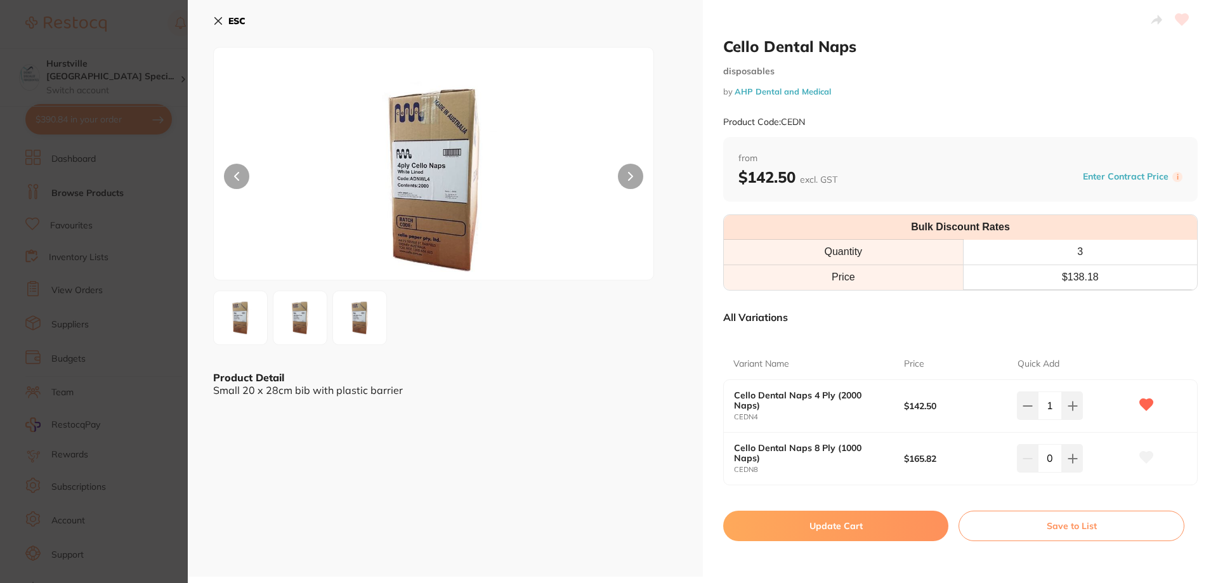
click at [856, 527] on button "Update Cart" at bounding box center [835, 526] width 225 height 30
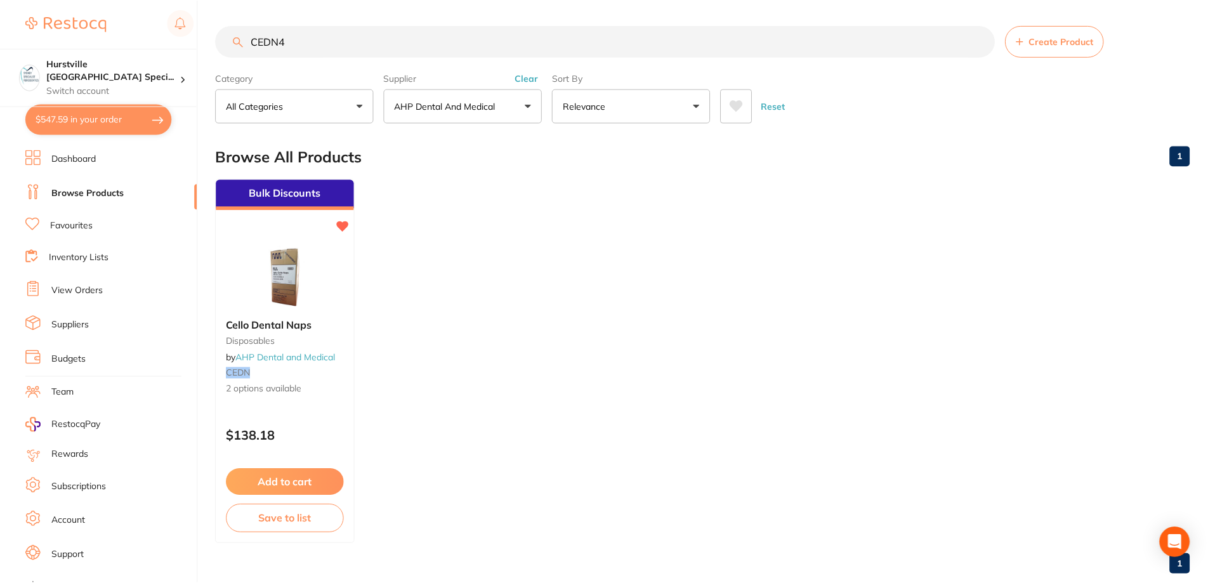
scroll to position [1, 0]
drag, startPoint x: 372, startPoint y: 34, endPoint x: 166, endPoint y: 34, distance: 206.2
click at [166, 34] on div "$547.59 Hurstville [GEOGRAPHIC_DATA] Speci... Switch account Hurstville [GEOGRA…" at bounding box center [607, 290] width 1215 height 583
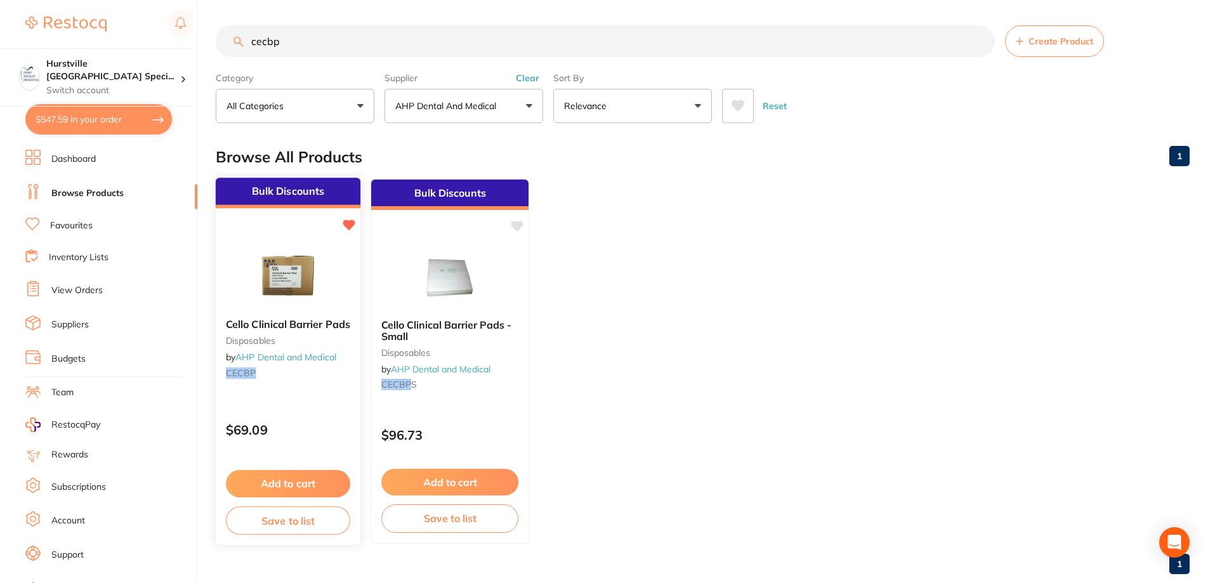
type input "cecbp"
click at [278, 269] on img at bounding box center [287, 276] width 83 height 64
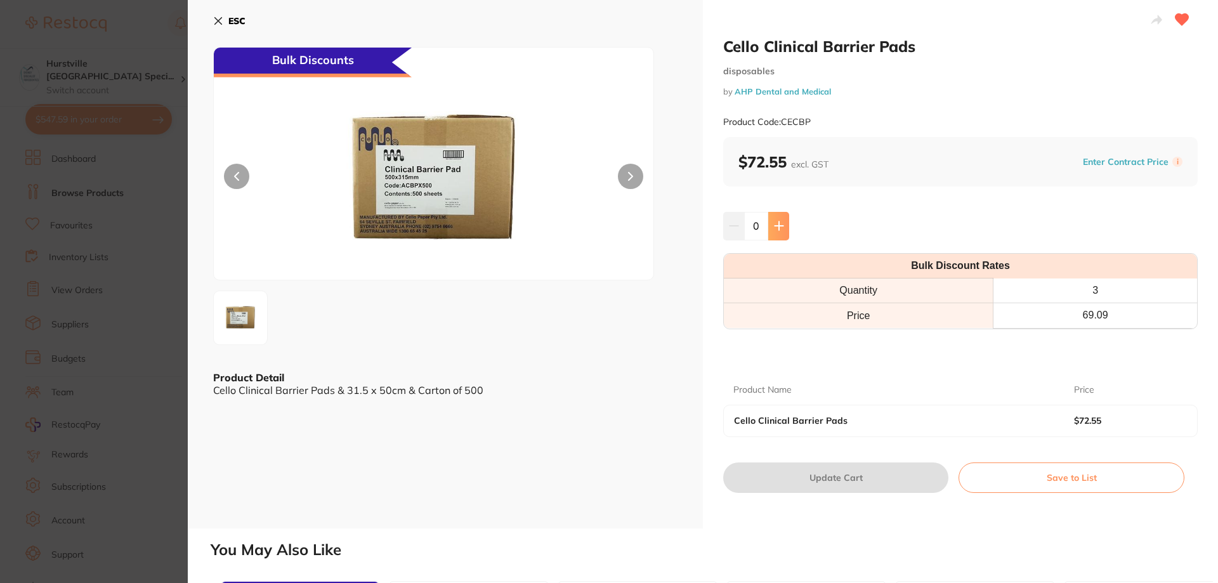
click at [785, 225] on button at bounding box center [778, 226] width 21 height 28
type input "1"
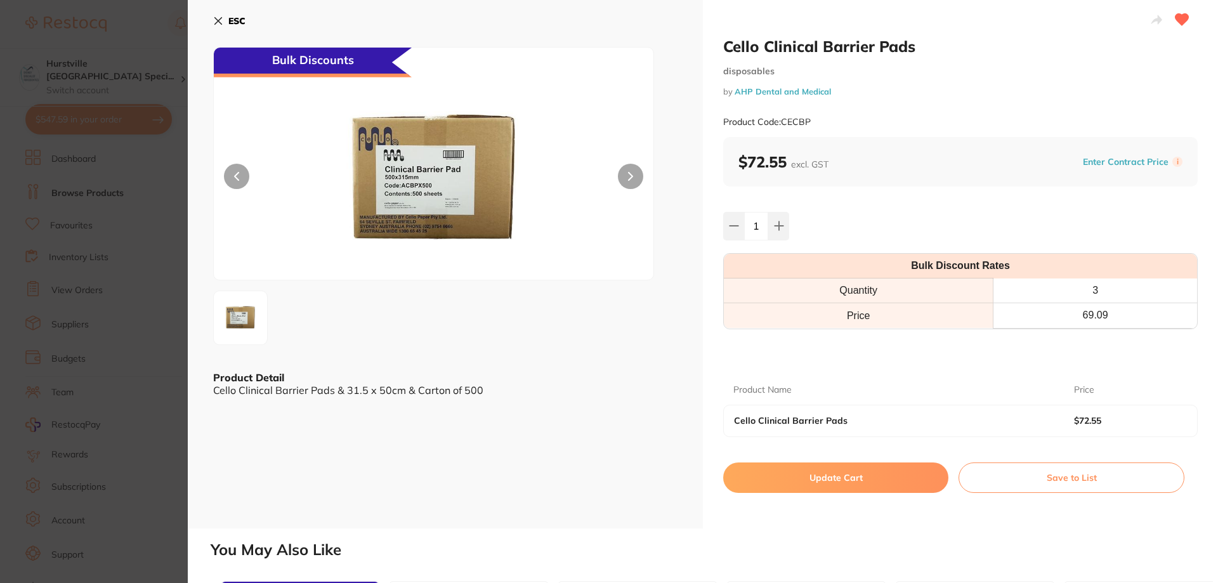
click at [815, 483] on button "Update Cart" at bounding box center [835, 478] width 225 height 30
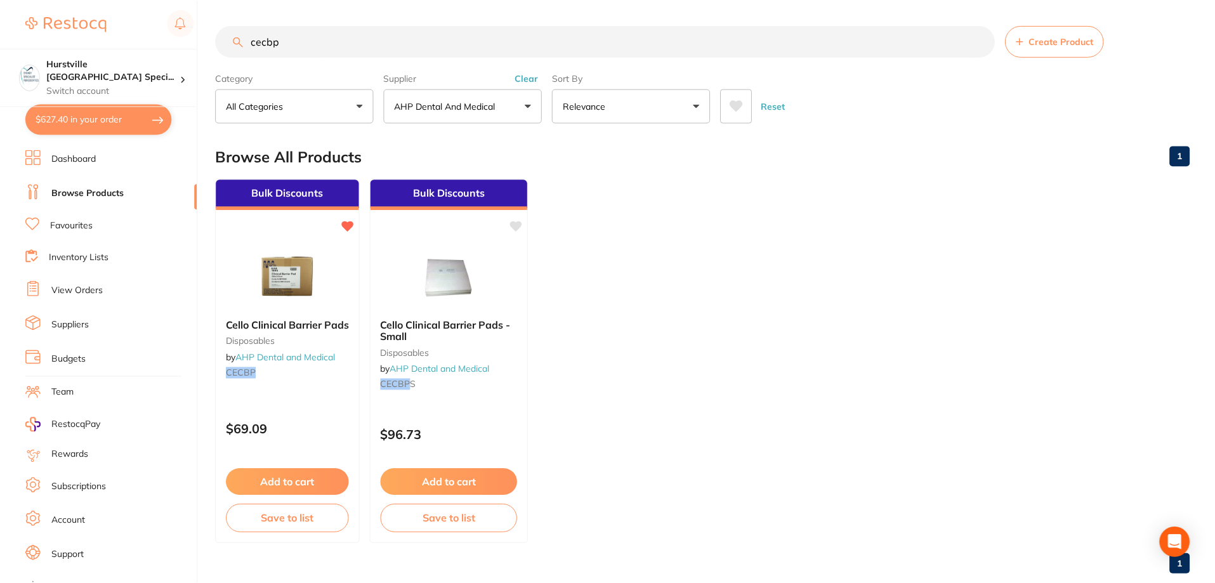
scroll to position [1, 0]
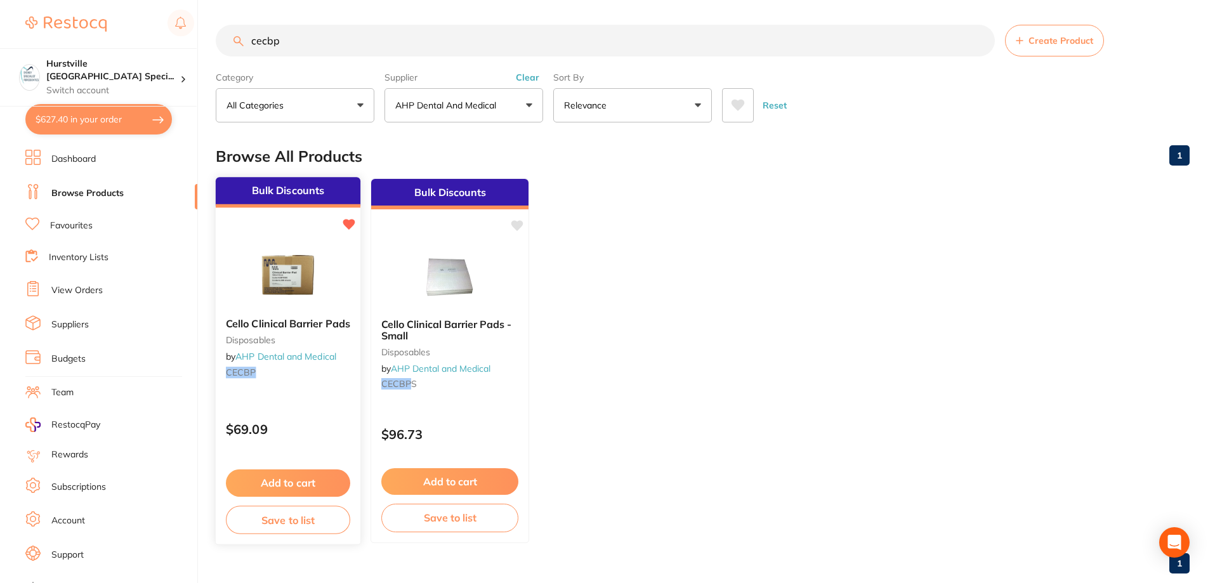
click at [310, 317] on div "Cello Clinical Barrier Pads disposables by AHP Dental and Medical CECBP" at bounding box center [288, 350] width 145 height 85
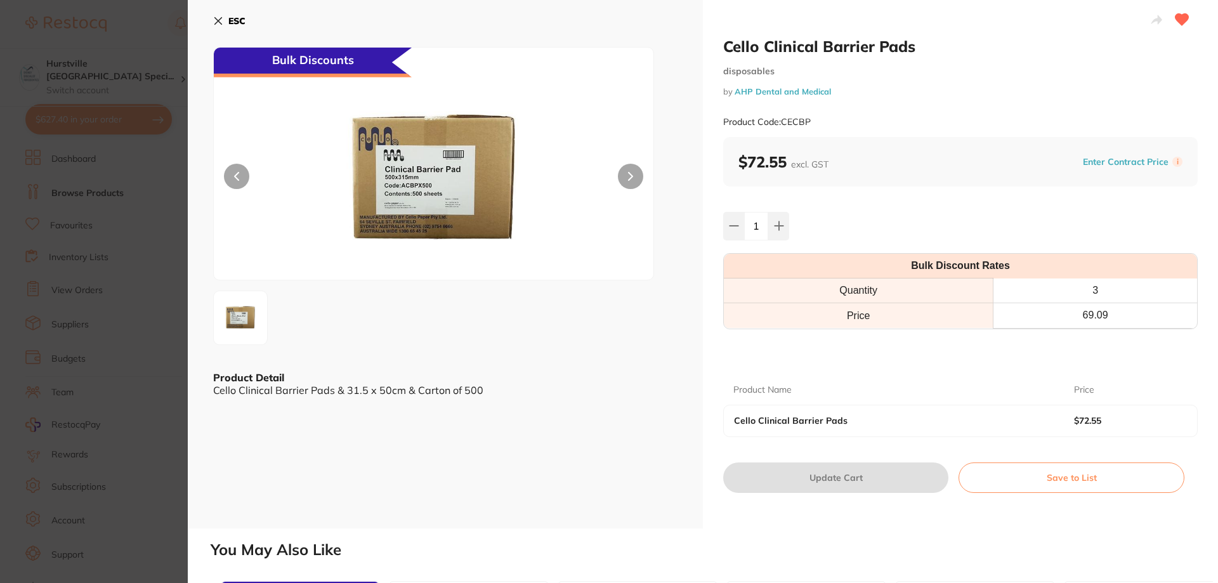
click at [220, 14] on button "ESC" at bounding box center [229, 21] width 32 height 22
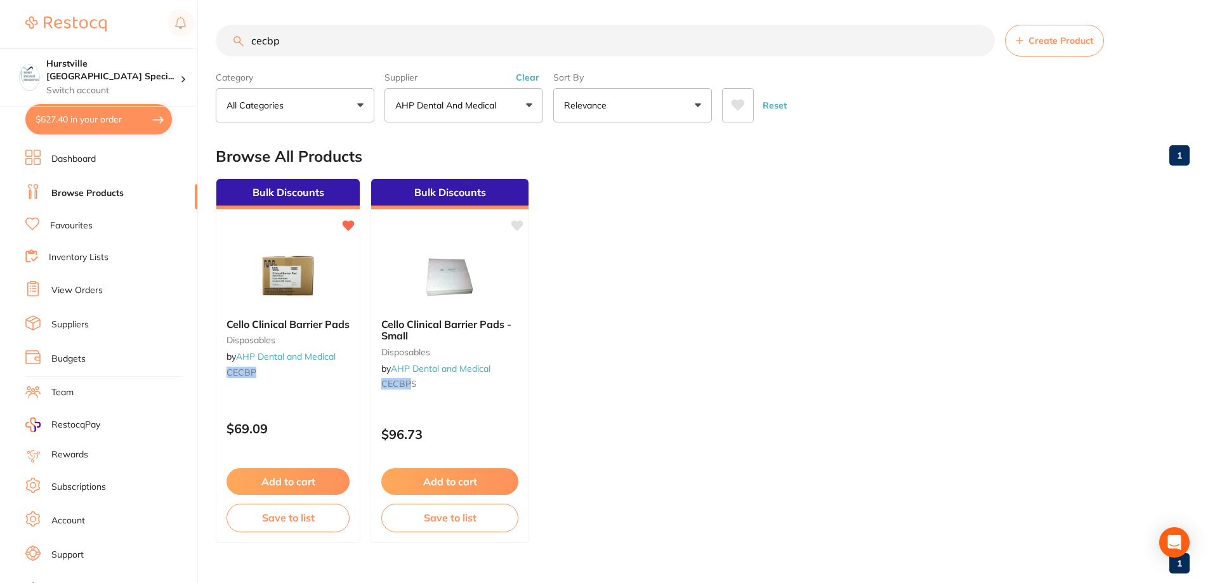
drag, startPoint x: 315, startPoint y: 48, endPoint x: 182, endPoint y: 47, distance: 132.6
click at [186, 47] on div "$627.40 Hurstville [GEOGRAPHIC_DATA] Speci... Switch account Hurstville [GEOGRA…" at bounding box center [607, 290] width 1215 height 583
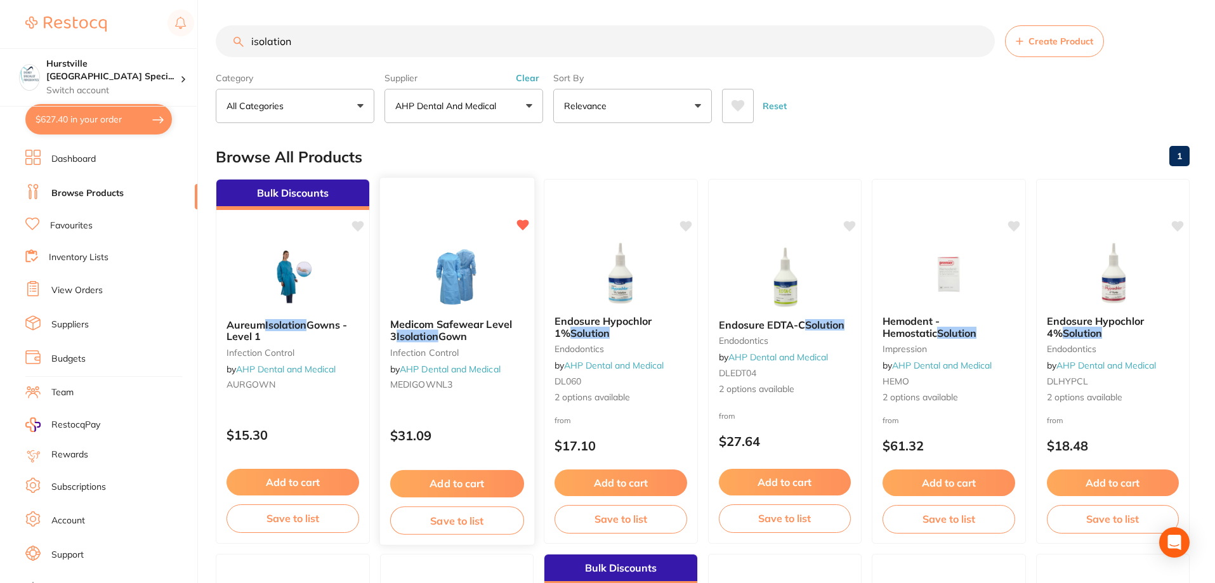
type input "isolation"
click at [461, 265] on img at bounding box center [456, 276] width 83 height 64
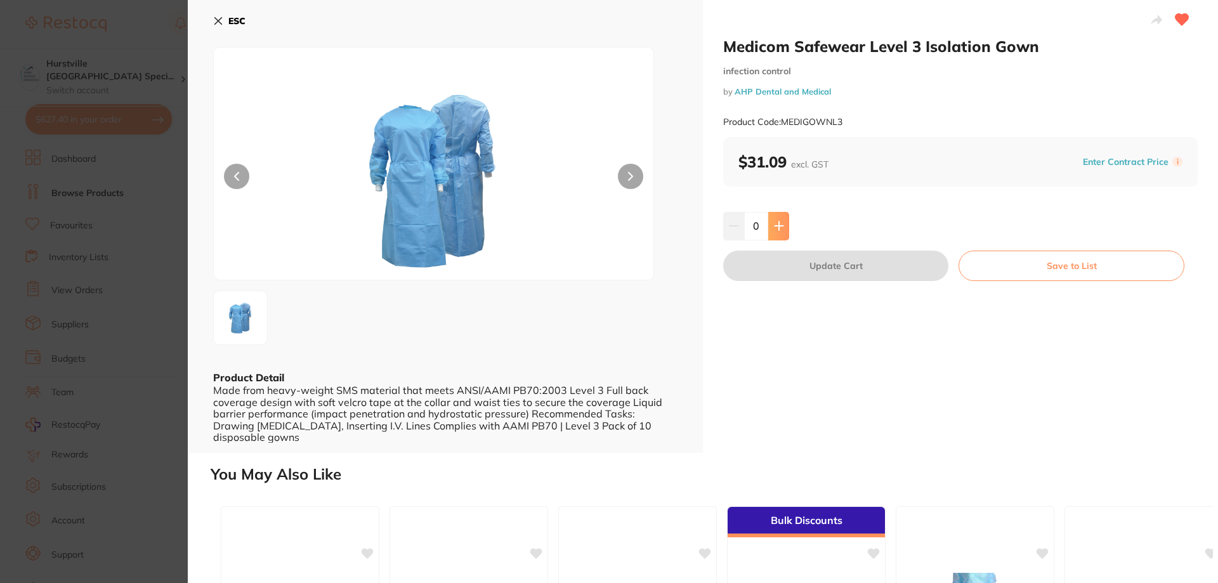
click at [775, 229] on icon at bounding box center [779, 226] width 10 height 10
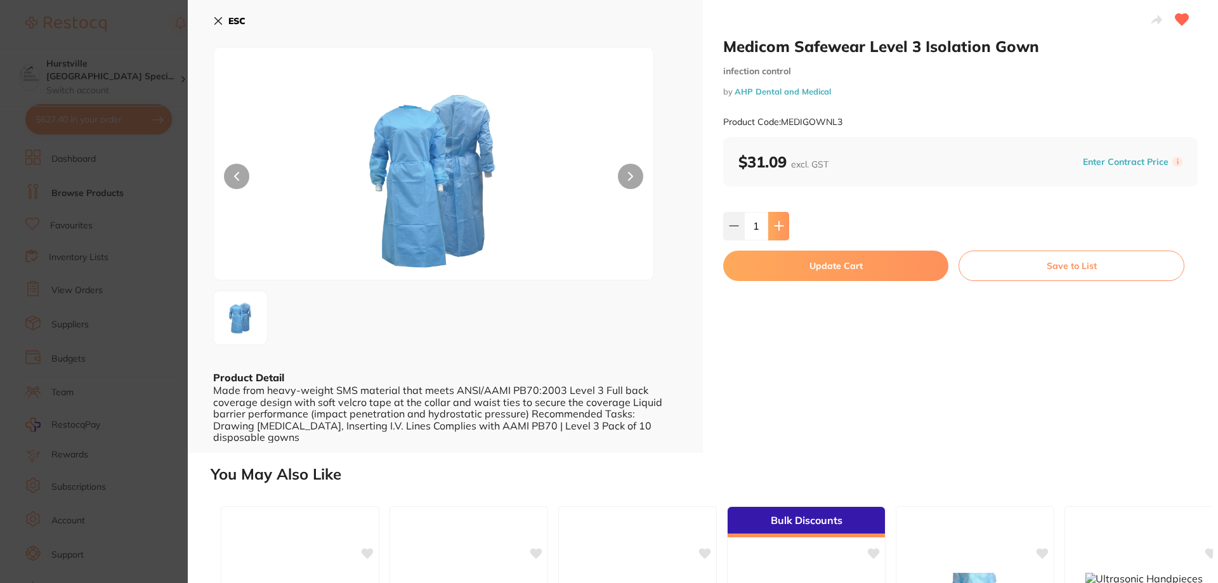
click at [775, 229] on icon at bounding box center [779, 226] width 10 height 10
type input "2"
click at [853, 265] on button "Update Cart" at bounding box center [835, 266] width 225 height 30
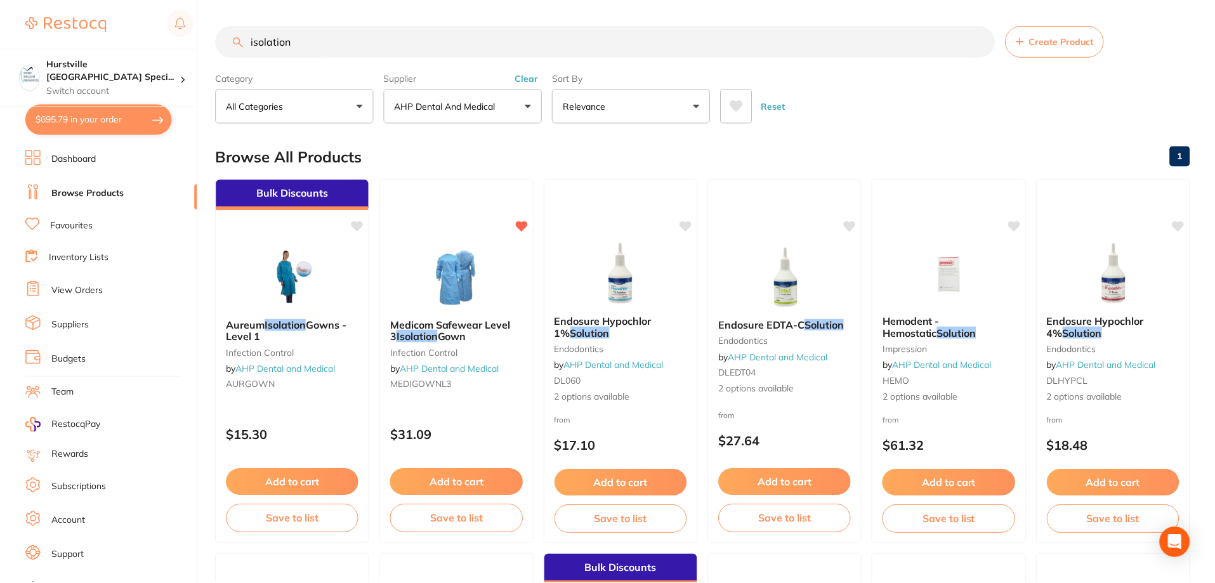
scroll to position [1, 0]
click at [122, 122] on button "$695.79 in your order" at bounding box center [98, 119] width 147 height 30
checkbox input "true"
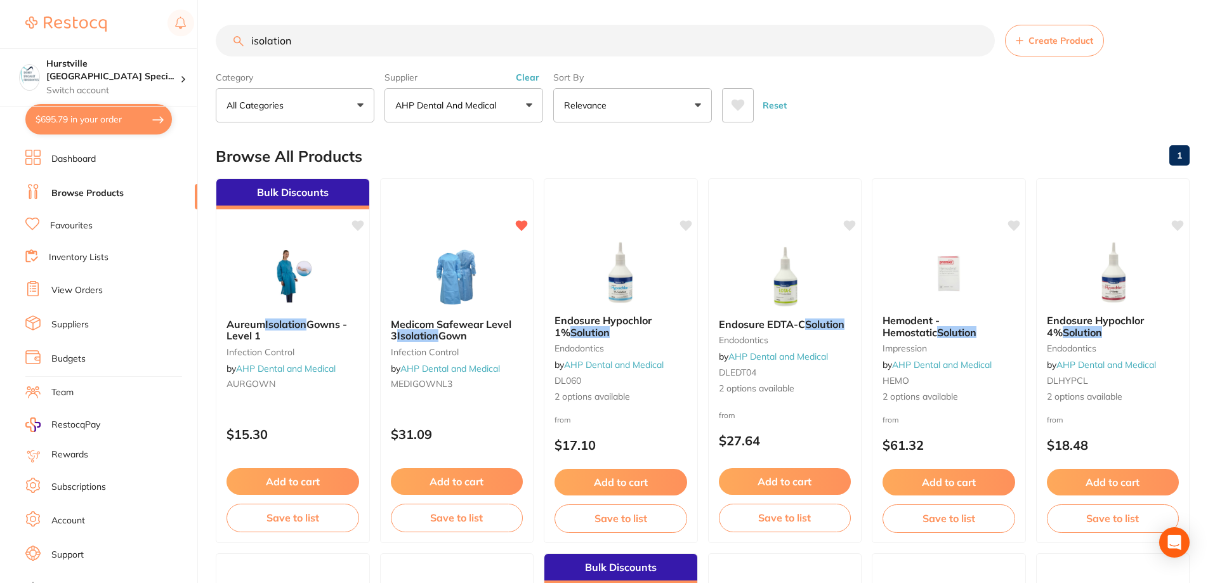
checkbox input "true"
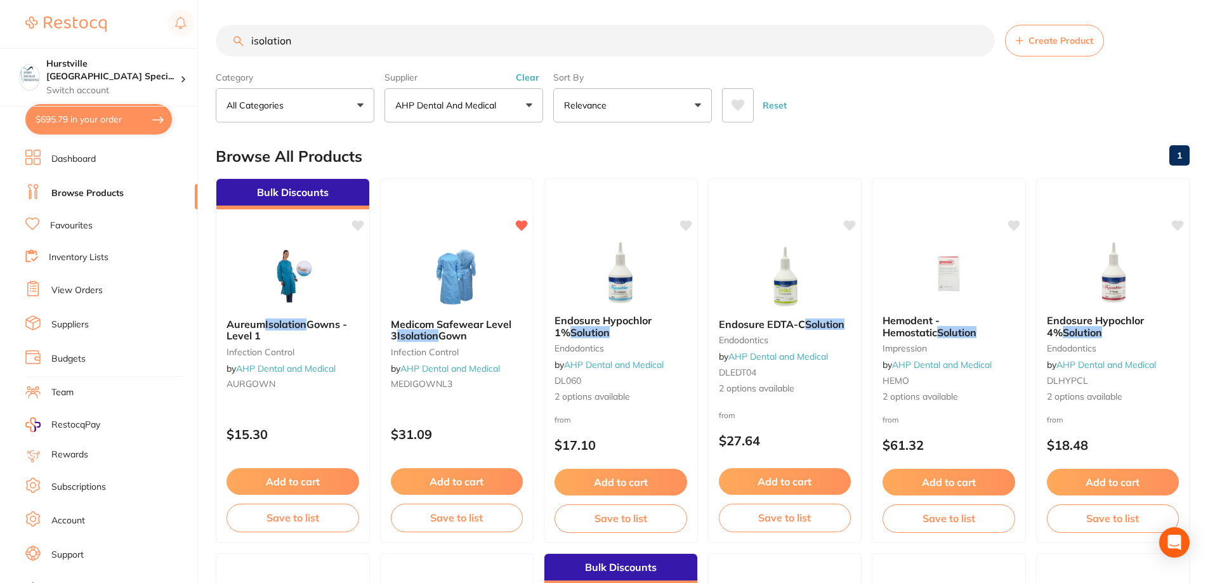
checkbox input "true"
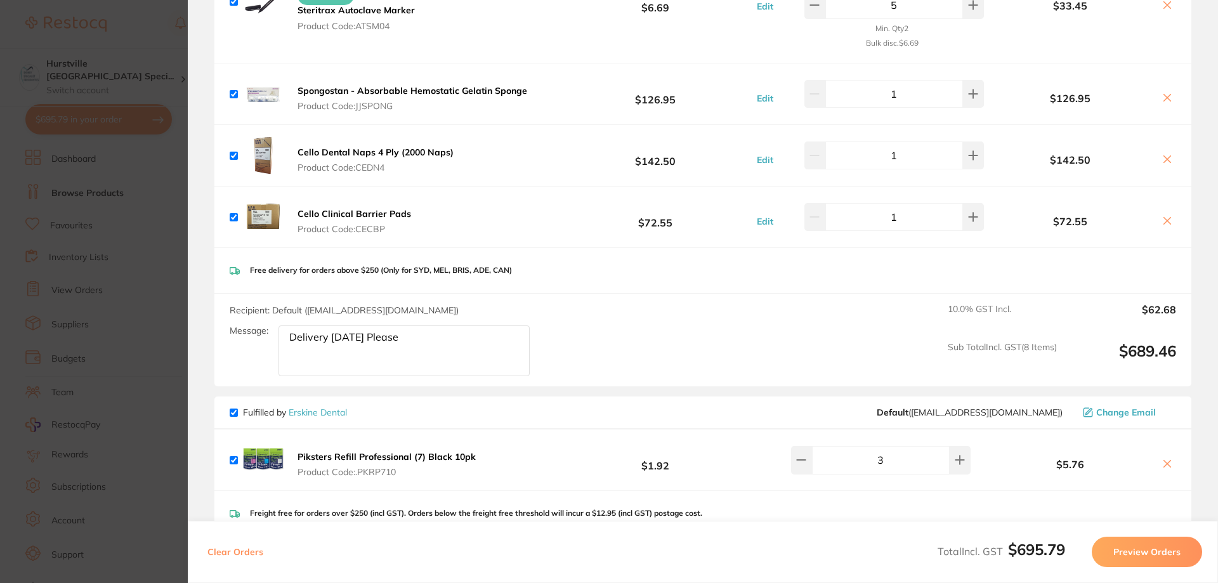
scroll to position [508, 0]
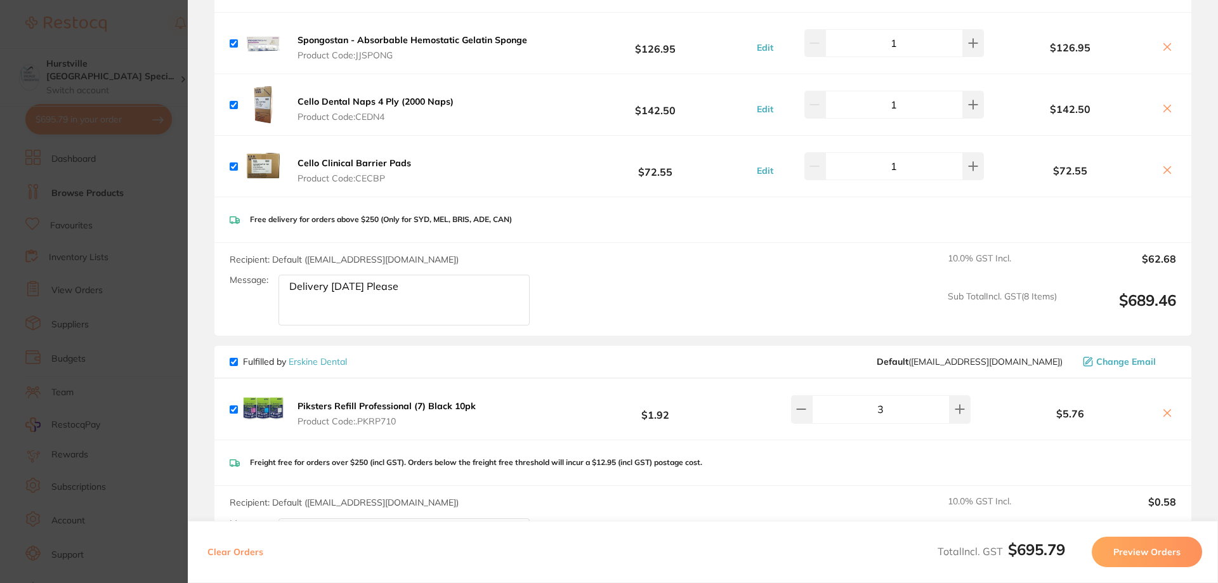
drag, startPoint x: 430, startPoint y: 286, endPoint x: 211, endPoint y: 280, distance: 219.0
click at [180, 277] on section "Update RRP Set your pre negotiated price for this item. Item Agreed RRP (excl. …" at bounding box center [609, 291] width 1218 height 583
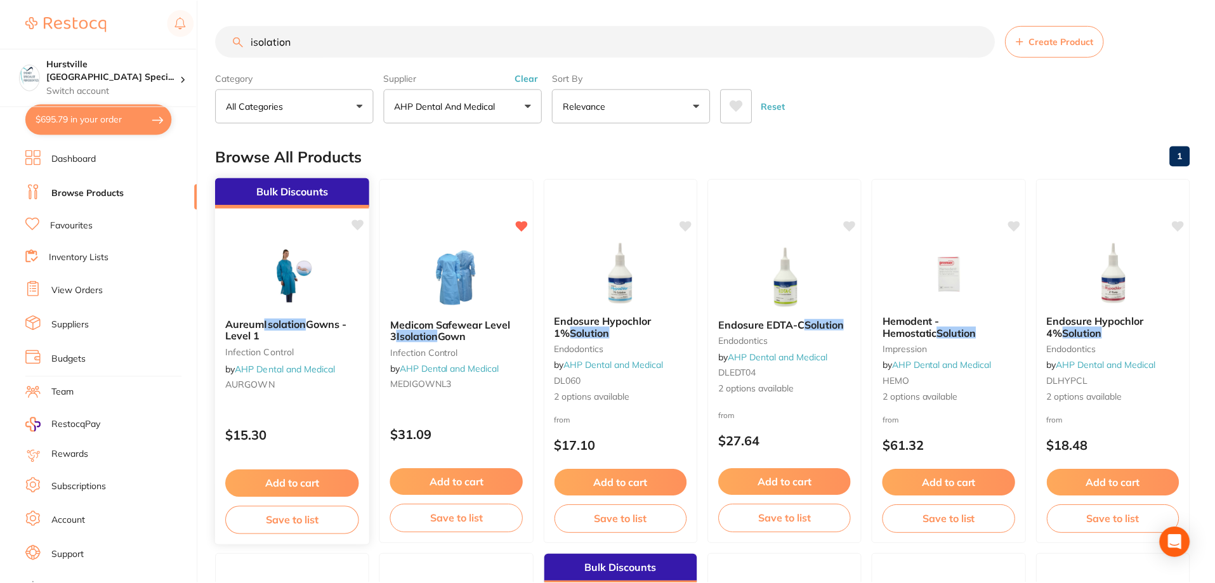
scroll to position [1, 0]
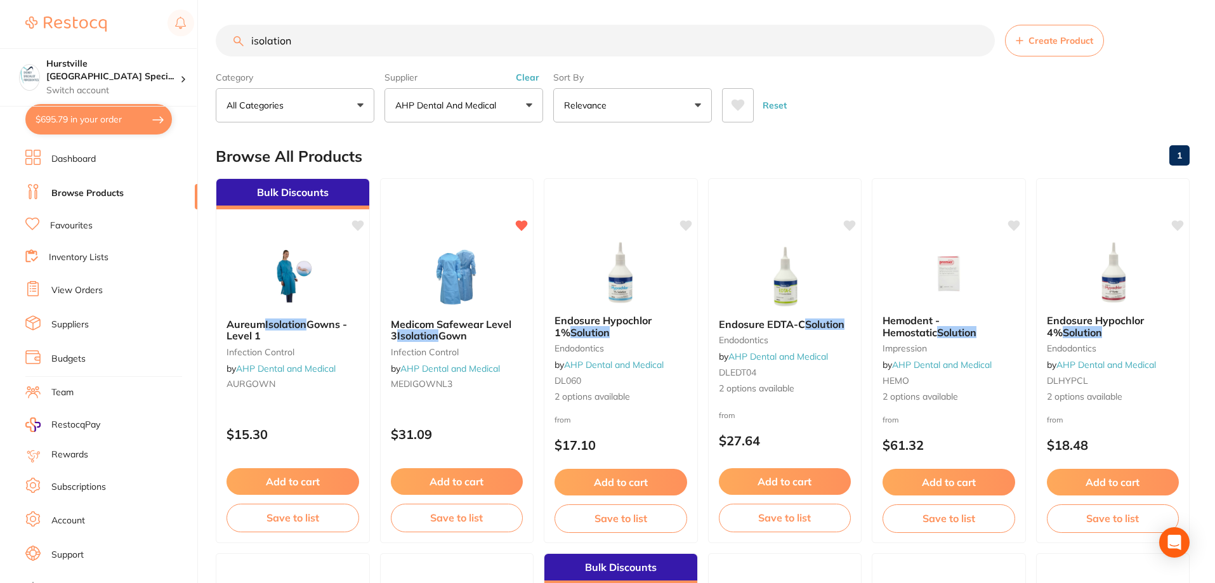
click at [79, 126] on button "$695.79 in your order" at bounding box center [98, 119] width 147 height 30
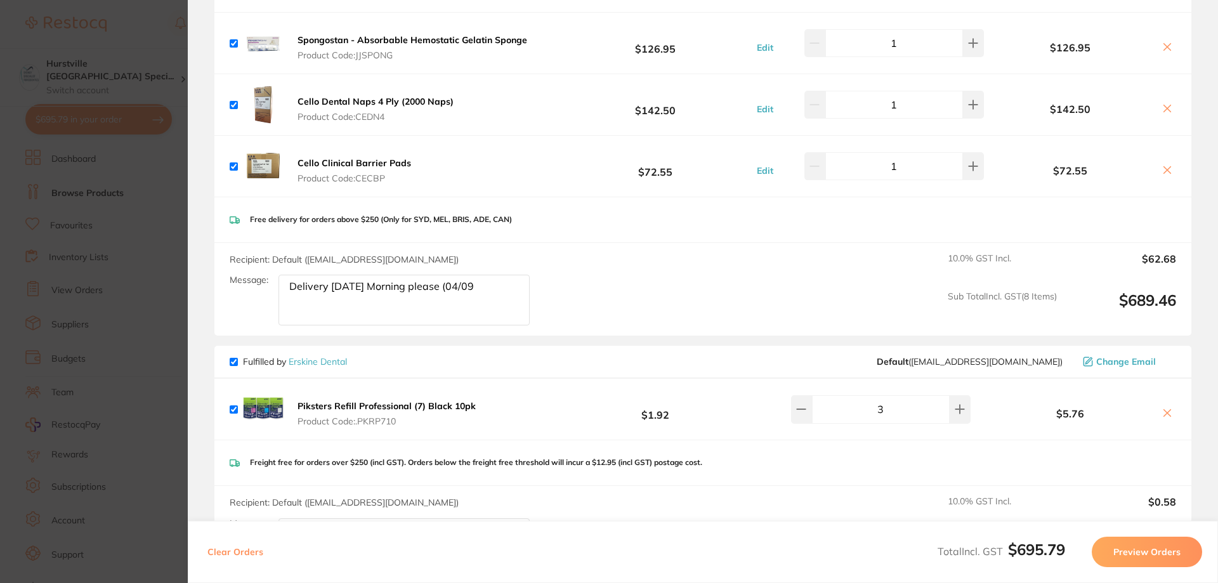
type textarea "Delivery [DATE] Morning please (04/09)"
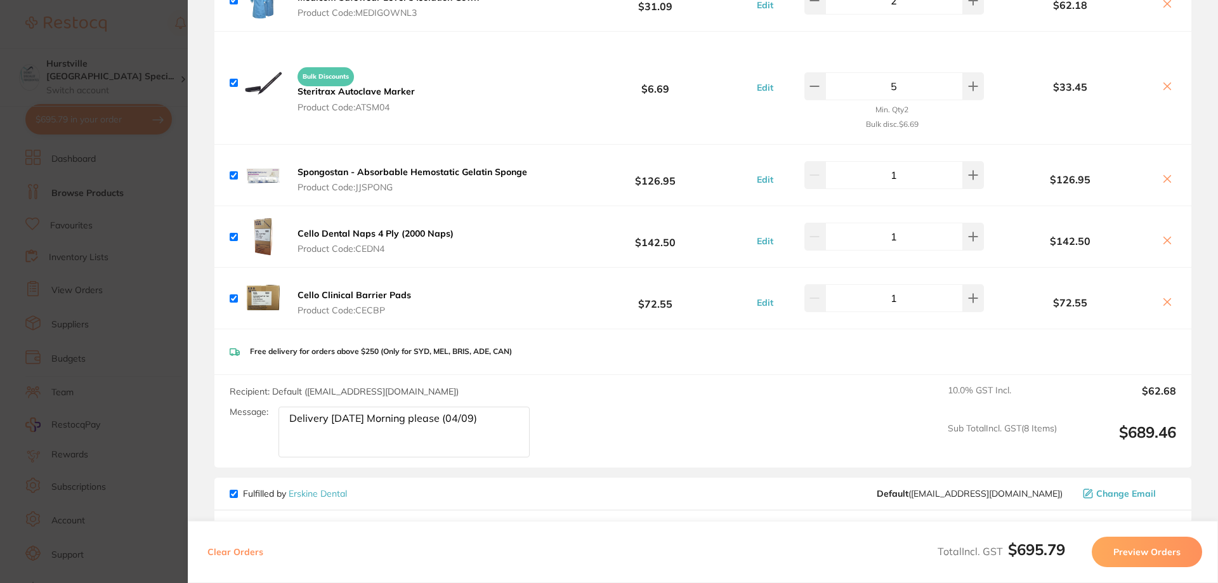
scroll to position [381, 0]
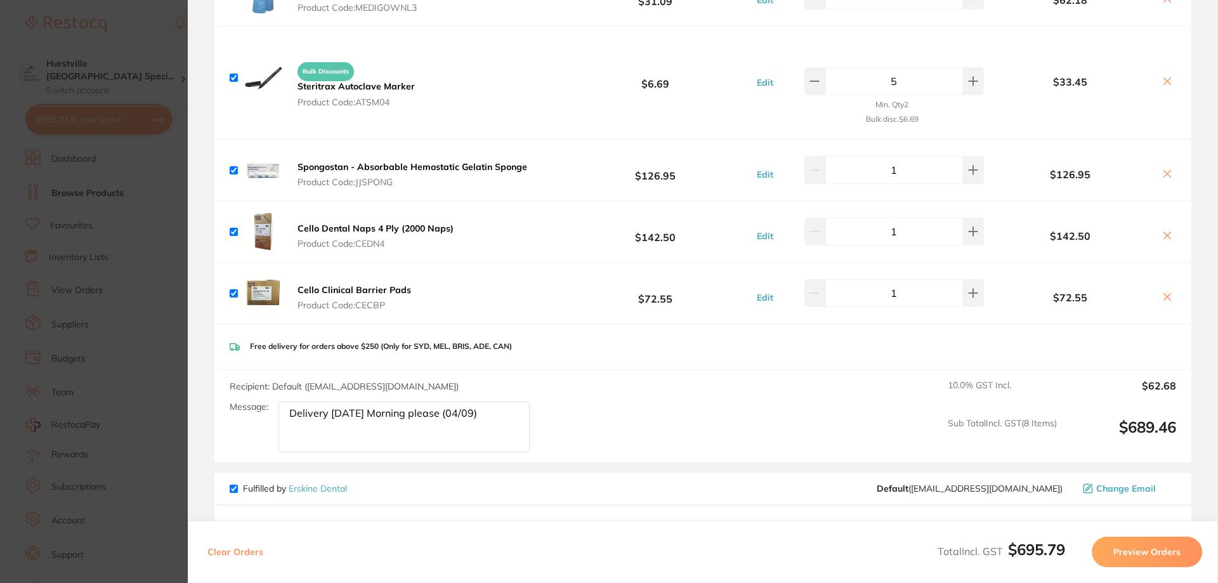
drag, startPoint x: 286, startPoint y: 415, endPoint x: 631, endPoint y: 417, distance: 345.1
click at [631, 417] on div "Recipient: Default ( [EMAIL_ADDRESS][DOMAIN_NAME] ) Message: Delivery [DATE] Mo…" at bounding box center [702, 416] width 977 height 93
click at [1128, 557] on button "Preview Orders" at bounding box center [1147, 552] width 110 height 30
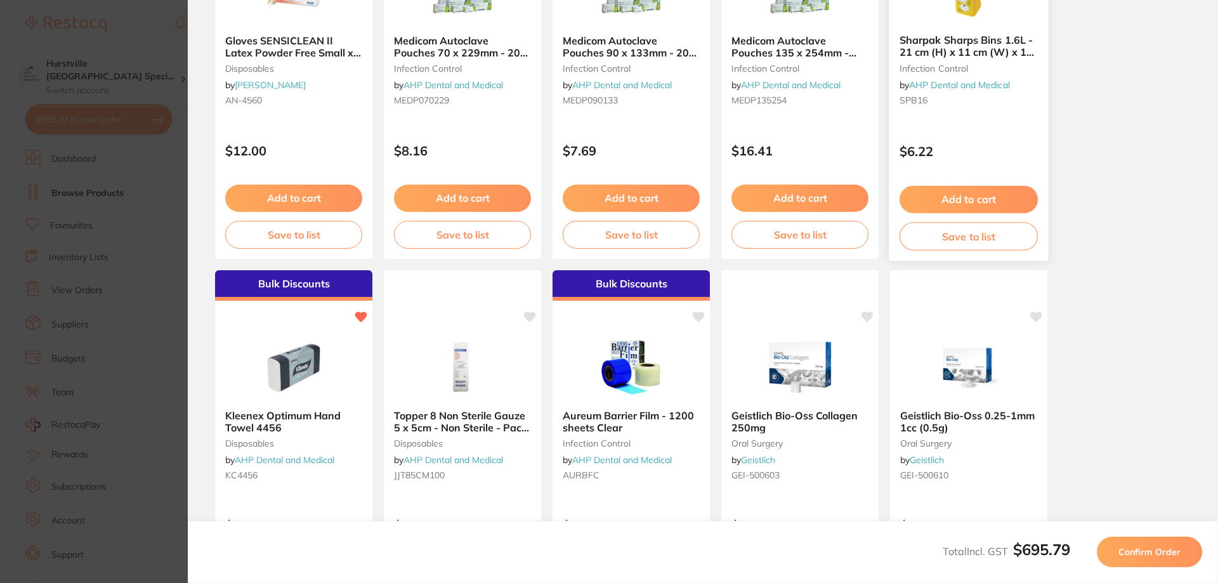
scroll to position [0, 0]
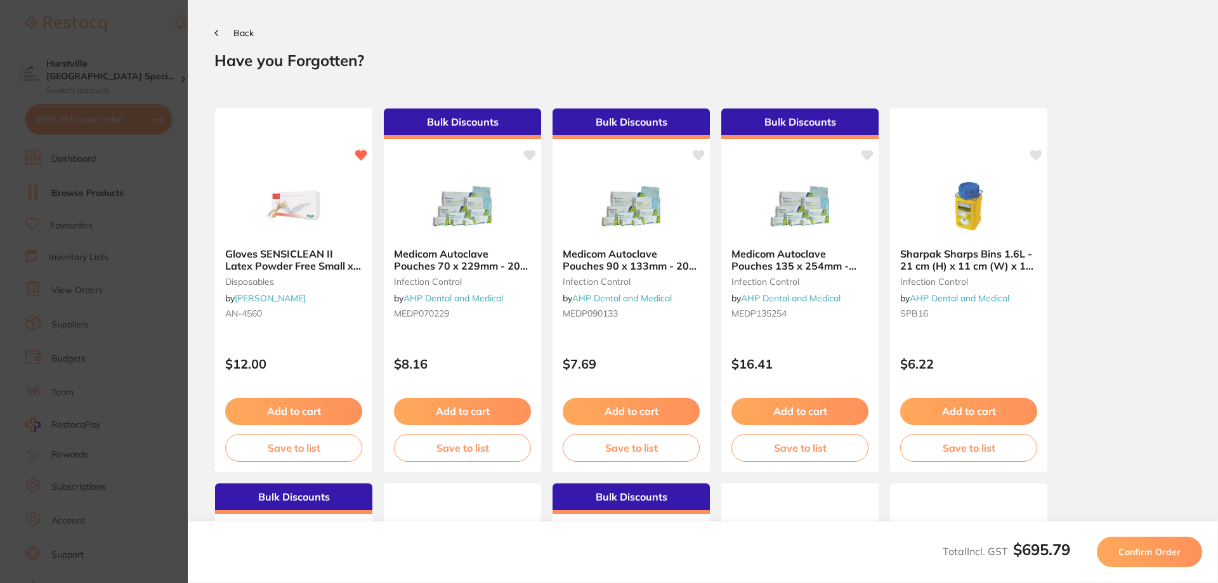
click at [222, 28] on button "Back" at bounding box center [233, 33] width 39 height 10
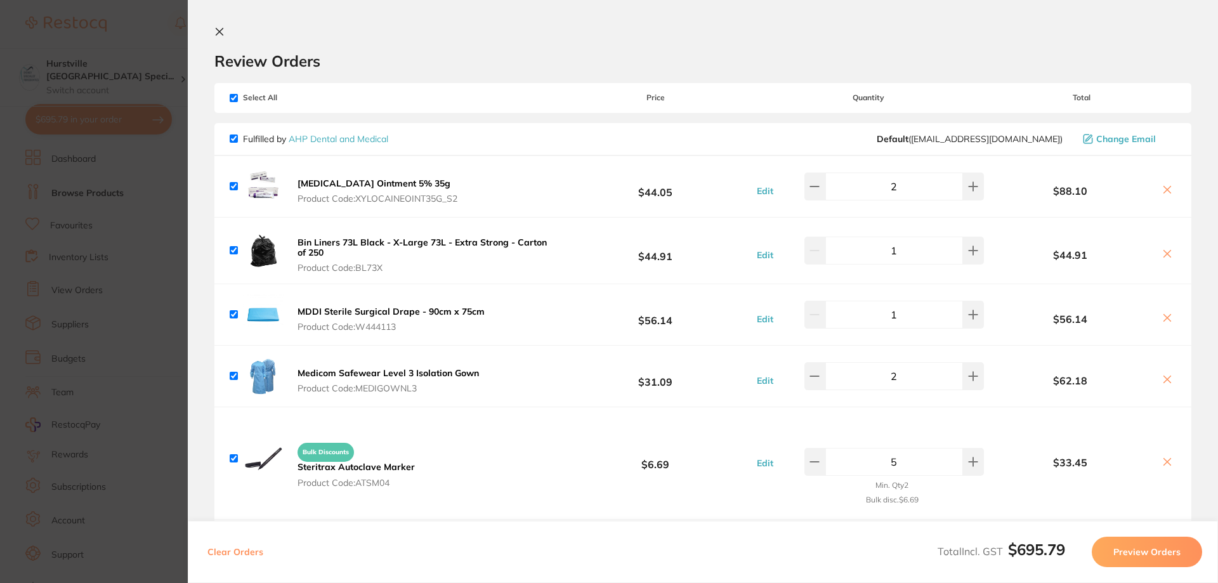
click at [218, 30] on icon at bounding box center [219, 32] width 7 height 7
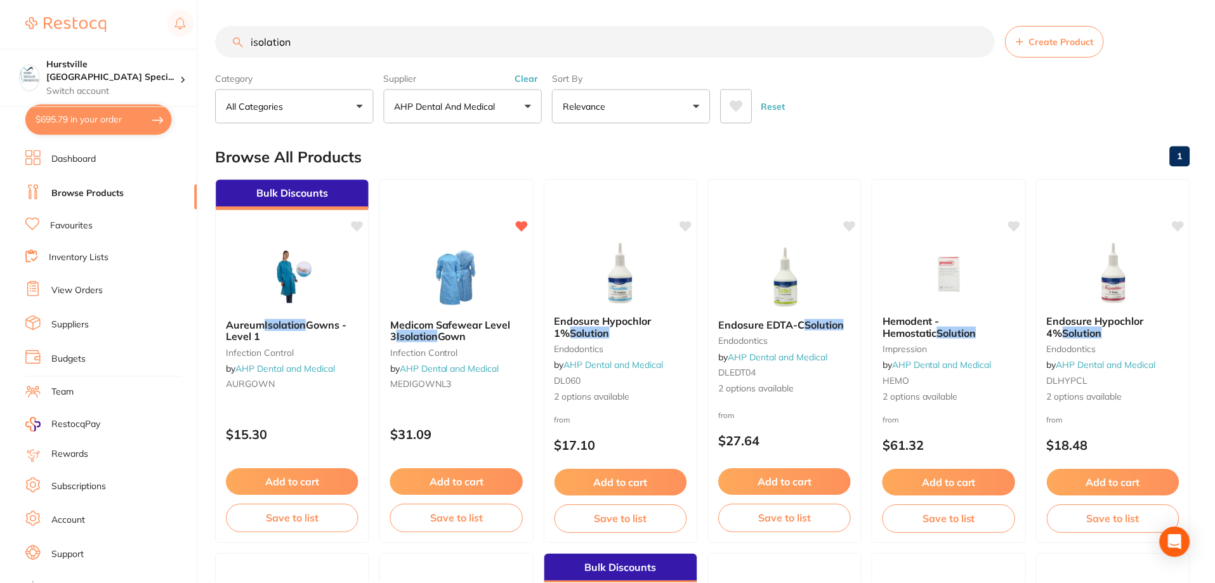
scroll to position [1, 0]
click at [933, 127] on main "isolation Create Product Category All Categories All Categories endodontics imp…" at bounding box center [715, 491] width 999 height 985
click at [112, 119] on button "$695.79 in your order" at bounding box center [98, 119] width 147 height 30
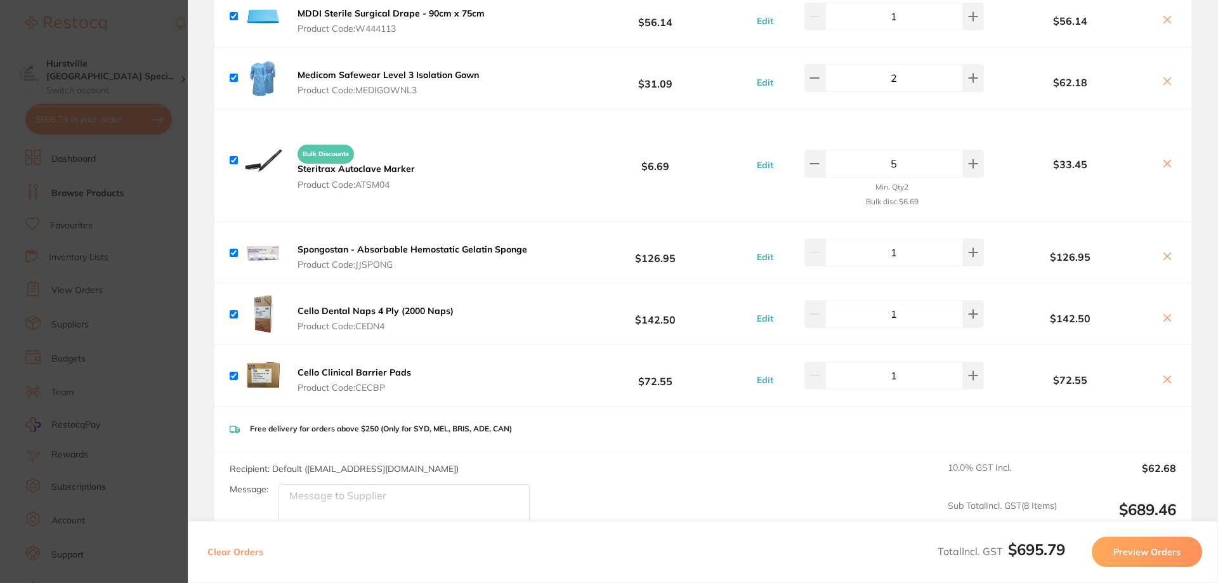
scroll to position [317, 0]
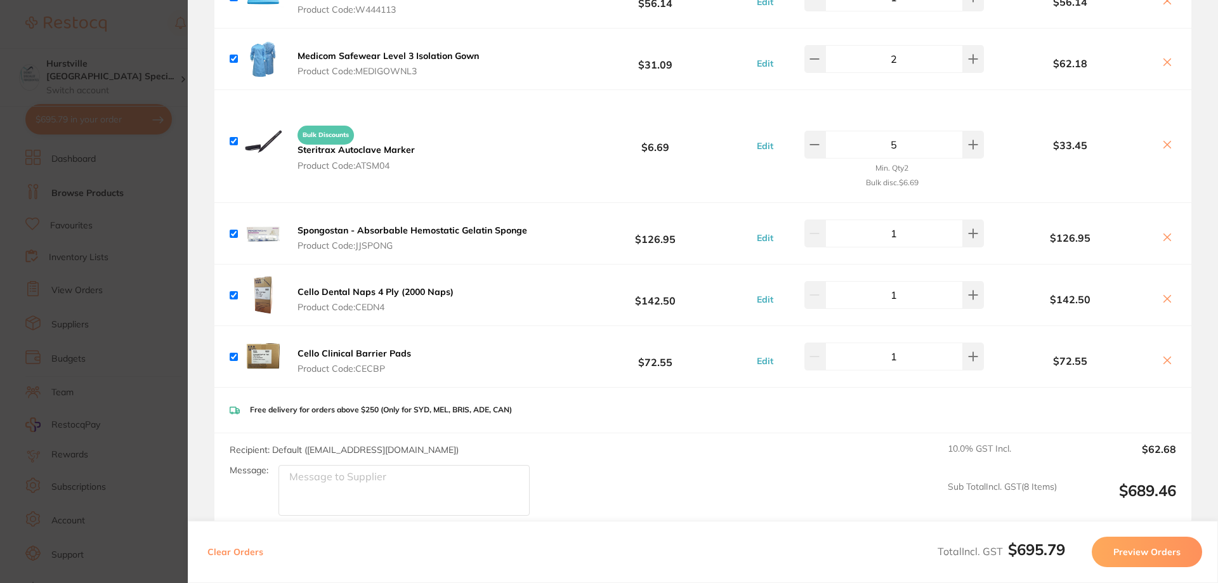
click at [1166, 299] on icon at bounding box center [1167, 299] width 10 height 10
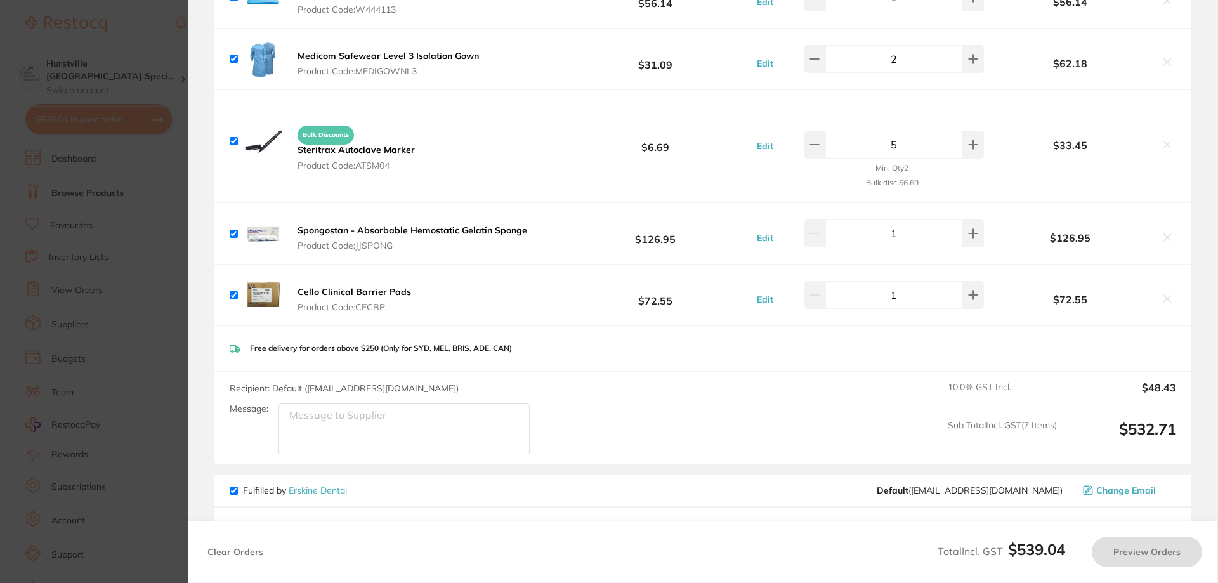
checkbox input "true"
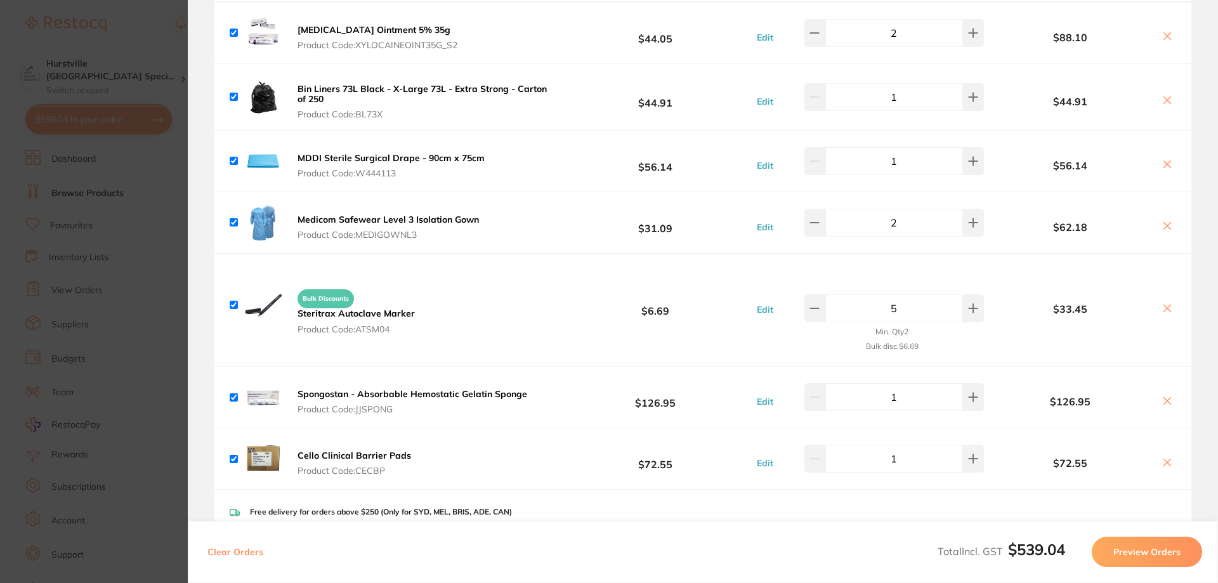
scroll to position [0, 0]
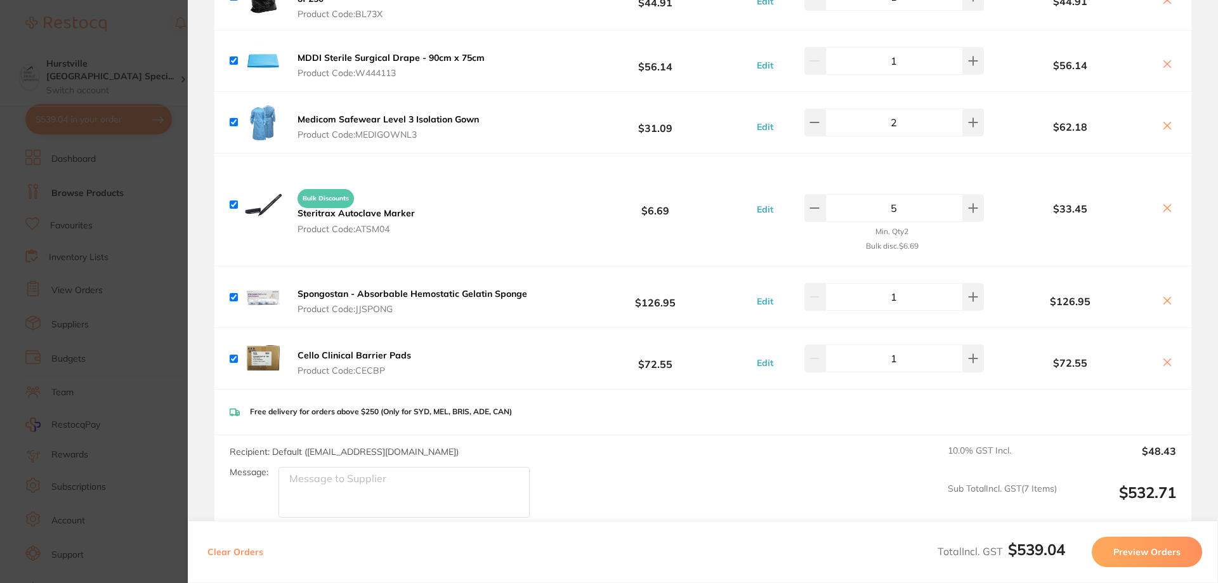
click at [1151, 557] on button "Preview Orders" at bounding box center [1147, 552] width 110 height 30
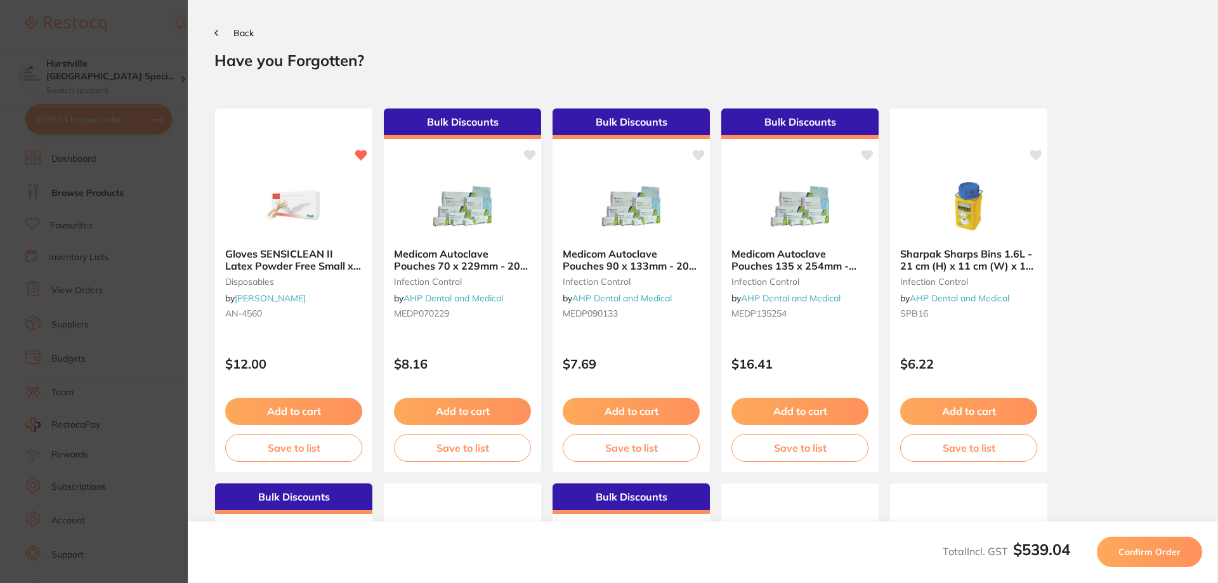
click at [223, 23] on section "Back Your orders are being processed and we will notify you once we have placed…" at bounding box center [703, 291] width 1030 height 583
click at [230, 34] on button "Back" at bounding box center [233, 33] width 39 height 10
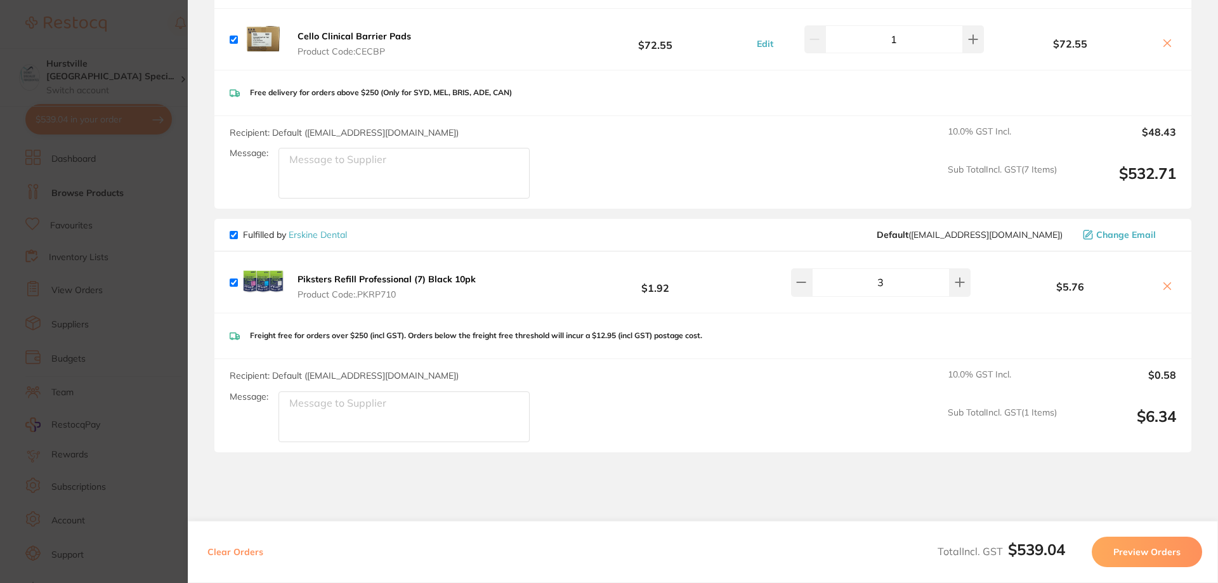
scroll to position [643, 0]
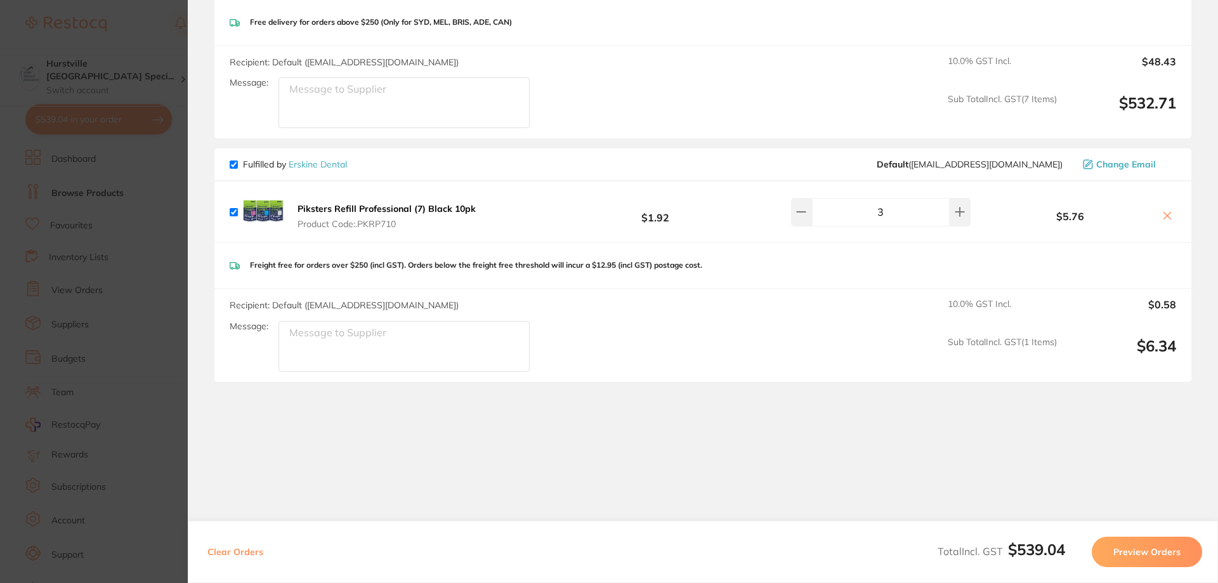
click at [237, 164] on input "checkbox" at bounding box center [234, 165] width 8 height 8
checkbox input "false"
click at [1164, 214] on icon at bounding box center [1167, 216] width 7 height 7
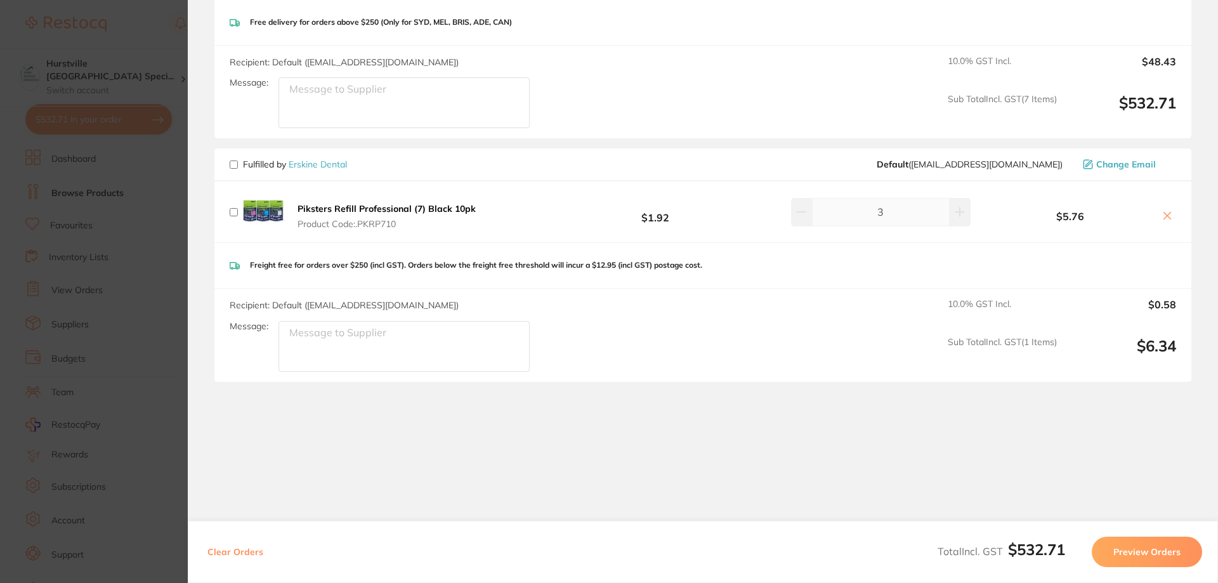
checkbox input "true"
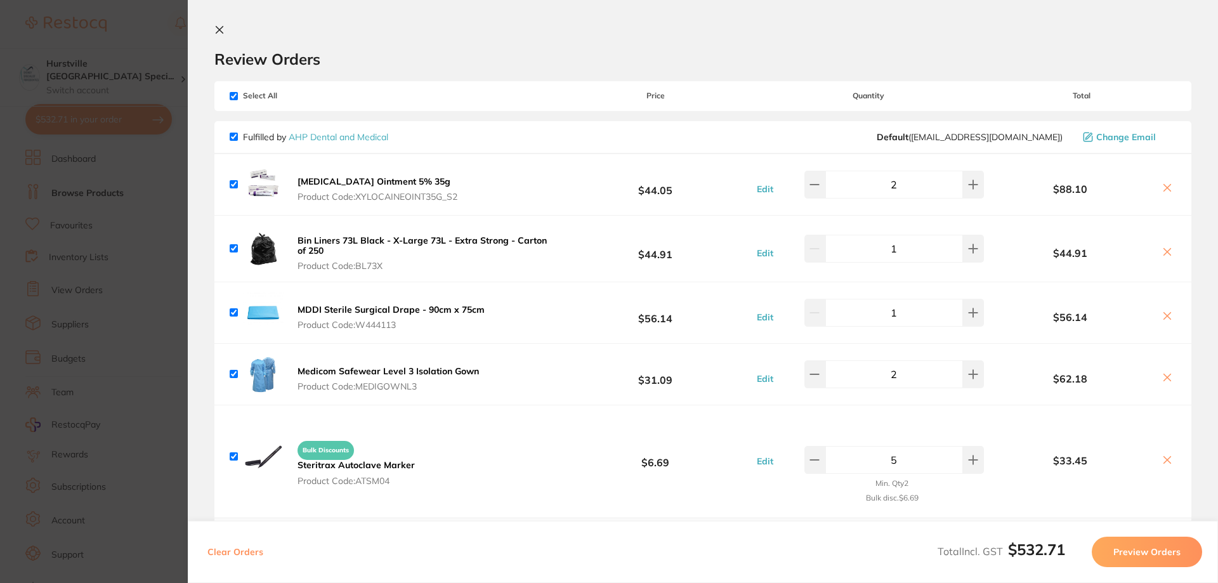
scroll to position [0, 0]
click at [1147, 558] on button "Preview Orders" at bounding box center [1147, 552] width 110 height 30
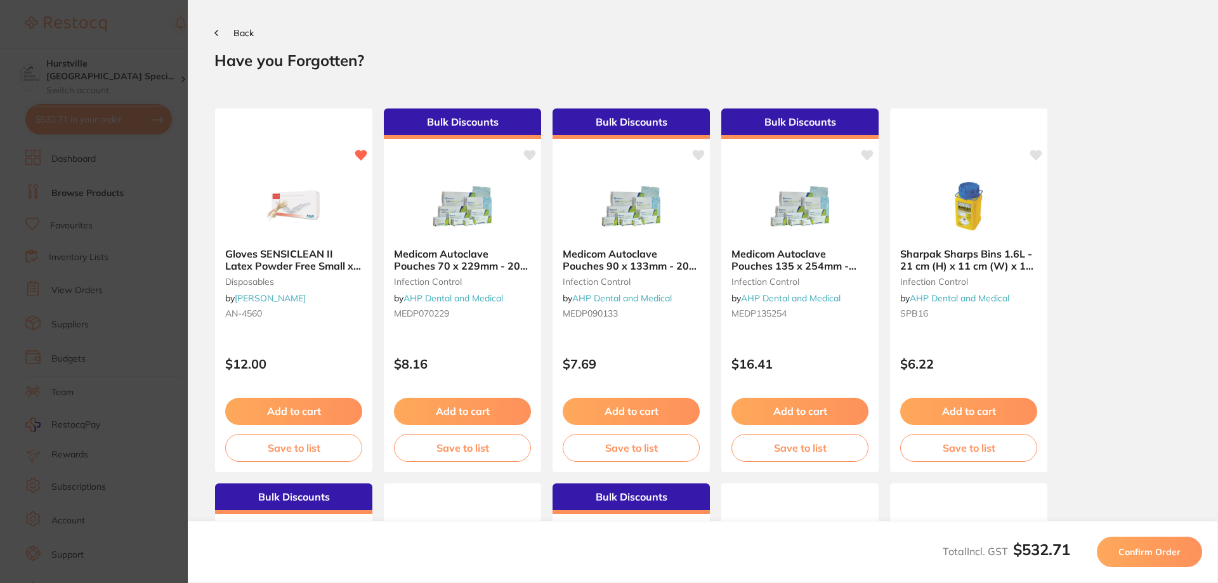
click at [1120, 551] on span "Confirm Order" at bounding box center [1150, 551] width 62 height 11
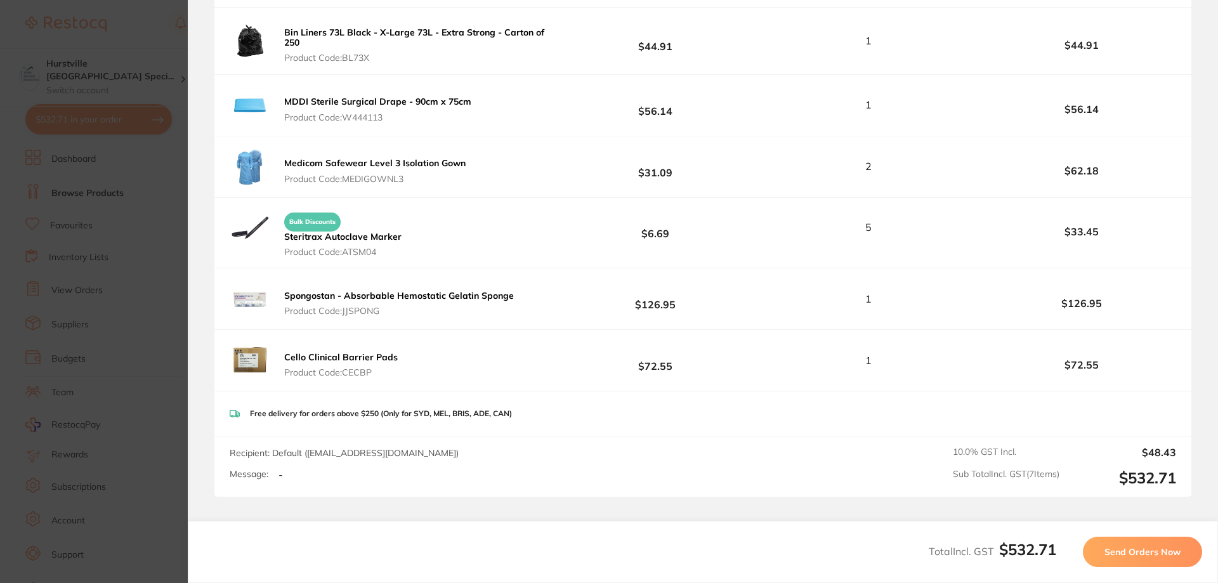
scroll to position [317, 0]
click at [1149, 558] on button "Send Orders Now" at bounding box center [1142, 552] width 119 height 30
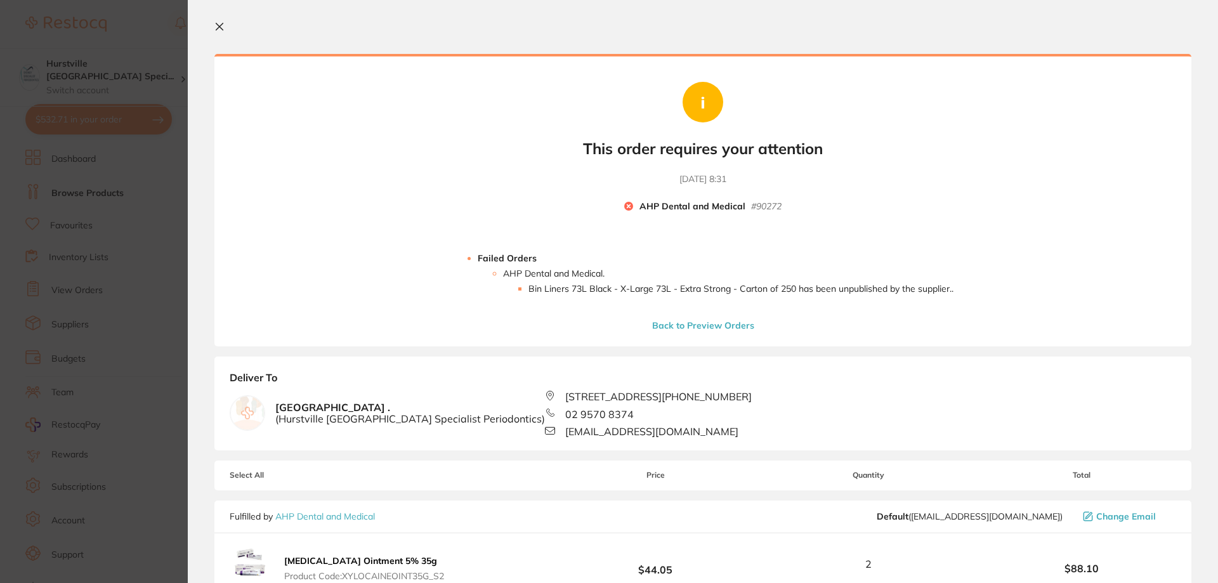
scroll to position [0, 0]
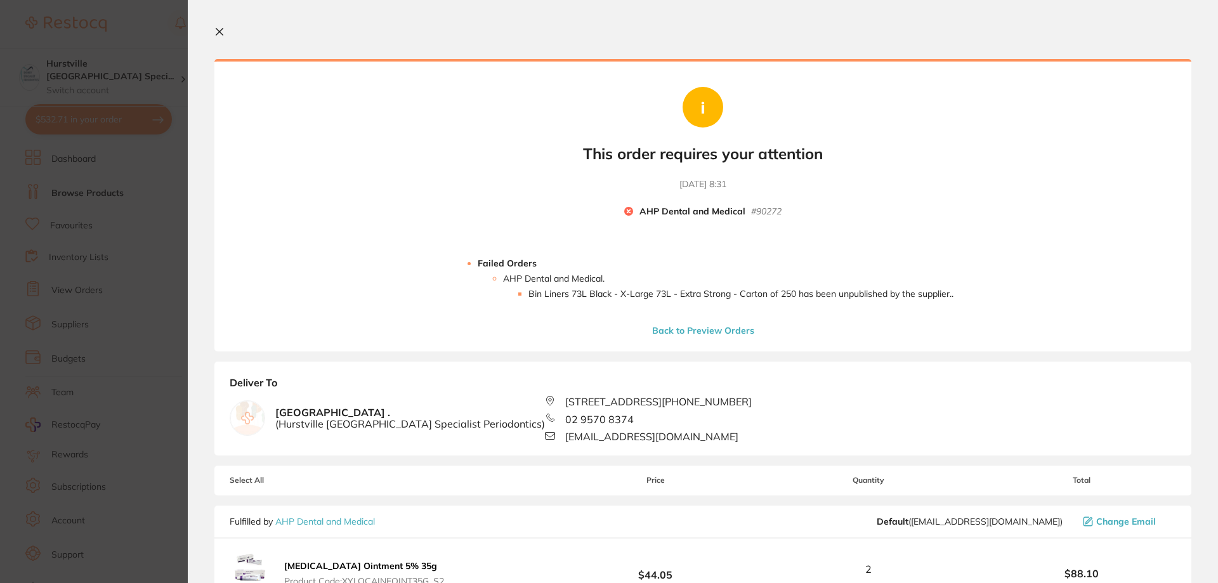
click at [667, 329] on button "Back to Preview Orders" at bounding box center [703, 330] width 110 height 11
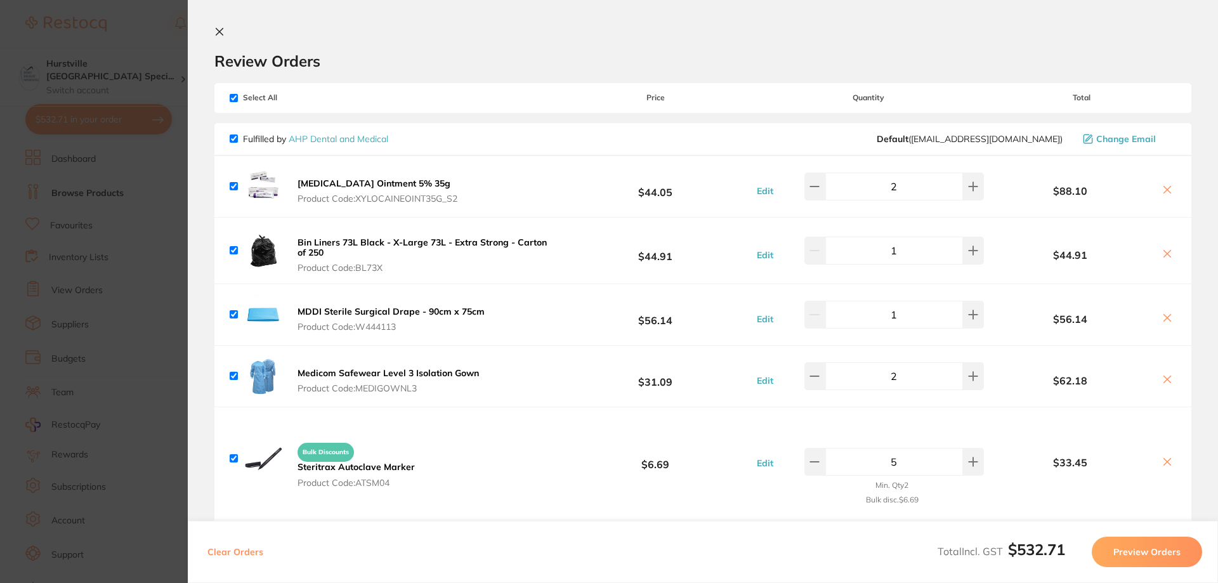
click at [218, 29] on icon at bounding box center [219, 32] width 10 height 10
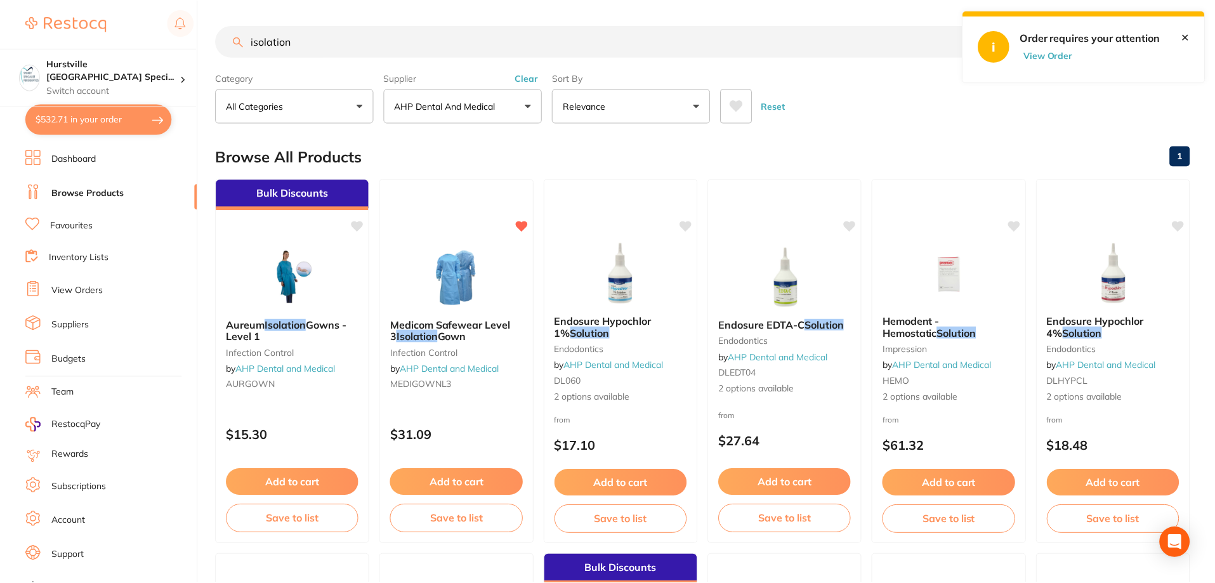
scroll to position [1, 0]
click at [1036, 58] on button "View Order" at bounding box center [1050, 54] width 63 height 11
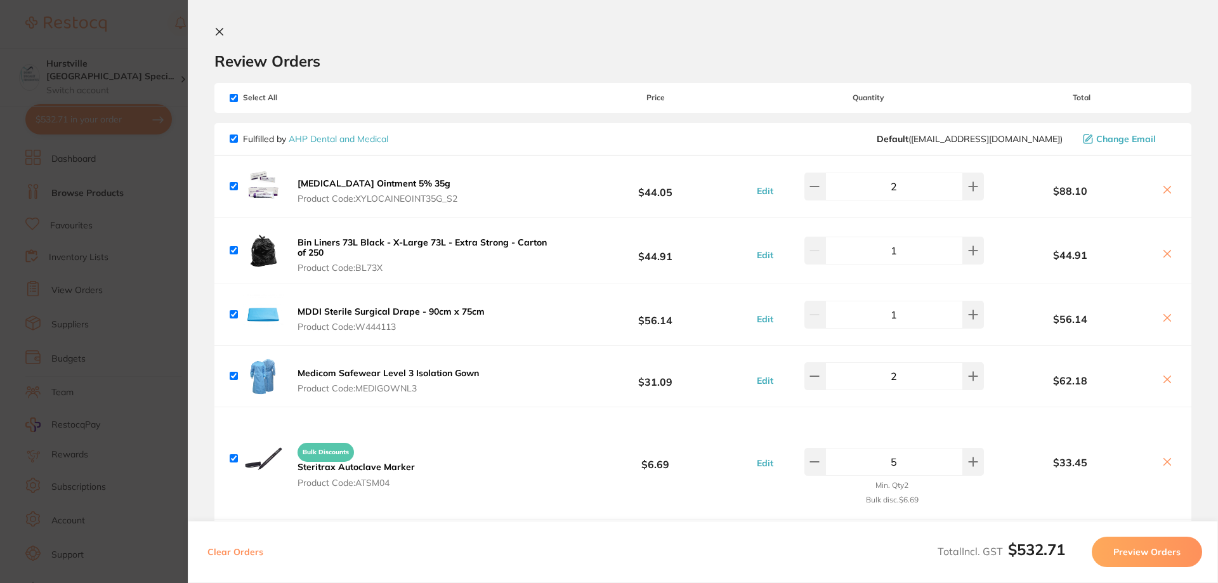
scroll to position [190, 0]
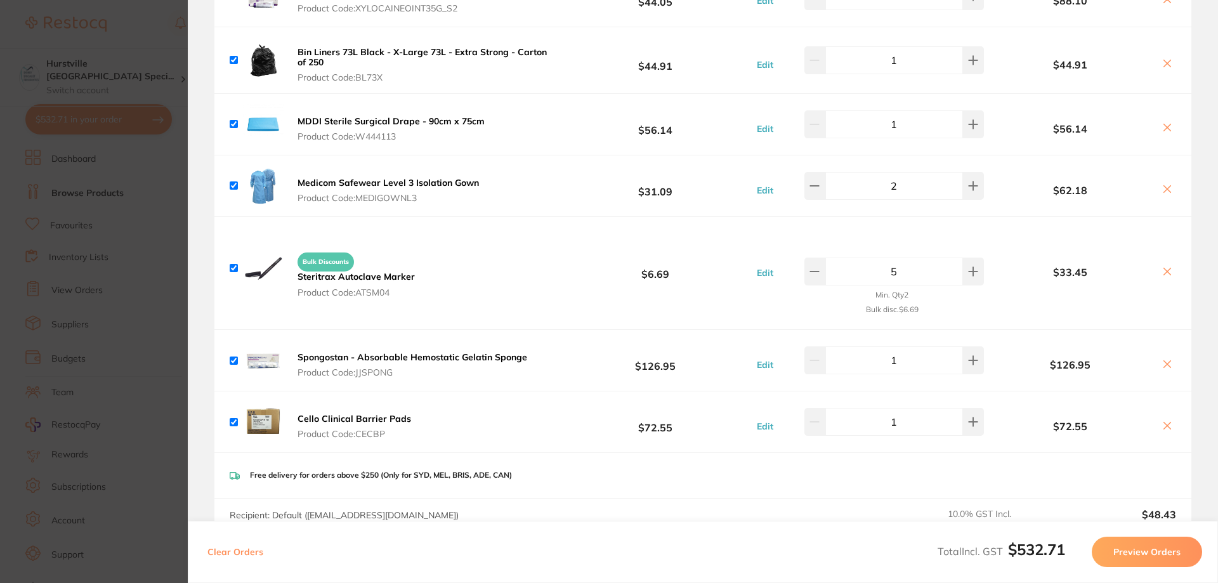
click at [1129, 551] on button "Preview Orders" at bounding box center [1147, 552] width 110 height 30
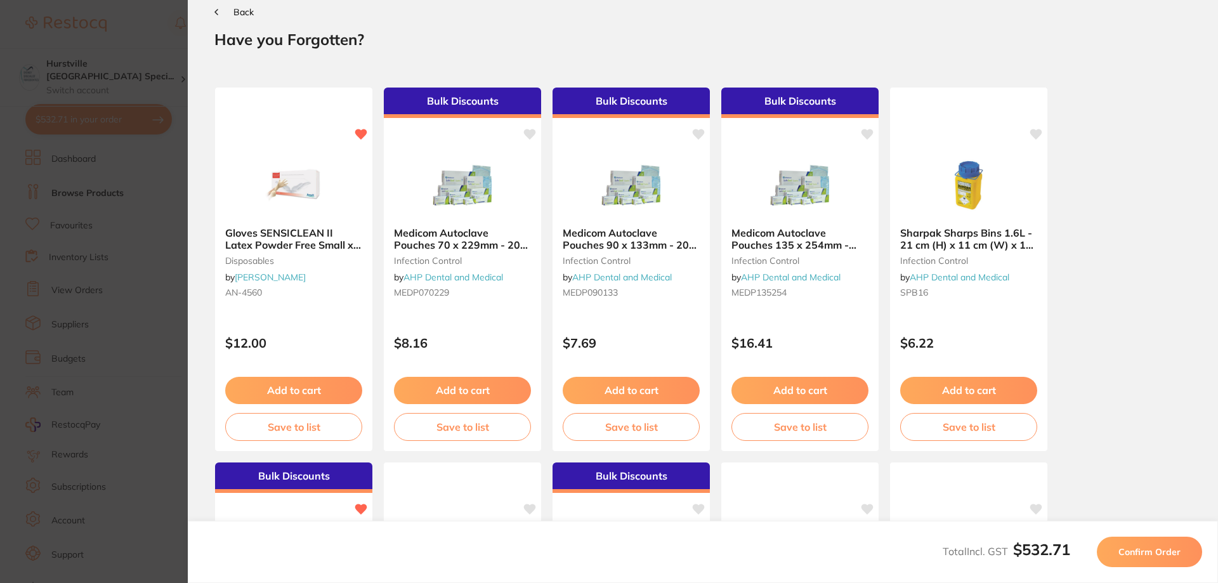
scroll to position [0, 0]
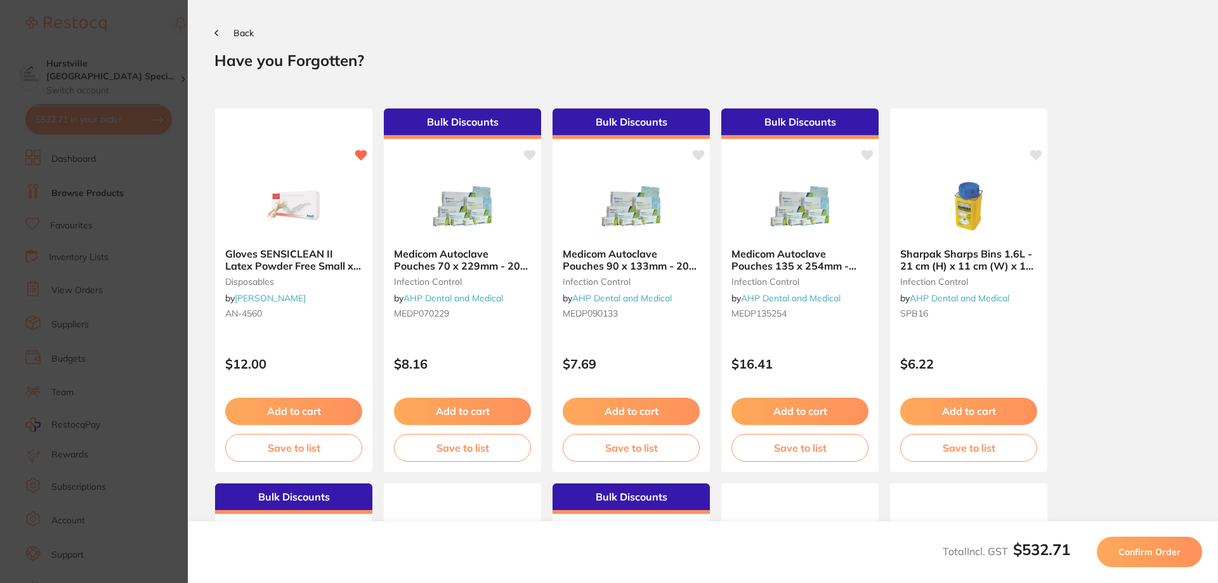
click at [217, 33] on icon at bounding box center [216, 33] width 4 height 6
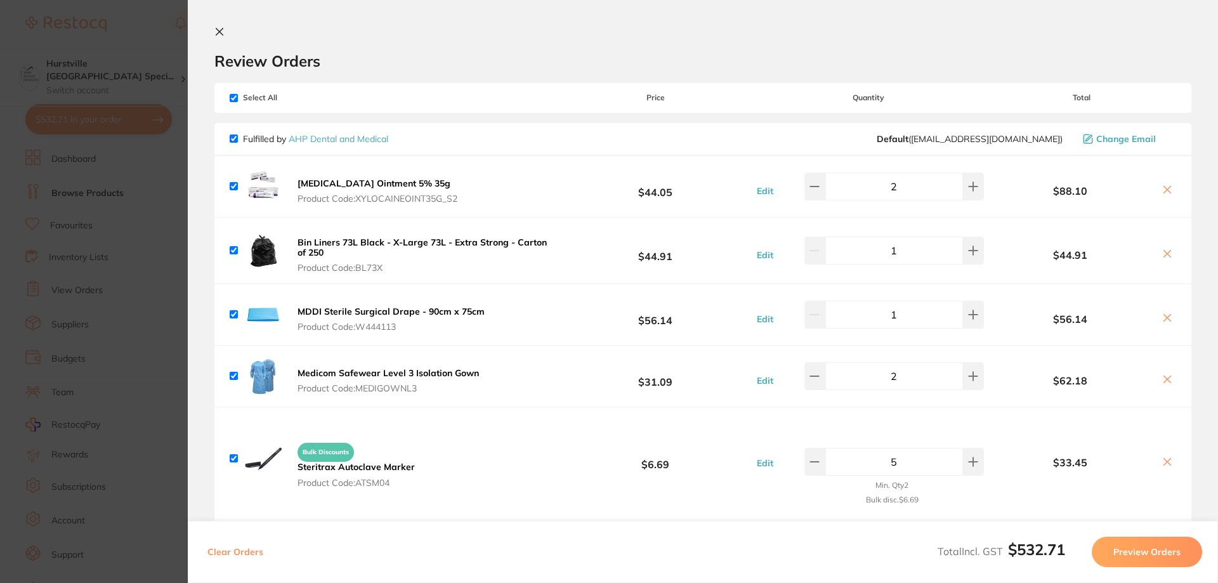
click at [217, 33] on icon at bounding box center [219, 32] width 10 height 10
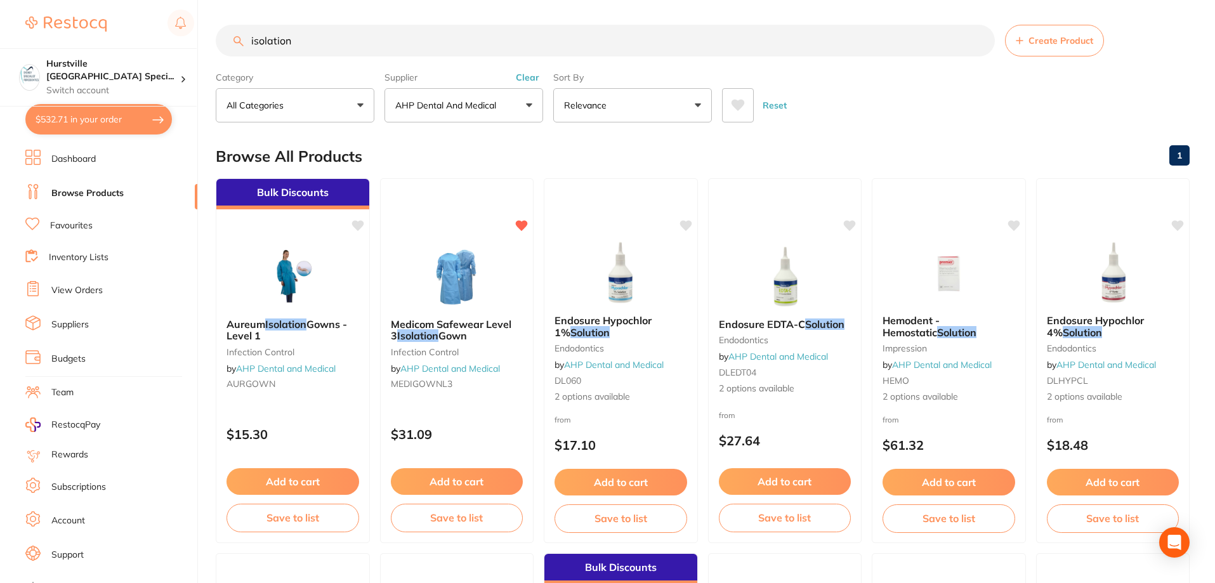
drag, startPoint x: 374, startPoint y: 41, endPoint x: 69, endPoint y: 24, distance: 305.6
click at [69, 24] on div "$532.71 Hurstville [GEOGRAPHIC_DATA] Speci... Switch account Hurstville [GEOGRA…" at bounding box center [607, 290] width 1215 height 583
type input "binliner"
